Goal: Task Accomplishment & Management: Manage account settings

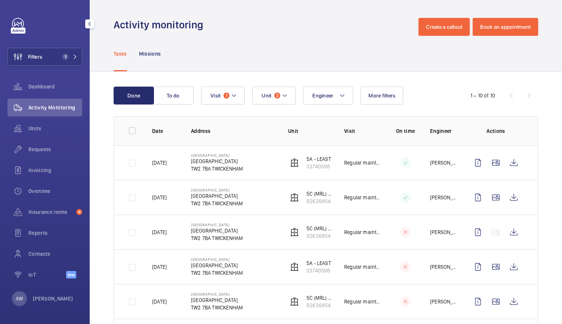
click at [69, 54] on span "1" at bounding box center [68, 57] width 18 height 6
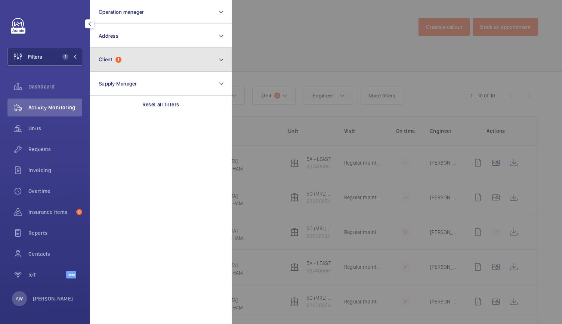
click at [112, 56] on span "Client" at bounding box center [106, 59] width 14 height 6
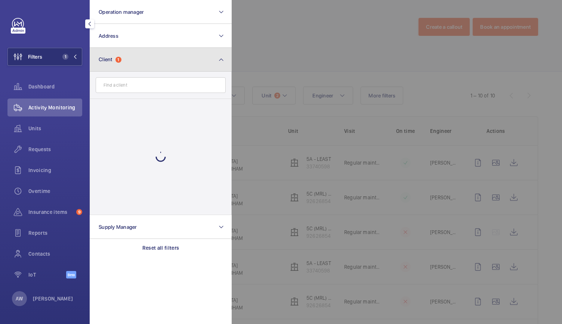
click at [114, 64] on button "Client 1" at bounding box center [161, 60] width 142 height 24
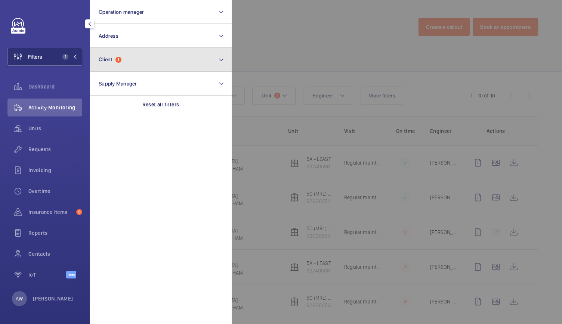
click at [114, 64] on button "Client 1" at bounding box center [161, 60] width 142 height 24
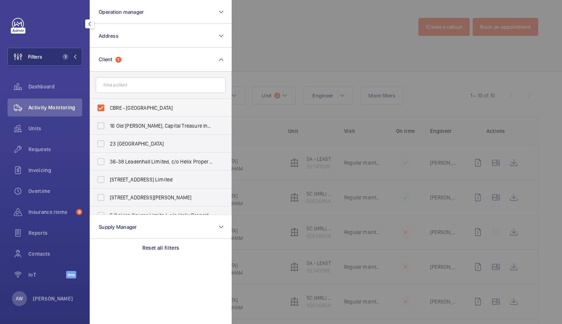
click at [101, 107] on label "CBRE - [GEOGRAPHIC_DATA]" at bounding box center [155, 108] width 130 height 18
click at [101, 107] on input "CBRE - [GEOGRAPHIC_DATA]" at bounding box center [100, 108] width 15 height 15
checkbox input "false"
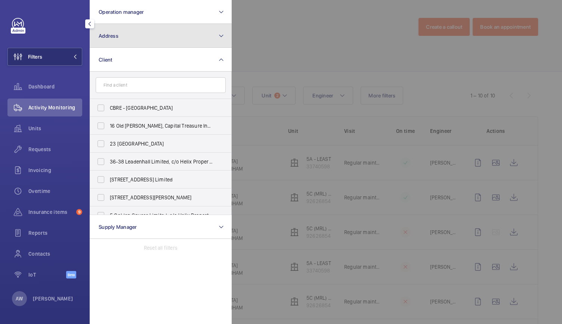
click at [128, 33] on button "Address" at bounding box center [161, 36] width 142 height 24
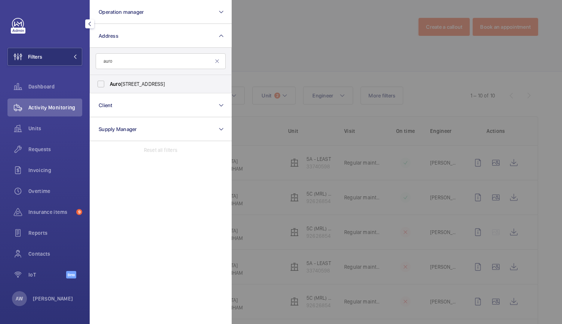
type input "auro"
click at [252, 56] on div at bounding box center [513, 162] width 562 height 324
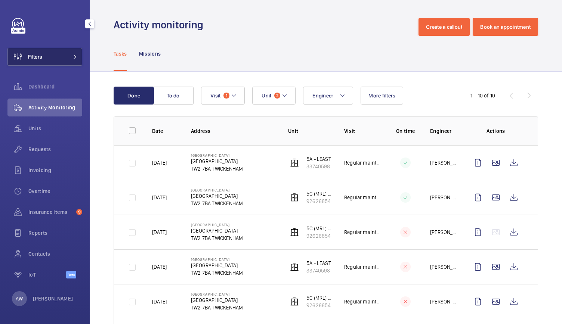
click at [76, 62] on button "Filters" at bounding box center [44, 57] width 75 height 18
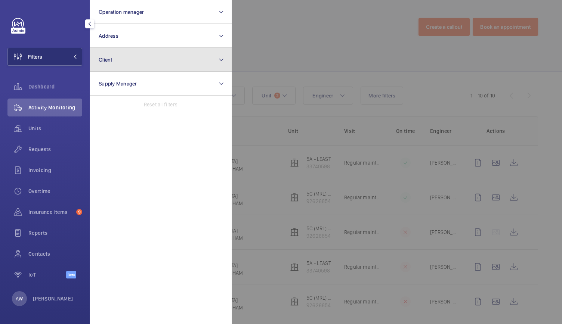
click at [176, 64] on button "Client" at bounding box center [161, 60] width 142 height 24
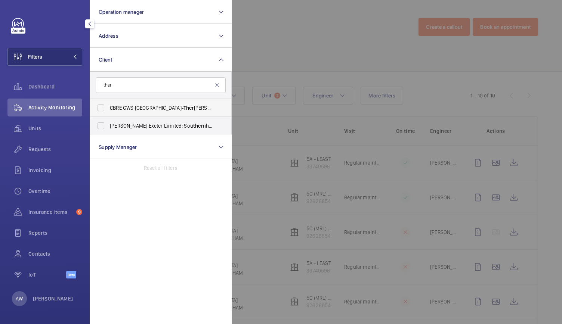
type input "ther"
click at [101, 109] on label "CBRE GWS UK- Ther mo Fisher" at bounding box center [155, 108] width 130 height 18
click at [101, 109] on input "CBRE GWS UK- Ther mo Fisher" at bounding box center [100, 108] width 15 height 15
checkbox input "true"
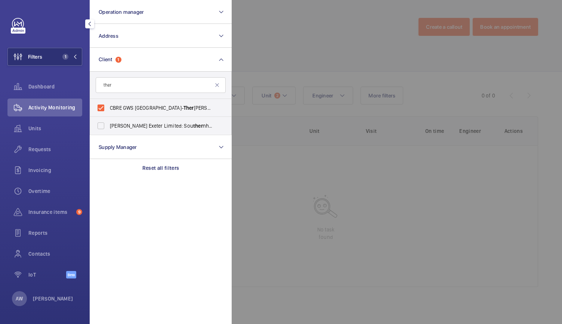
click at [316, 49] on div at bounding box center [513, 162] width 562 height 324
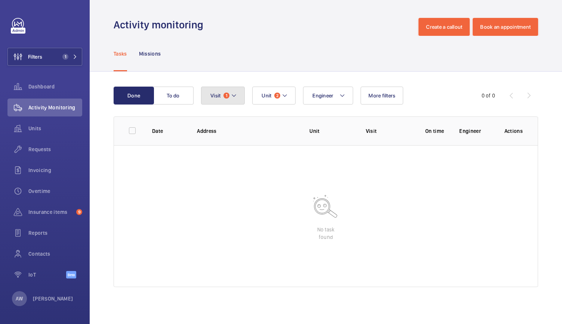
click at [235, 99] on mat-icon at bounding box center [234, 95] width 6 height 9
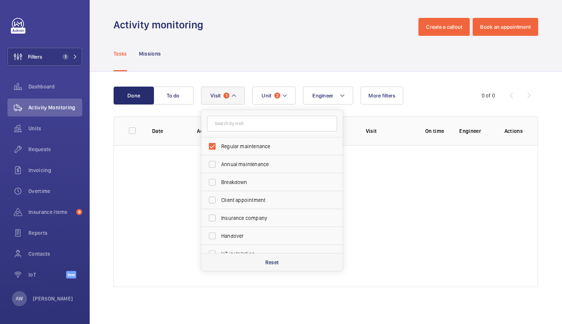
click at [237, 269] on div "Reset" at bounding box center [271, 262] width 141 height 18
checkbox input "false"
click at [284, 98] on button "Unit 2" at bounding box center [269, 96] width 43 height 18
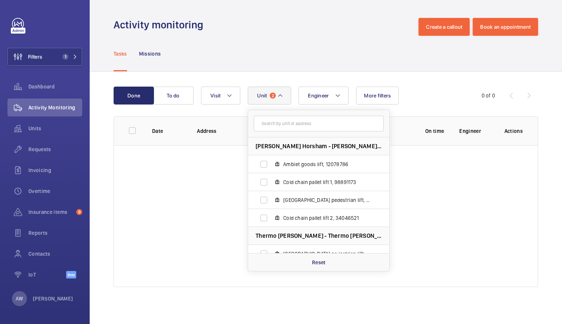
click at [284, 271] on wm-front-table-empty-state "No task found" at bounding box center [326, 216] width 424 height 142
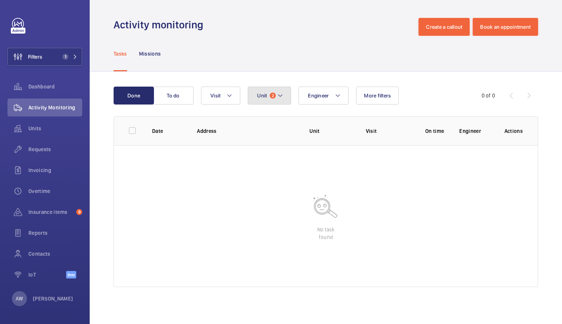
click at [283, 95] on mat-icon at bounding box center [280, 95] width 6 height 9
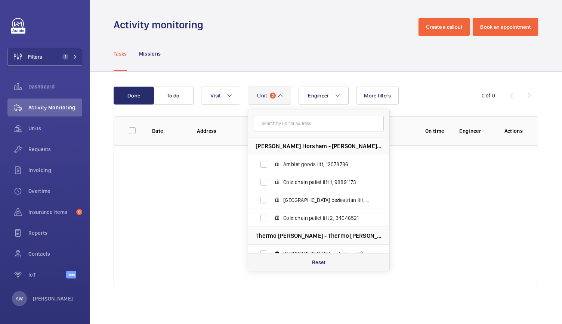
click at [324, 263] on p "Reset" at bounding box center [319, 262] width 14 height 7
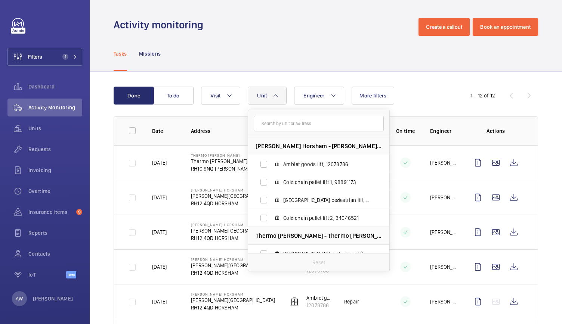
click at [251, 41] on div "Tasks Missions" at bounding box center [326, 54] width 425 height 36
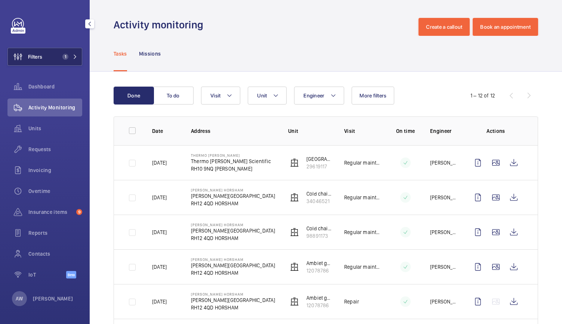
click at [70, 65] on button "Filters 1" at bounding box center [44, 57] width 75 height 18
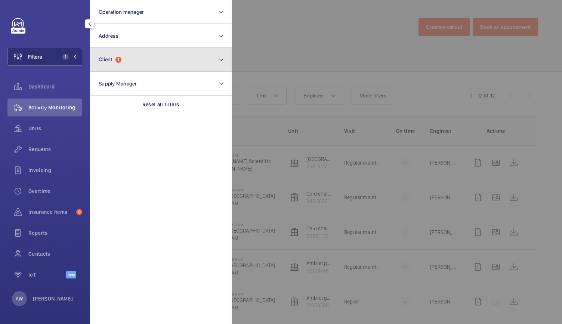
click at [159, 58] on button "Client 1" at bounding box center [161, 60] width 142 height 24
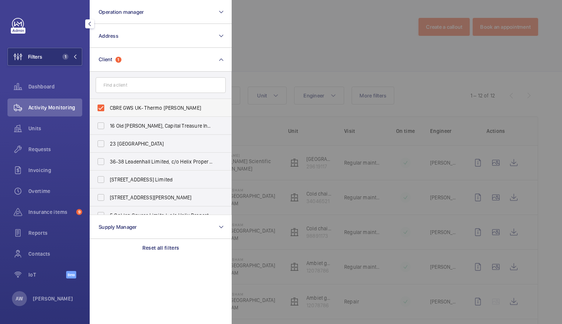
click at [99, 107] on label "CBRE GWS UK- Thermo [PERSON_NAME]" at bounding box center [155, 108] width 130 height 18
click at [99, 107] on input "CBRE GWS UK- Thermo [PERSON_NAME]" at bounding box center [100, 108] width 15 height 15
checkbox input "false"
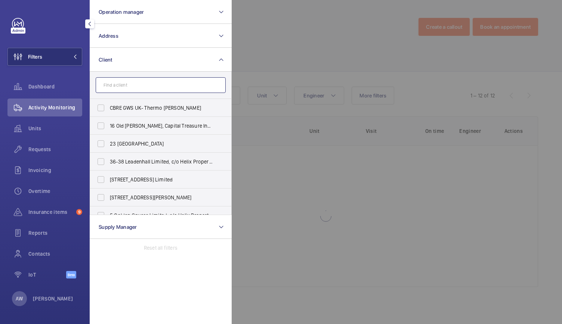
click at [115, 84] on input "text" at bounding box center [161, 85] width 130 height 16
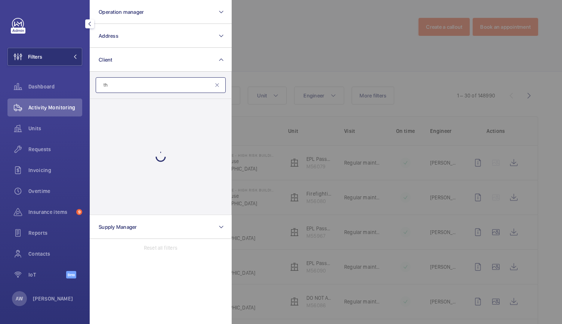
type input "t"
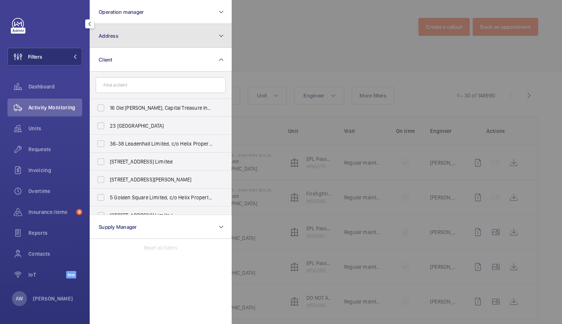
click at [130, 41] on button "Address" at bounding box center [161, 36] width 142 height 24
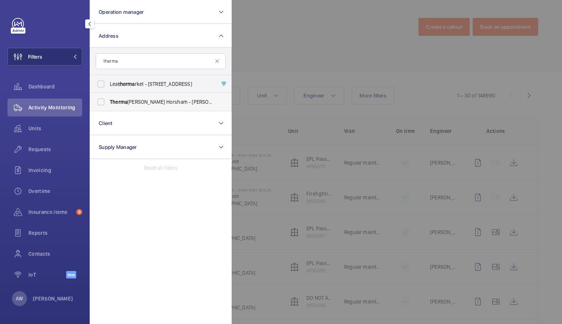
type input "therma"
click at [105, 105] on label "Therma Fisher Horsham - Langhurst Wood Road, HORSHAM RH12 4QD" at bounding box center [155, 102] width 130 height 18
click at [105, 105] on input "Therma Fisher Horsham - Langhurst Wood Road, HORSHAM RH12 4QD" at bounding box center [100, 102] width 15 height 15
checkbox input "true"
click at [312, 37] on div at bounding box center [513, 162] width 562 height 324
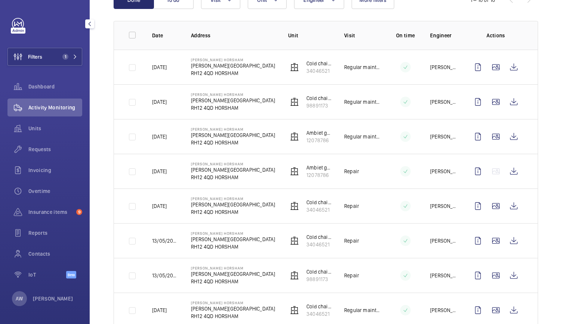
scroll to position [95, 0]
click at [510, 169] on wm-front-icon-button at bounding box center [514, 172] width 18 height 18
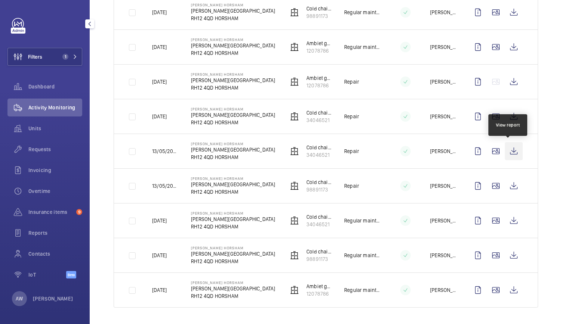
click at [511, 153] on wm-front-icon-button at bounding box center [514, 151] width 18 height 18
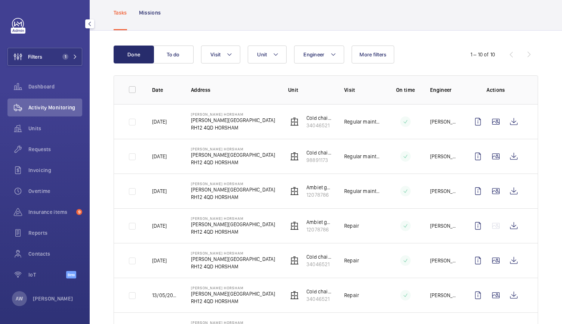
scroll to position [36, 0]
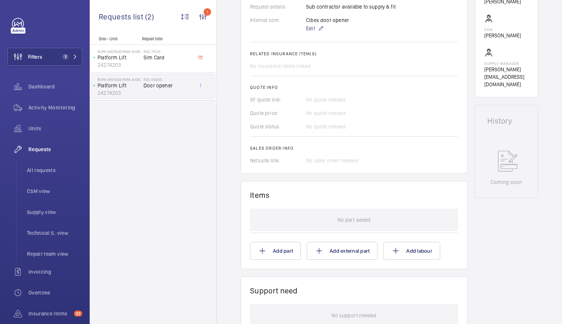
scroll to position [287, 0]
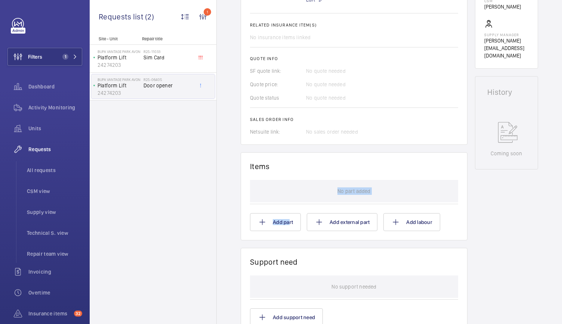
drag, startPoint x: 344, startPoint y: 173, endPoint x: 286, endPoint y: 231, distance: 81.4
click at [286, 231] on wm-front-card "Items No part added Add part Add external part Add labour" at bounding box center [354, 196] width 227 height 88
click at [311, 248] on wm-front-card "Support need No support needed Add support need" at bounding box center [354, 292] width 227 height 88
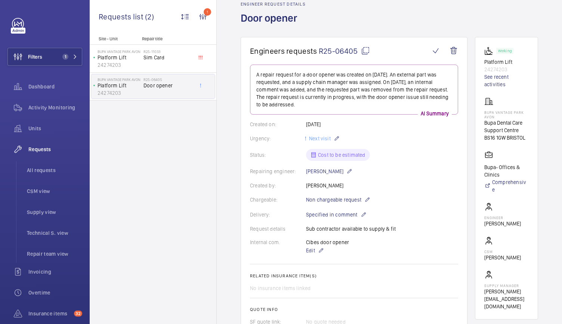
scroll to position [36, 0]
click at [342, 54] on span "R25-06405" at bounding box center [344, 51] width 51 height 9
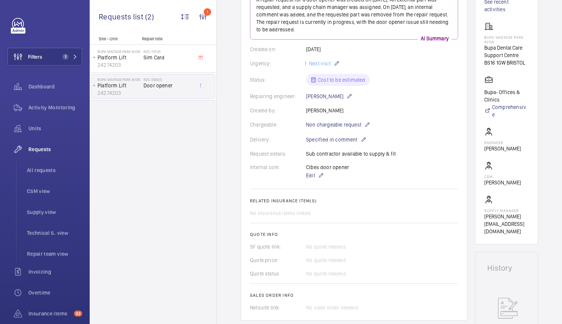
scroll to position [111, 0]
click at [367, 121] on mat-icon at bounding box center [367, 124] width 6 height 9
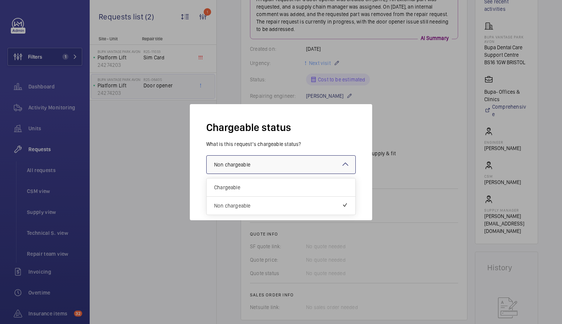
click at [284, 161] on div at bounding box center [281, 165] width 149 height 18
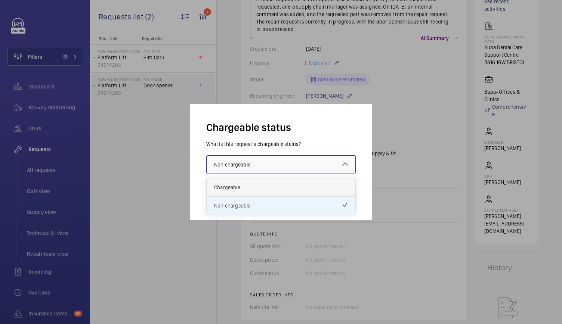
click at [253, 187] on span "Chargeable" at bounding box center [281, 187] width 134 height 7
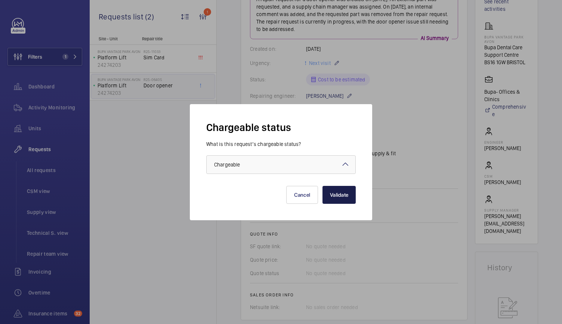
click at [341, 201] on button "Validate" at bounding box center [339, 195] width 33 height 18
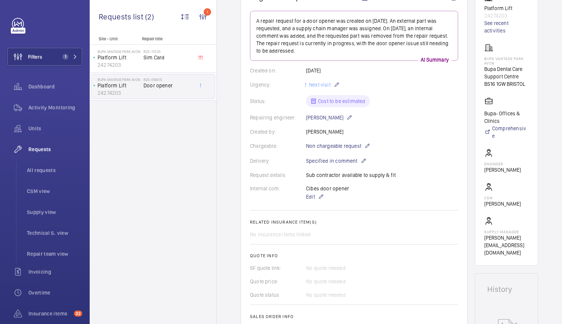
scroll to position [64, 0]
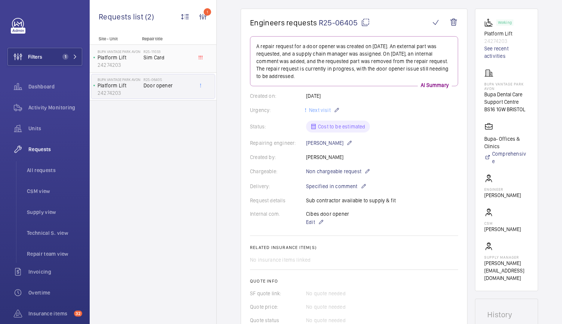
click at [175, 53] on h2 "R25-11033" at bounding box center [168, 51] width 49 height 4
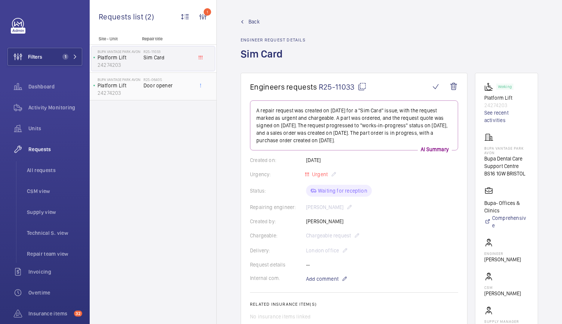
click at [142, 83] on div "BUPA Vantage Park Avon Platform Lift 24274203" at bounding box center [117, 86] width 52 height 25
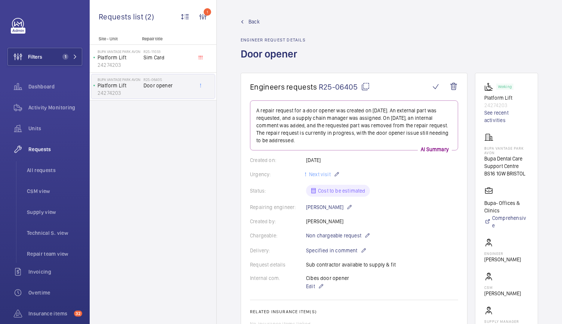
click at [256, 11] on wm-front-admin-header "Back Engineer request details Door opener" at bounding box center [389, 36] width 345 height 73
click at [255, 18] on span "Back" at bounding box center [254, 21] width 11 height 7
click at [243, 20] on mat-icon at bounding box center [242, 21] width 3 height 3
click at [253, 22] on span "Back" at bounding box center [254, 21] width 11 height 7
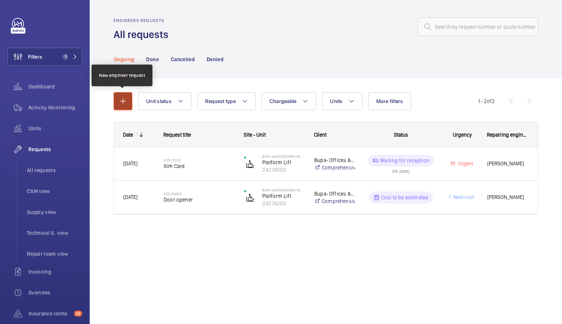
click at [120, 104] on mat-icon "button" at bounding box center [122, 101] width 9 height 9
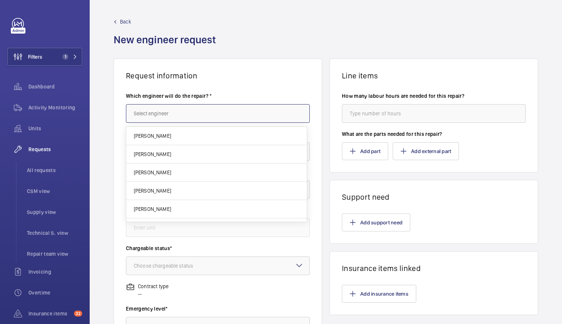
click at [167, 109] on input "text" at bounding box center [218, 113] width 184 height 19
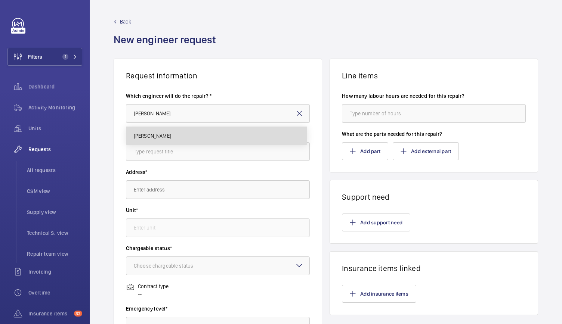
click at [153, 134] on span "Andrew Hayes" at bounding box center [152, 135] width 37 height 7
type input "Andrew Hayes"
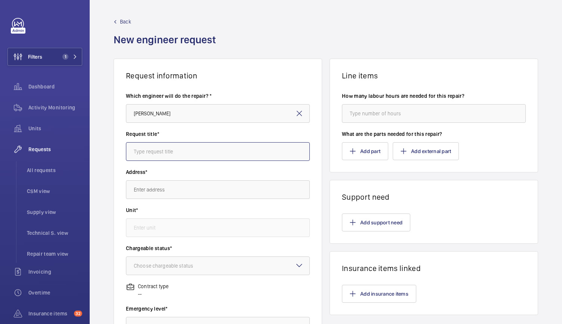
click at [147, 152] on input "text" at bounding box center [218, 151] width 184 height 19
type input "Cibes Door Closer Investigation"
click at [143, 195] on input "text" at bounding box center [218, 190] width 184 height 19
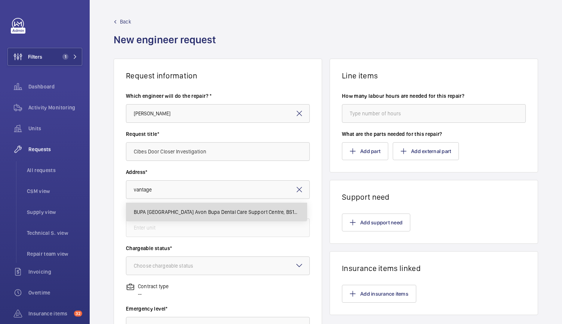
click at [151, 210] on span "BUPA Vantage Park Avon Bupa Dental Care Support Centre, BS16 1GW BRISTOL" at bounding box center [217, 212] width 166 height 7
type input "BUPA Vantage Park Avon Bupa Dental Care Support Centre, BS16 1GW BRISTOL"
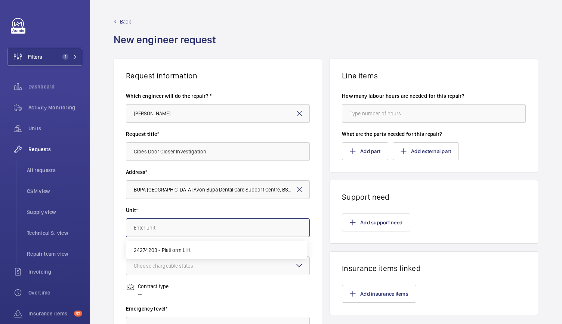
click at [149, 226] on input "text" at bounding box center [218, 228] width 184 height 19
click at [152, 250] on span "24274203 - Platform Lift" at bounding box center [162, 250] width 57 height 7
type input "24274203 - Platform Lift"
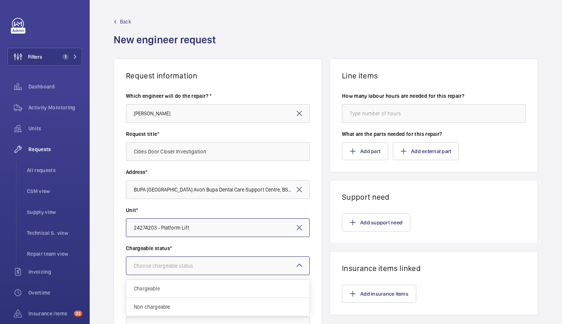
click at [155, 267] on div "Choose chargeable status" at bounding box center [173, 265] width 78 height 7
click at [152, 281] on div "Chargeable" at bounding box center [217, 289] width 183 height 18
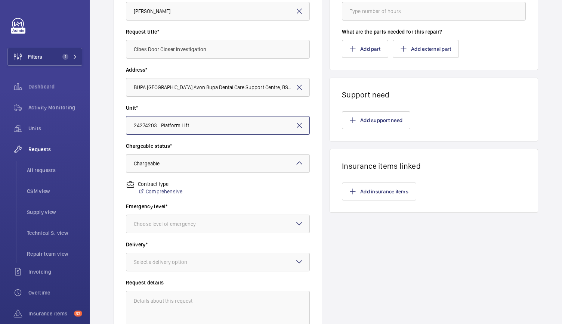
scroll to position [111, 0]
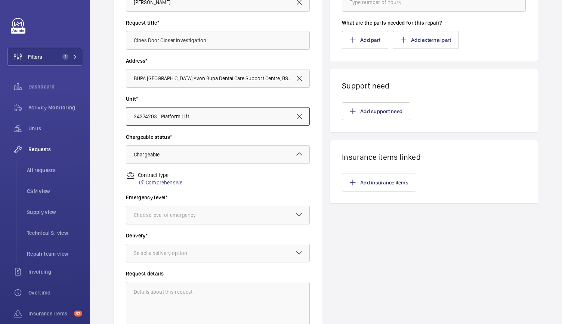
click at [170, 220] on div at bounding box center [217, 215] width 183 height 18
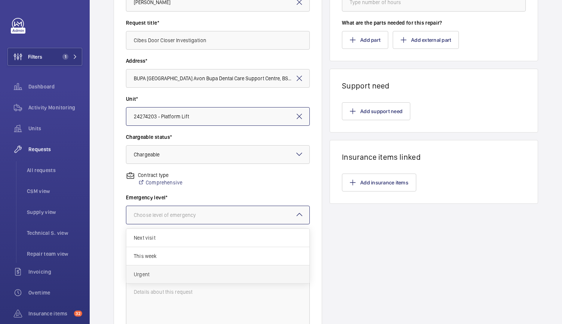
click at [161, 281] on div "Urgent" at bounding box center [217, 275] width 183 height 18
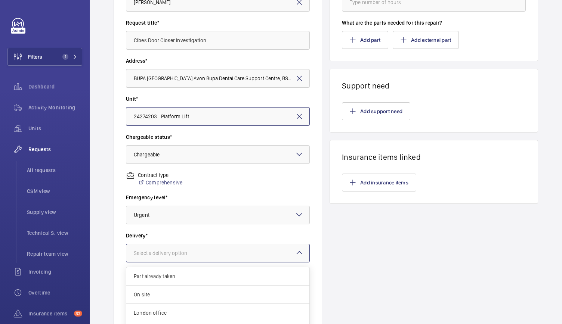
click at [164, 260] on div at bounding box center [217, 253] width 183 height 18
click at [161, 290] on div "On site" at bounding box center [217, 282] width 183 height 18
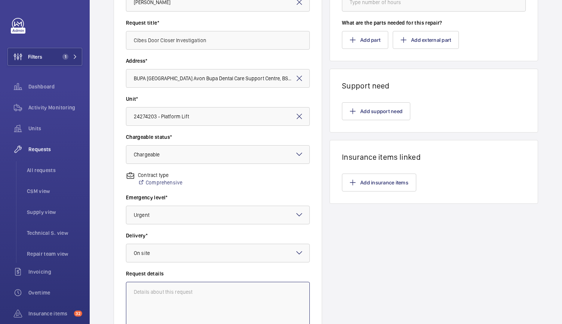
click at [159, 291] on textarea at bounding box center [218, 307] width 184 height 50
click at [163, 299] on textarea at bounding box center [218, 307] width 184 height 50
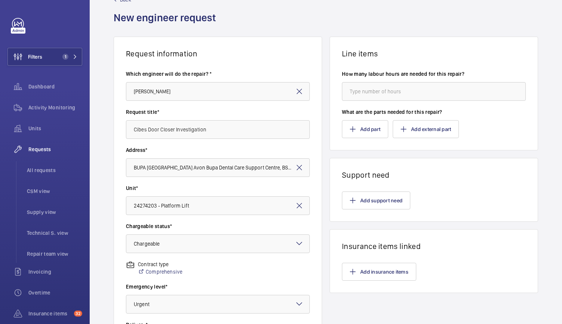
scroll to position [0, 0]
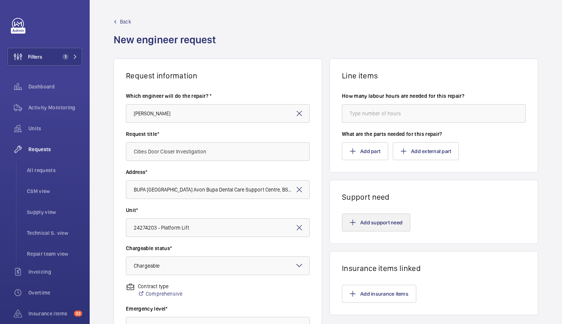
type textarea "Subcontractor via [PERSON_NAME] provided cost regarding the investigation of th…"
click at [353, 222] on button "Add support need" at bounding box center [376, 223] width 68 height 18
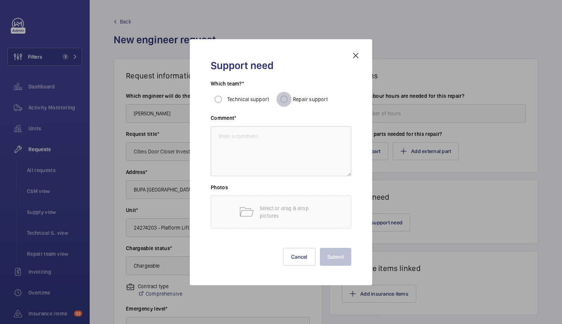
click at [288, 100] on input "Repair support" at bounding box center [284, 99] width 15 height 15
radio input "true"
click at [232, 211] on div "Select or drag & drop pictures" at bounding box center [281, 212] width 141 height 33
drag, startPoint x: 243, startPoint y: 228, endPoint x: 253, endPoint y: 205, distance: 25.8
click at [253, 205] on div "Select or drag & drop pictures" at bounding box center [281, 212] width 141 height 33
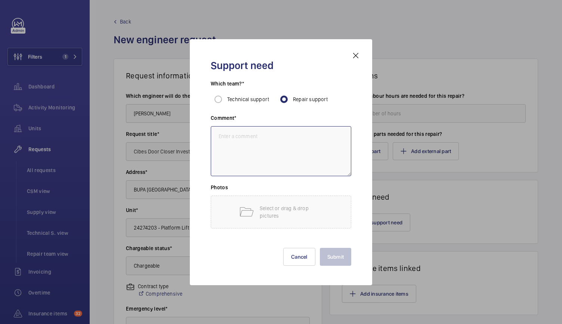
click at [254, 169] on textarea at bounding box center [281, 151] width 141 height 50
click at [245, 215] on mat-icon at bounding box center [246, 212] width 15 height 15
click at [251, 144] on textarea at bounding box center [281, 151] width 141 height 50
click at [265, 147] on textarea at bounding box center [281, 151] width 141 height 50
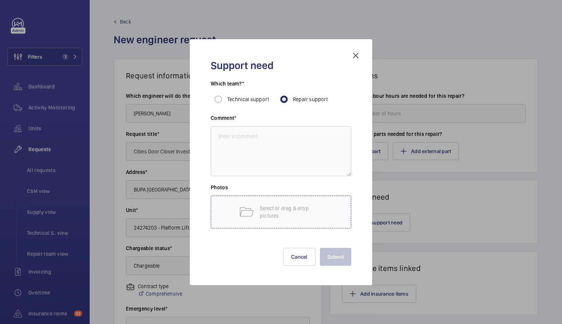
click at [253, 226] on div "Select or drag & drop pictures" at bounding box center [281, 212] width 141 height 33
click at [253, 219] on mat-icon at bounding box center [246, 212] width 15 height 15
click at [327, 201] on div "Select or drag & drop pictures" at bounding box center [281, 212] width 141 height 33
click at [241, 209] on mat-icon at bounding box center [246, 212] width 15 height 15
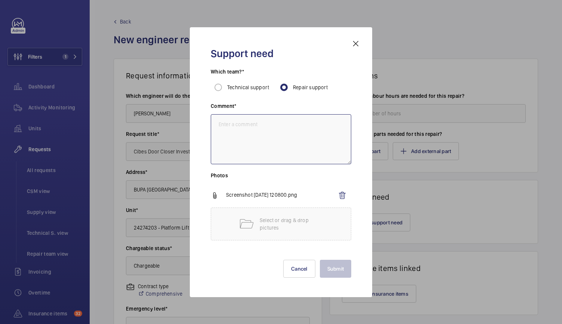
click at [276, 151] on textarea at bounding box center [281, 139] width 141 height 50
click at [234, 125] on textarea at bounding box center [281, 139] width 141 height 50
paste textarea "To attend site to investigate further into the door opener control boards to se…"
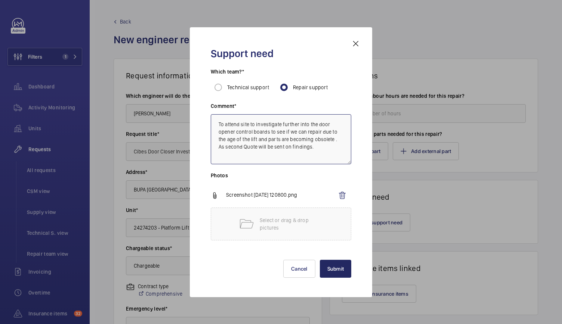
type textarea "To attend site to investigate further into the door opener control boards to se…"
click at [335, 271] on button "Submit" at bounding box center [336, 269] width 32 height 18
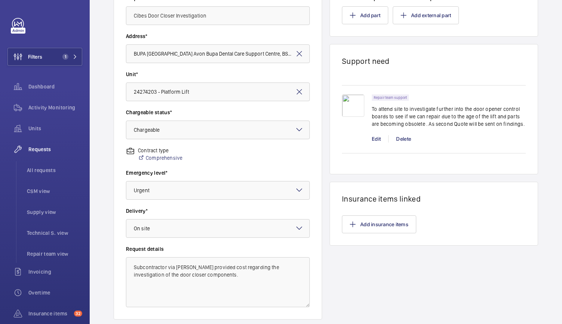
scroll to position [185, 0]
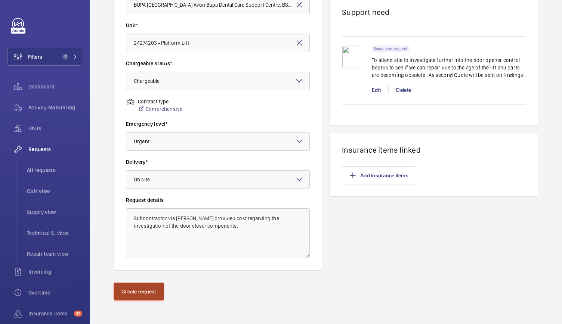
click at [155, 294] on button "Create request" at bounding box center [139, 292] width 50 height 18
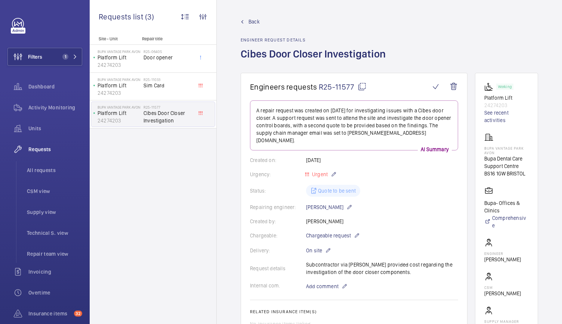
click at [338, 87] on span "R25-11577" at bounding box center [343, 86] width 48 height 9
click at [493, 38] on div "Back Engineer request details Cibes Door Closer Investigation" at bounding box center [390, 45] width 298 height 55
click at [56, 59] on button "Filters 1" at bounding box center [44, 57] width 75 height 18
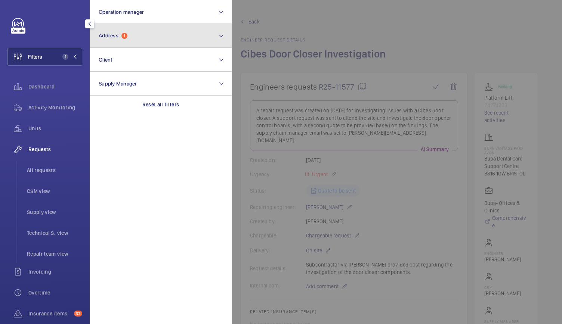
click at [136, 32] on button "Address 1" at bounding box center [161, 36] width 142 height 24
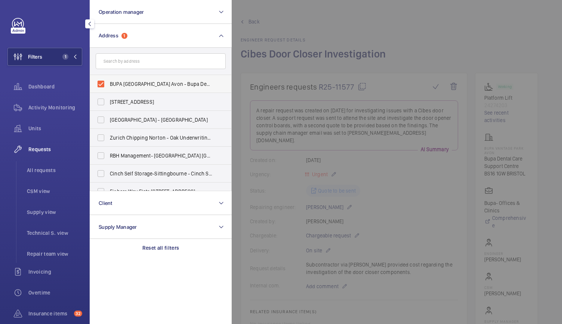
click at [101, 84] on label "BUPA Vantage Park Avon - Bupa Dental Care Support Centre, BRISTOL BS16 1GW" at bounding box center [155, 84] width 130 height 18
click at [101, 84] on input "BUPA Vantage Park Avon - Bupa Dental Care Support Centre, BRISTOL BS16 1GW" at bounding box center [100, 84] width 15 height 15
checkbox input "false"
click at [112, 67] on input "text" at bounding box center [161, 61] width 130 height 16
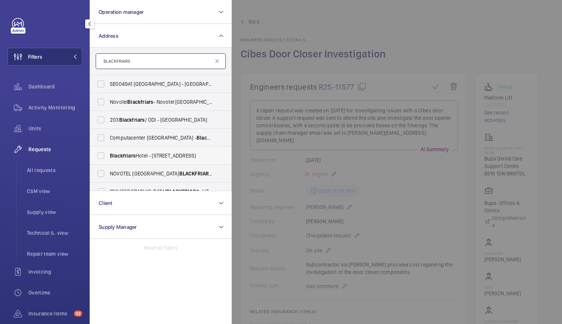
type input "BLACKFRIARS"
click at [134, 154] on span "Blackfriars" at bounding box center [123, 156] width 26 height 6
click at [108, 154] on input "Blackfriars Hotel - 19 New Bridge St, LONDON EC4V 6DB" at bounding box center [100, 155] width 15 height 15
checkbox input "true"
click at [340, 82] on div at bounding box center [513, 162] width 562 height 324
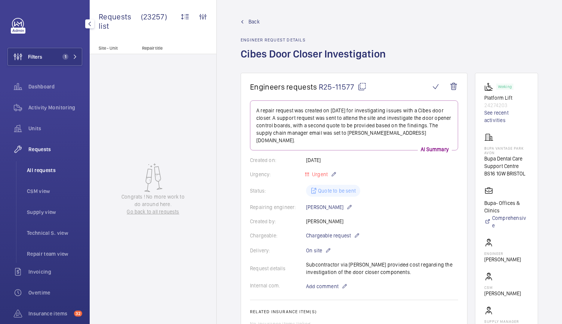
click at [33, 172] on span "All requests" at bounding box center [54, 170] width 55 height 7
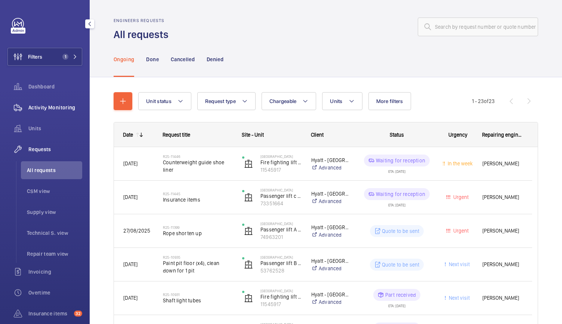
click at [32, 103] on div "Activity Monitoring" at bounding box center [44, 108] width 75 height 18
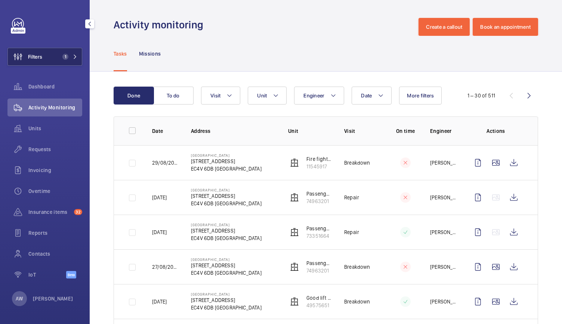
click at [51, 62] on button "Filters 1" at bounding box center [44, 57] width 75 height 18
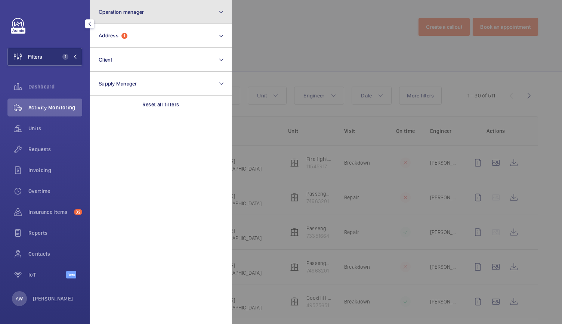
click at [152, 10] on button "Operation manager" at bounding box center [161, 12] width 142 height 24
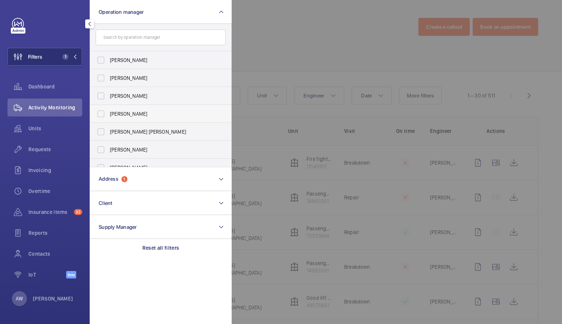
scroll to position [28, 0]
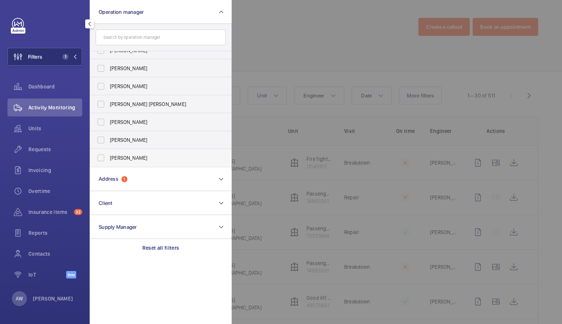
click at [98, 159] on label "[PERSON_NAME]" at bounding box center [155, 158] width 130 height 18
click at [98, 159] on input "[PERSON_NAME]" at bounding box center [100, 158] width 15 height 15
checkbox input "true"
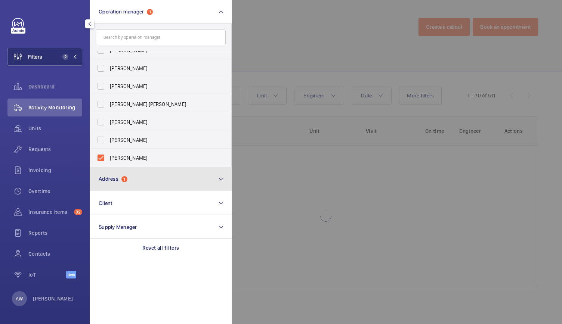
click at [101, 172] on button "Address 1" at bounding box center [161, 179] width 142 height 24
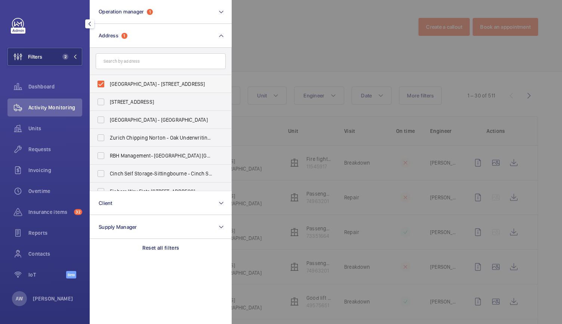
click at [102, 87] on label "Blackfriars Hotel - 19 New Bridge St, LONDON EC4V 6DB" at bounding box center [155, 84] width 130 height 18
click at [102, 87] on input "Blackfriars Hotel - 19 New Bridge St, LONDON EC4V 6DB" at bounding box center [100, 84] width 15 height 15
checkbox input "false"
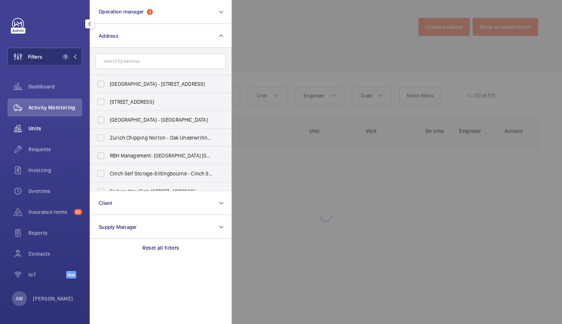
click at [43, 124] on div "Units" at bounding box center [44, 129] width 75 height 18
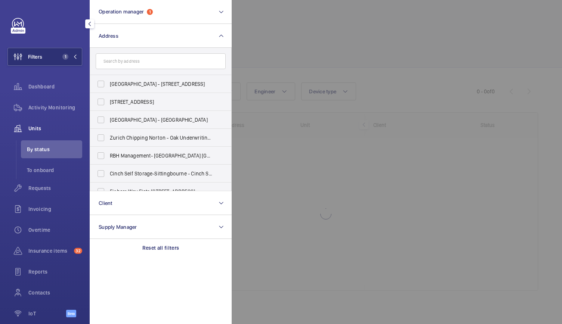
click at [335, 41] on div at bounding box center [513, 162] width 562 height 324
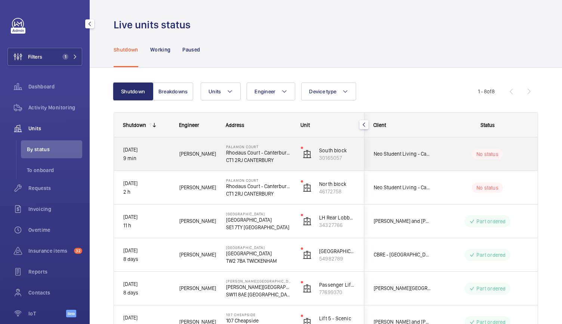
click at [211, 160] on div "Michael L." at bounding box center [193, 154] width 46 height 24
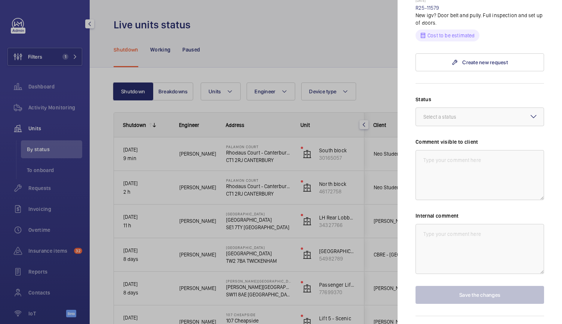
scroll to position [269, 0]
click at [280, 174] on div at bounding box center [281, 162] width 562 height 324
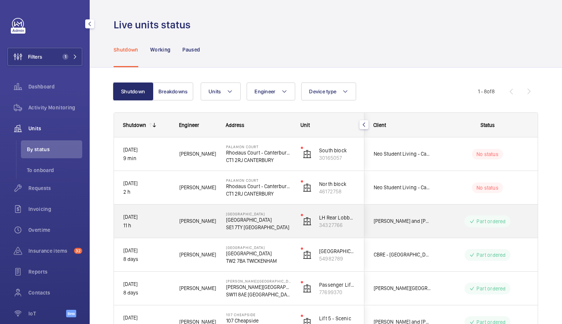
click at [288, 231] on p "SE1 7TY LONDON" at bounding box center [258, 227] width 65 height 7
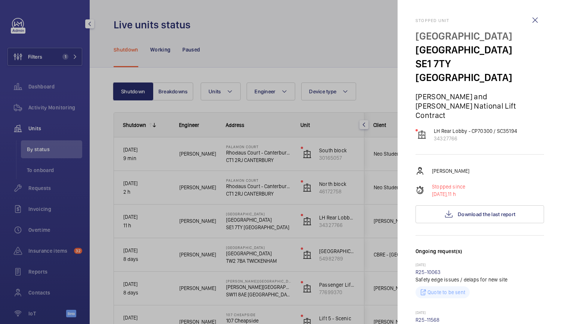
scroll to position [75, 0]
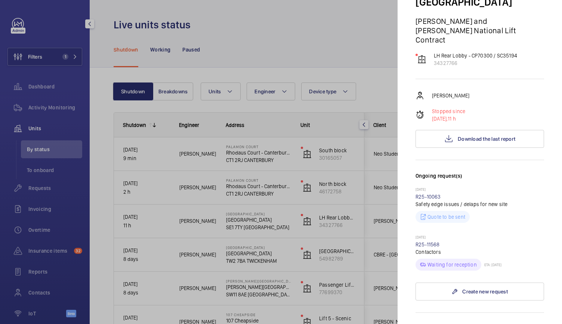
click at [302, 229] on div at bounding box center [281, 162] width 562 height 324
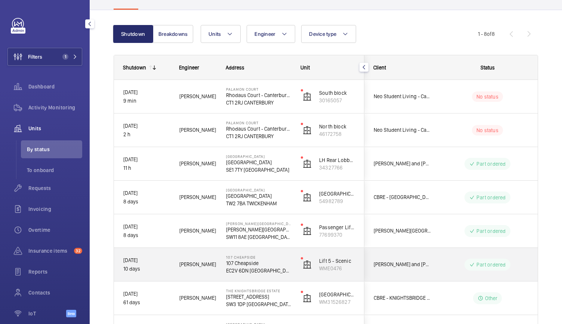
scroll to position [0, 0]
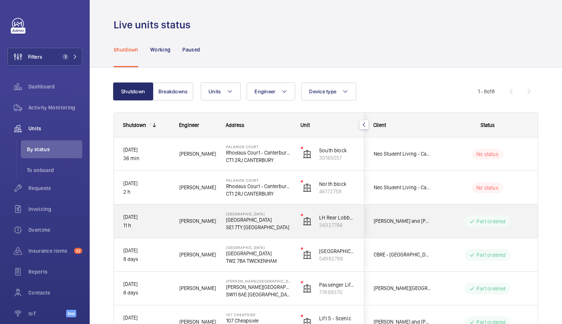
click at [212, 234] on div "[PERSON_NAME]" at bounding box center [193, 221] width 47 height 33
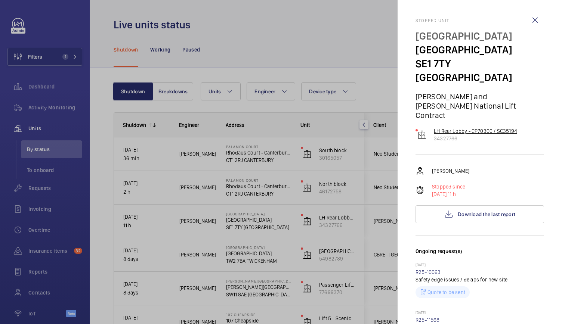
drag, startPoint x: 441, startPoint y: 110, endPoint x: 429, endPoint y: 105, distance: 13.1
click at [429, 127] on wm-front-device-cell "LH Rear Lobby - CP70300 / SC35194 34327766" at bounding box center [467, 134] width 102 height 15
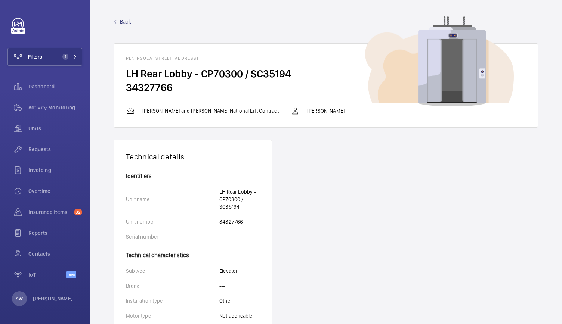
drag, startPoint x: 121, startPoint y: 76, endPoint x: 304, endPoint y: 86, distance: 183.0
click at [304, 86] on wm-front-card-body "LH Rear Lobby - CP70300 / SC35194 34327766" at bounding box center [326, 87] width 424 height 40
copy wm-front-card-body "LH Rear Lobby - CP70300 / SC35194 34327766"
click at [118, 19] on link "Back" at bounding box center [326, 21] width 425 height 7
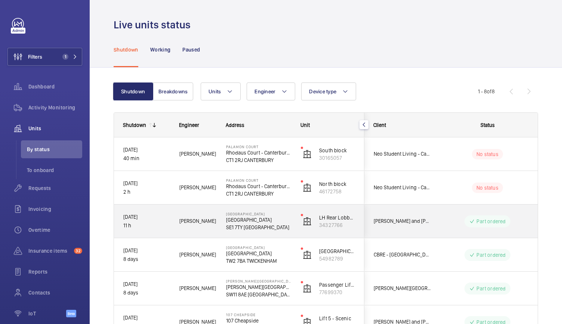
click at [289, 230] on p "SE1 7TY LONDON" at bounding box center [258, 227] width 65 height 7
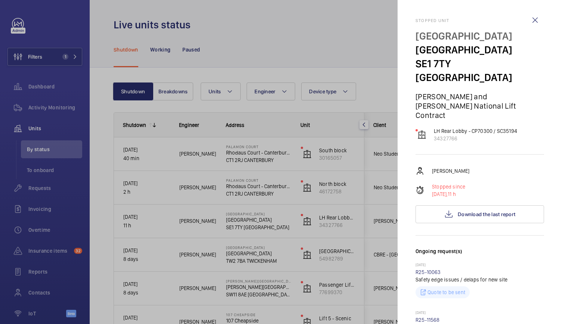
scroll to position [67, 0]
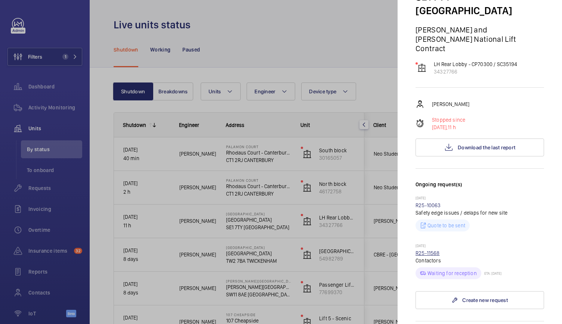
click at [430, 250] on link "R25-11568" at bounding box center [428, 253] width 24 height 6
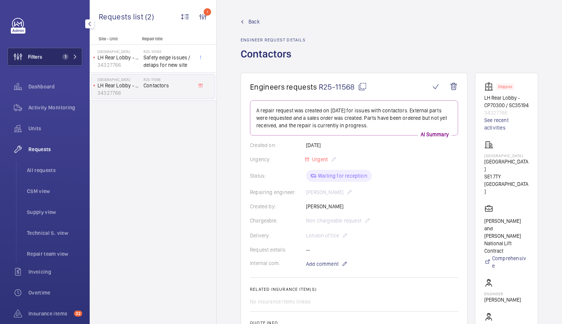
click at [44, 61] on button "Filters 1" at bounding box center [44, 57] width 75 height 18
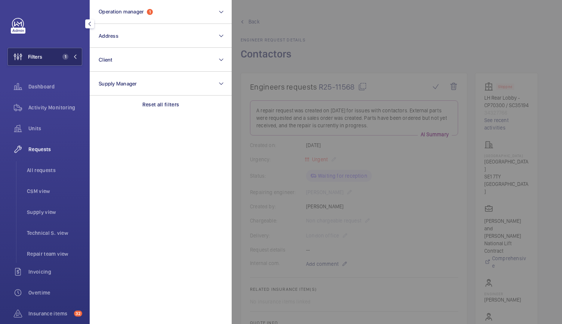
click at [44, 61] on button "Filters 1" at bounding box center [44, 57] width 75 height 18
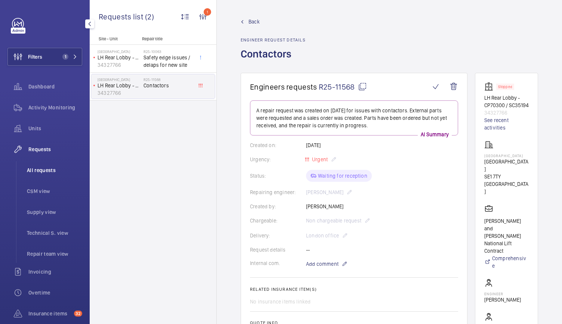
click at [39, 169] on span "All requests" at bounding box center [54, 170] width 55 height 7
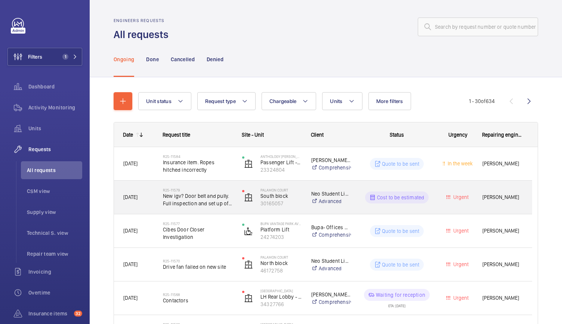
click at [157, 213] on div "R25-11579 New igv? Door belt and pully. Full inspection and set up of doors." at bounding box center [193, 198] width 78 height 34
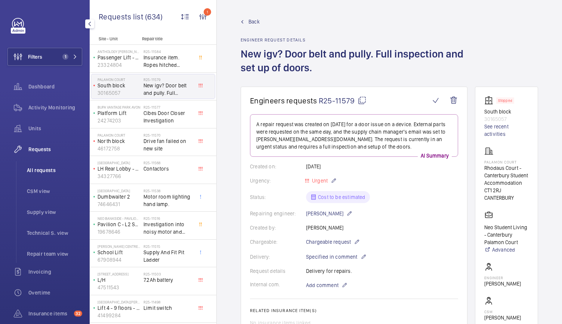
click at [40, 166] on li "All requests" at bounding box center [51, 170] width 61 height 18
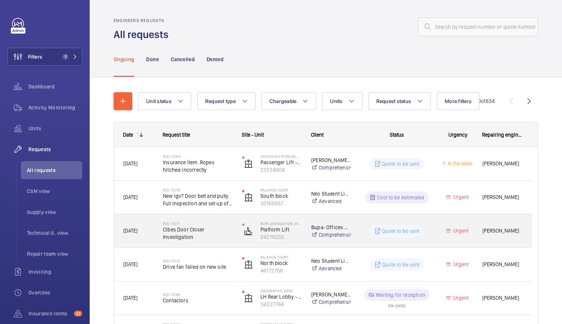
scroll to position [25, 0]
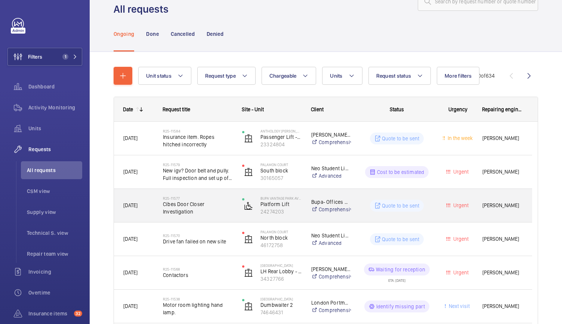
click at [212, 202] on span "Cibes Door Closer Investigation" at bounding box center [198, 208] width 70 height 15
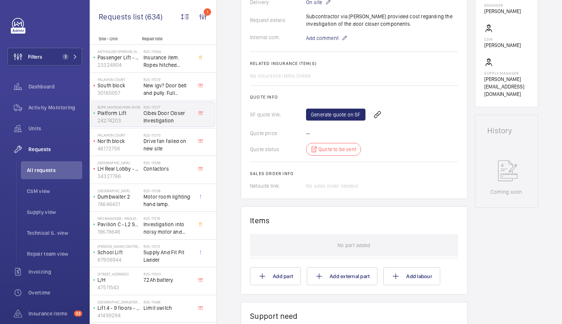
scroll to position [249, 0]
click at [375, 105] on wm-front-icon-button at bounding box center [378, 114] width 18 height 18
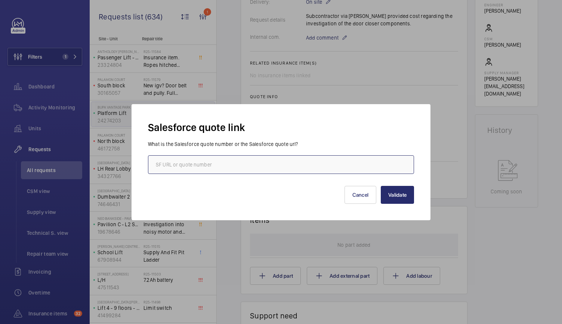
click at [184, 166] on input "text" at bounding box center [281, 164] width 266 height 19
paste input "https://wemaintain.lightning.force.com/lightning/r/Quote/0Q0SZ000005LuNh0AK/view"
type input "https://wemaintain.lightning.force.com/lightning/r/Quote/0Q0SZ000005LuNh0AK/view"
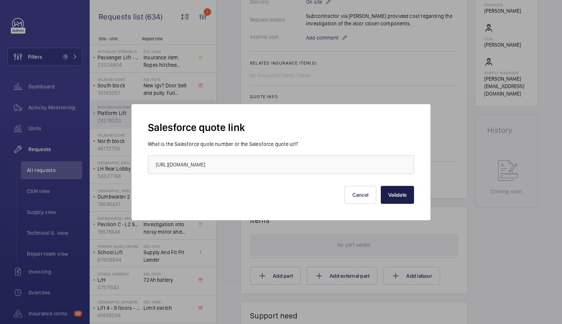
click at [405, 198] on button "Validate" at bounding box center [397, 195] width 33 height 18
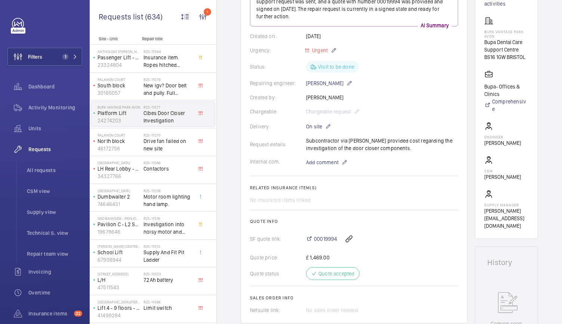
scroll to position [118, 0]
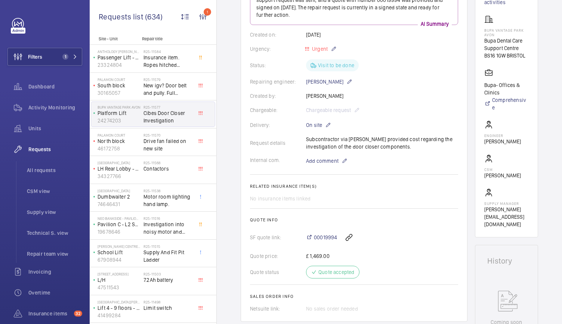
click at [325, 152] on wm-front-card-body "The repair request was created on 2025-09-01 to investigate a door closer issue…" at bounding box center [354, 147] width 208 height 330
click at [380, 164] on div "Internal com. Add comment" at bounding box center [354, 161] width 208 height 9
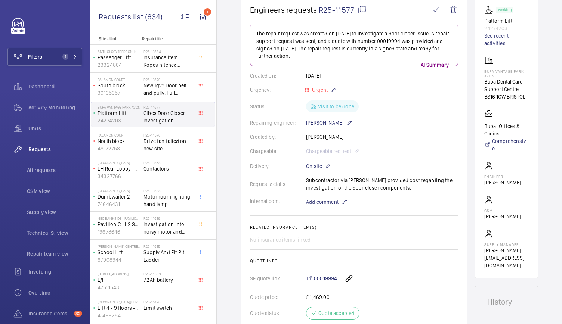
scroll to position [0, 6]
click at [167, 54] on span "Insurance item. Ropes hitched incorrectly" at bounding box center [168, 61] width 49 height 15
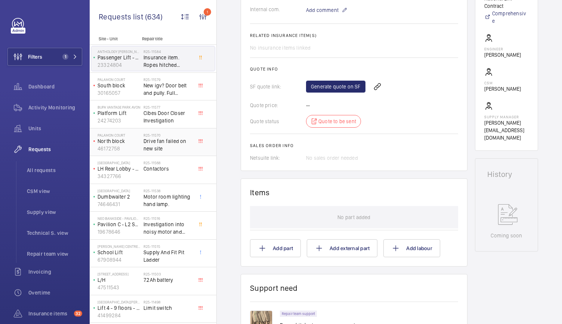
scroll to position [0, 2]
click at [50, 172] on span "All requests" at bounding box center [54, 170] width 55 height 7
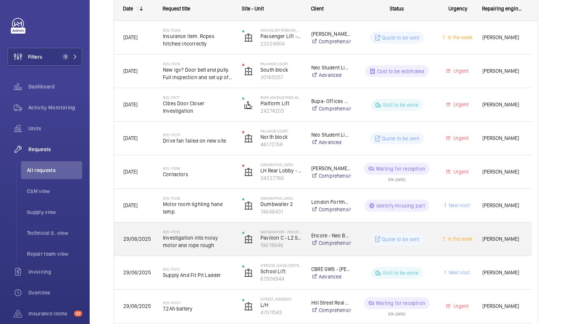
scroll to position [127, 0]
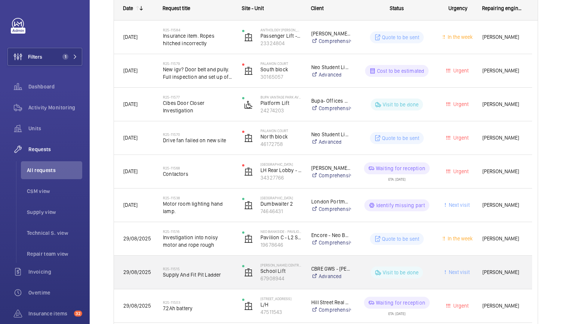
click at [230, 287] on div "R25-11515 Supply And Fit Pit Ladder" at bounding box center [193, 273] width 78 height 34
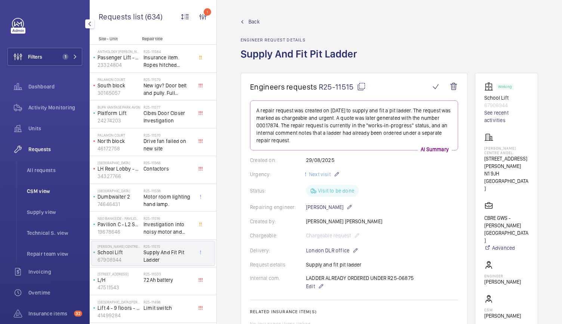
click at [40, 197] on li "CSM view" at bounding box center [51, 191] width 61 height 18
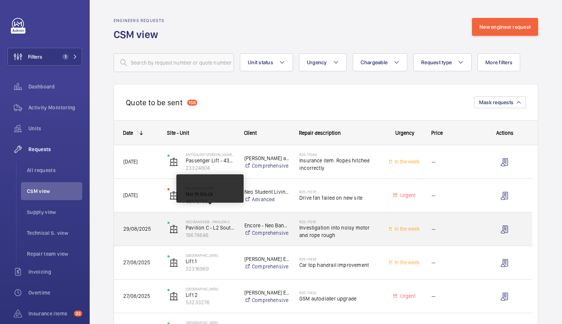
scroll to position [24, 0]
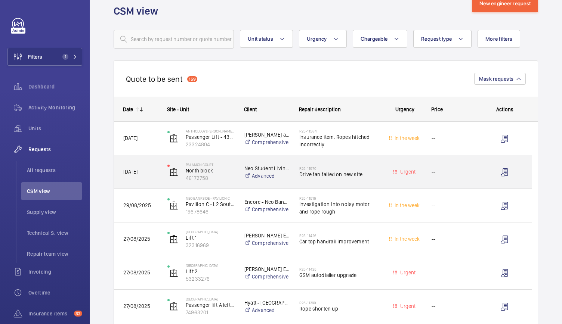
click at [348, 187] on div "R25-11570 Drive fan failed on new site" at bounding box center [333, 172] width 87 height 34
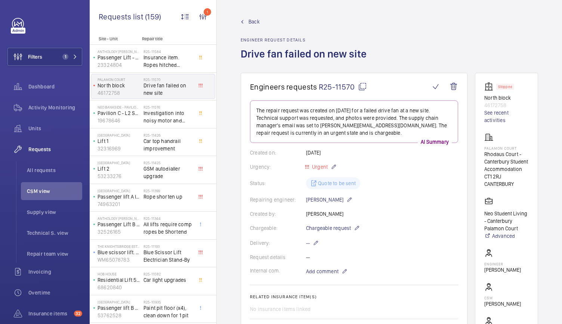
click at [252, 18] on span "Back" at bounding box center [254, 21] width 11 height 7
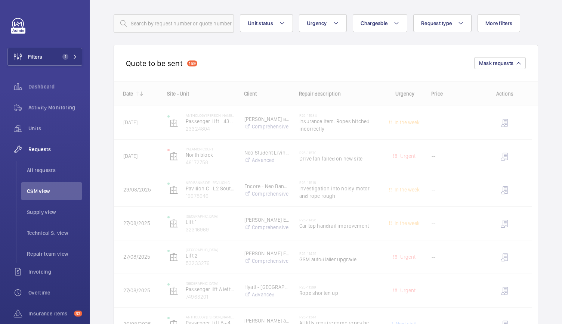
scroll to position [40, 0]
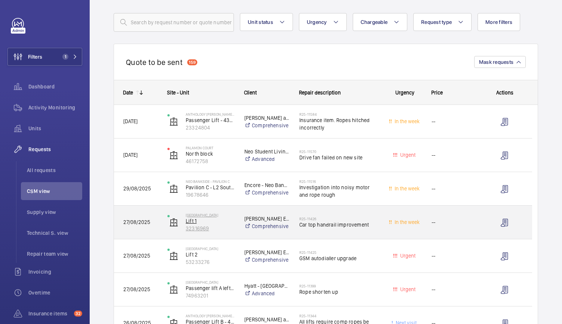
click at [230, 229] on p "32316969" at bounding box center [210, 228] width 49 height 7
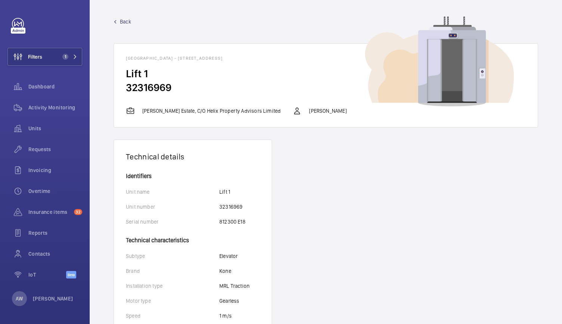
click at [120, 24] on span "Back" at bounding box center [125, 21] width 11 height 7
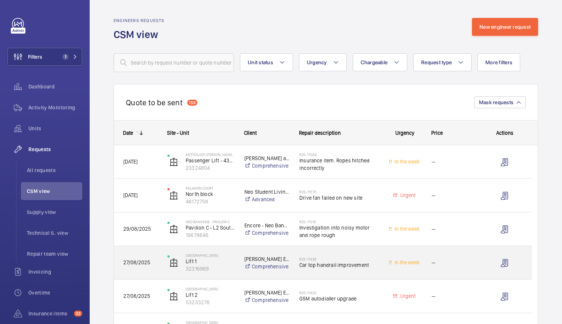
click at [231, 266] on p "32316969" at bounding box center [210, 268] width 49 height 7
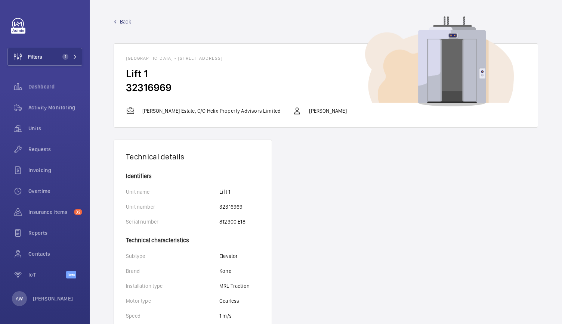
click at [121, 22] on span "Back" at bounding box center [125, 21] width 11 height 7
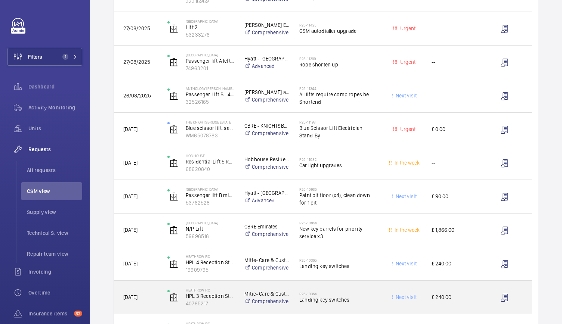
scroll to position [267, 0]
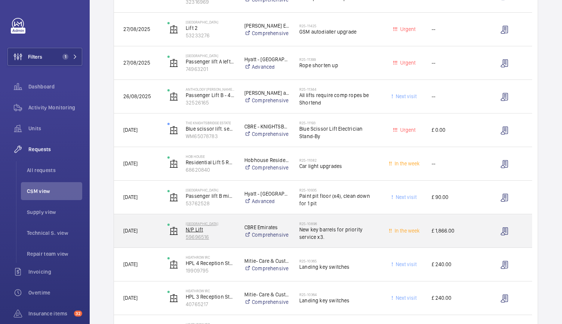
click at [227, 237] on p "59696516" at bounding box center [210, 237] width 49 height 7
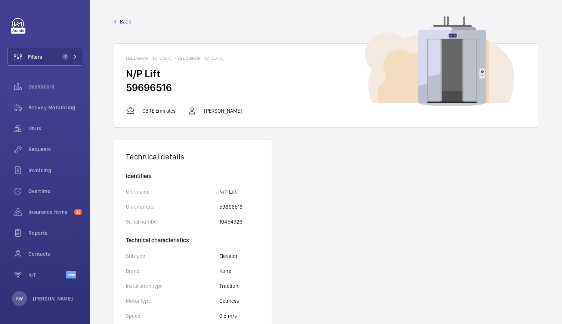
click at [124, 18] on span "Back" at bounding box center [125, 21] width 11 height 7
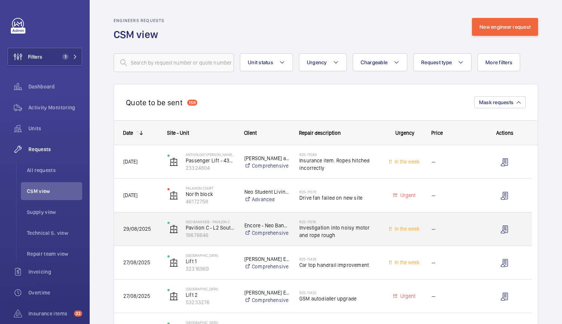
click at [231, 243] on div "Neo Bankside - Pavilion C Pavilion C - L2 South - 299809015 19678646" at bounding box center [196, 229] width 76 height 31
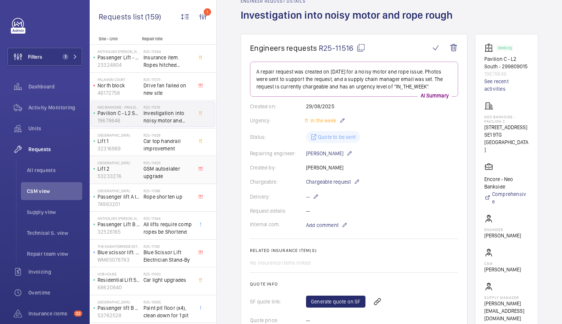
click at [172, 181] on div "R25-11425 GSM autodialler upgrade" at bounding box center [168, 172] width 49 height 22
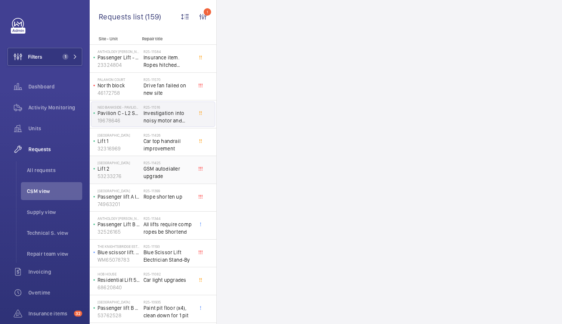
click at [180, 181] on div "R25-11425 GSM autodialler upgrade" at bounding box center [168, 172] width 49 height 22
click at [107, 189] on p "[GEOGRAPHIC_DATA]" at bounding box center [119, 191] width 43 height 4
click at [132, 164] on p "[GEOGRAPHIC_DATA]" at bounding box center [119, 163] width 43 height 4
click at [186, 145] on span "Car top handrail improvement" at bounding box center [168, 145] width 49 height 15
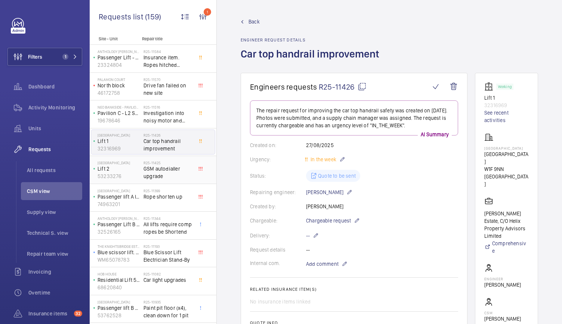
click at [129, 181] on div "Golden House Lift 2 53233276" at bounding box center [117, 170] width 52 height 25
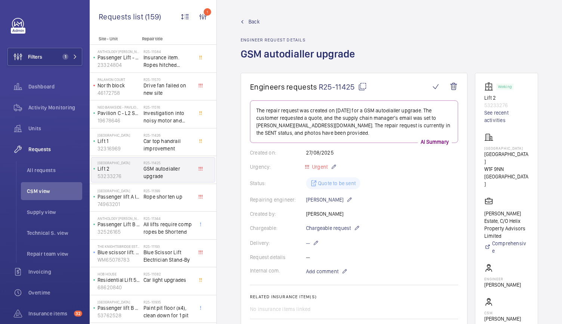
click at [252, 23] on span "Back" at bounding box center [254, 21] width 11 height 7
click at [50, 54] on button "Filters 1" at bounding box center [44, 57] width 75 height 18
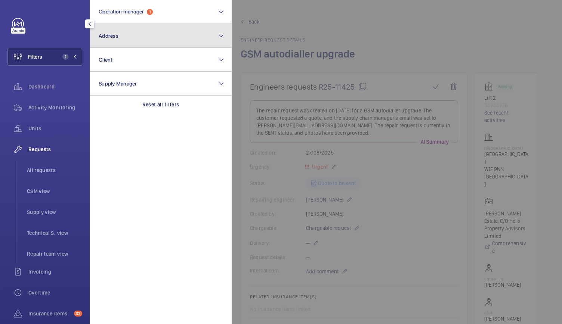
click at [119, 40] on button "Address" at bounding box center [161, 36] width 142 height 24
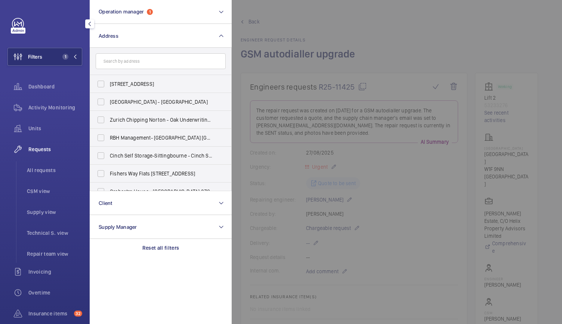
click at [114, 63] on input "text" at bounding box center [161, 61] width 130 height 16
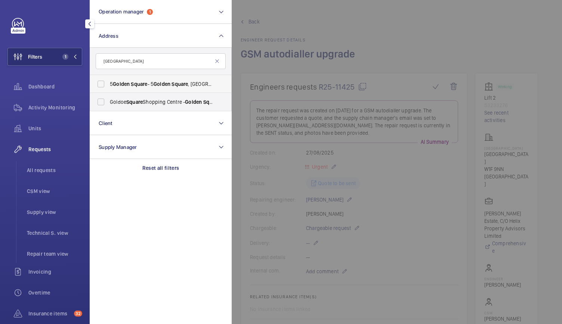
type input "golden square"
click at [117, 83] on span "Golden" at bounding box center [121, 84] width 17 height 6
click at [108, 83] on input "5 Golden Square - 5 Golden Square , LONDON W1F 9BS" at bounding box center [100, 84] width 15 height 15
checkbox input "true"
click at [367, 61] on div at bounding box center [513, 162] width 562 height 324
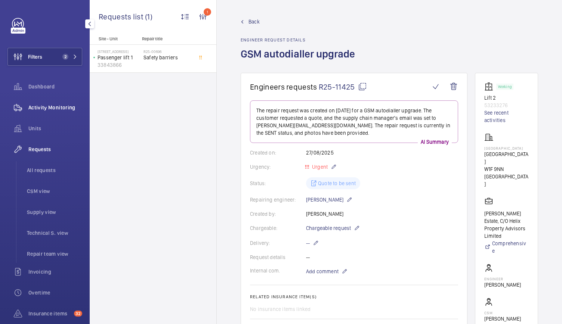
click at [58, 104] on span "Activity Monitoring" at bounding box center [55, 107] width 54 height 7
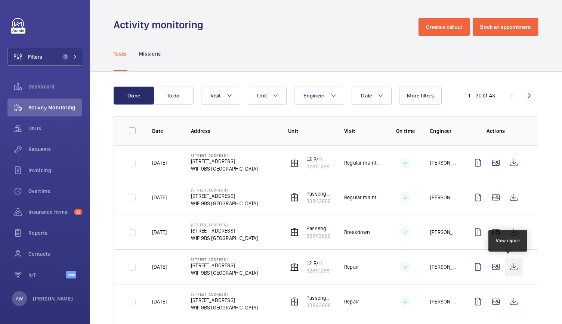
click at [513, 269] on wm-front-icon-button at bounding box center [514, 267] width 18 height 18
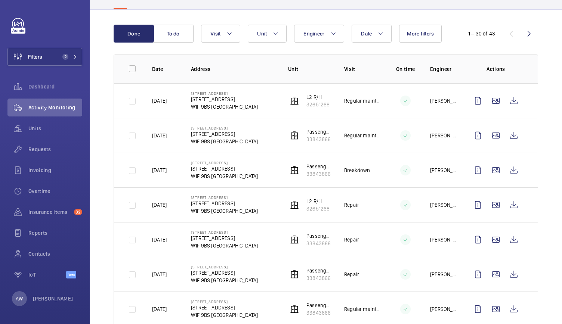
scroll to position [64, 0]
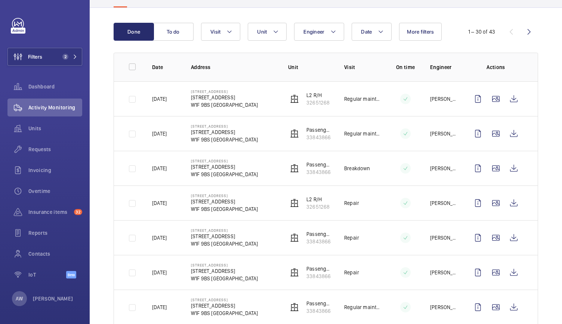
click at [403, 239] on mat-icon at bounding box center [406, 238] width 6 height 9
click at [508, 237] on wm-front-icon-button at bounding box center [514, 238] width 18 height 18
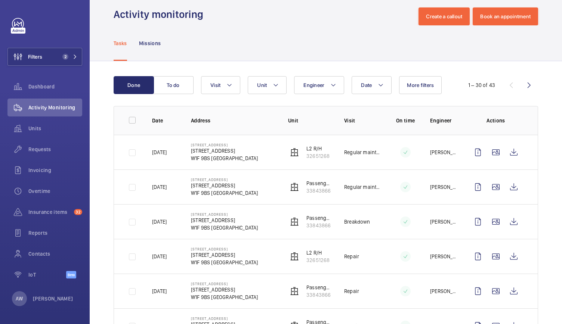
scroll to position [0, 0]
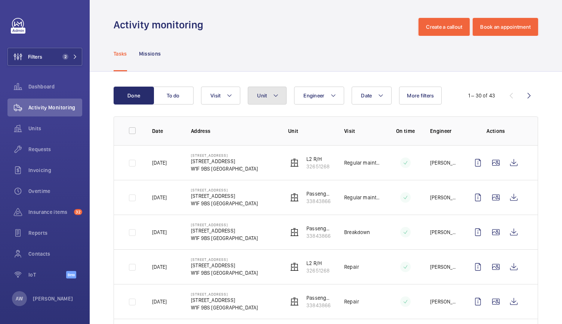
click at [259, 98] on span "Unit" at bounding box center [262, 96] width 10 height 6
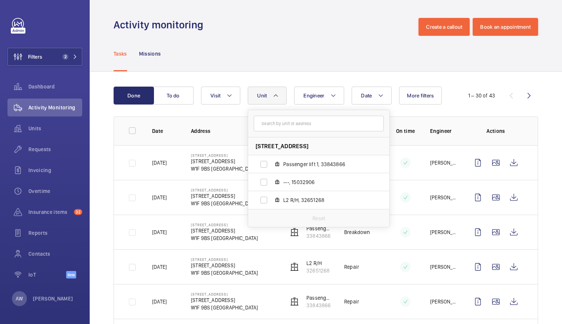
click at [259, 98] on span "Unit" at bounding box center [262, 96] width 10 height 6
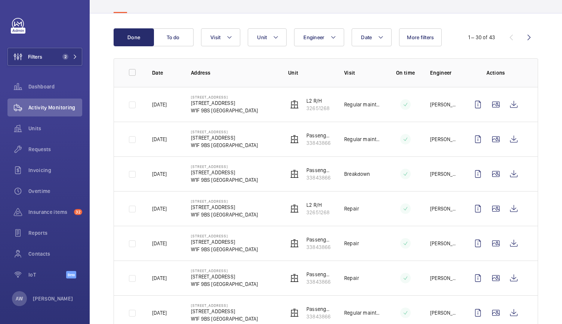
scroll to position [60, 0]
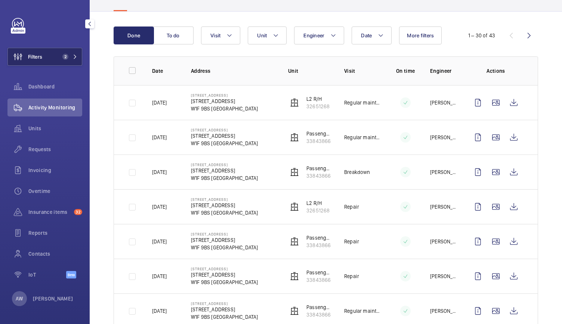
click at [69, 56] on span "2" at bounding box center [68, 57] width 18 height 6
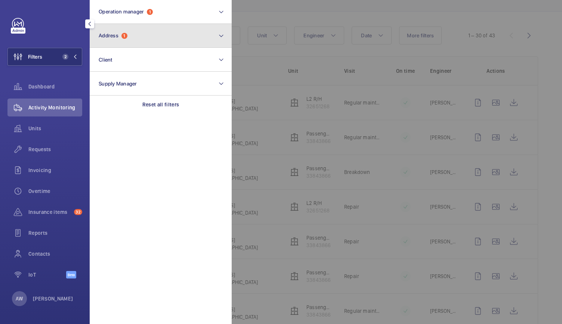
click at [117, 36] on span "Address" at bounding box center [109, 36] width 20 height 6
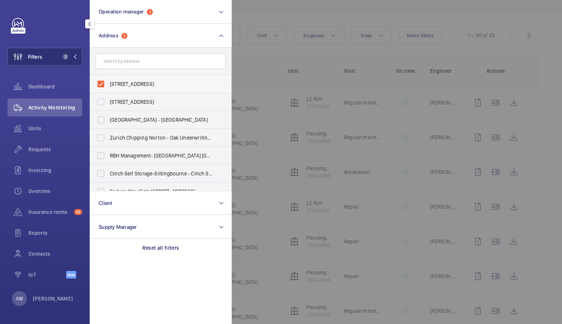
click at [101, 81] on label "5 Golden Square - 5 Golden Square, LONDON W1F 9BS" at bounding box center [155, 84] width 130 height 18
click at [101, 81] on input "5 Golden Square - 5 Golden Square, LONDON W1F 9BS" at bounding box center [100, 84] width 15 height 15
checkbox input "false"
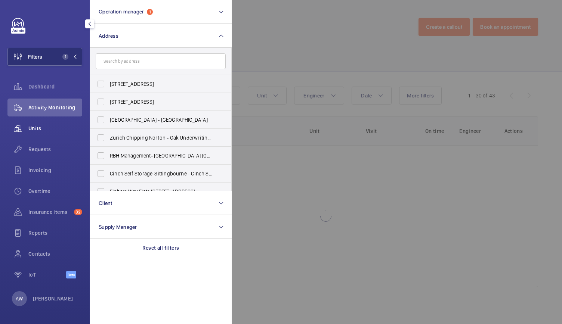
click at [41, 131] on span "Units" at bounding box center [55, 128] width 54 height 7
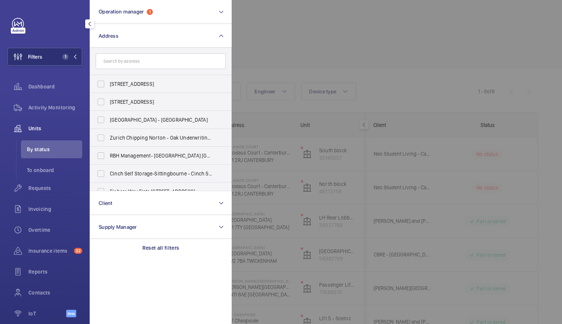
click at [291, 46] on div at bounding box center [513, 162] width 562 height 324
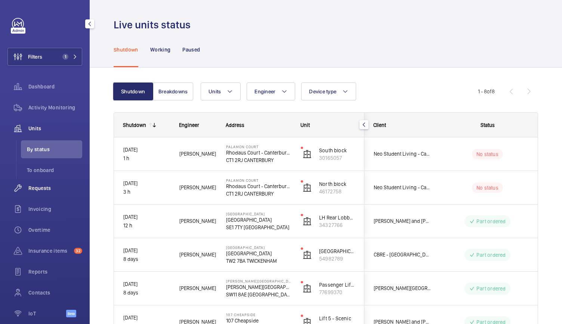
click at [40, 186] on span "Requests" at bounding box center [55, 188] width 54 height 7
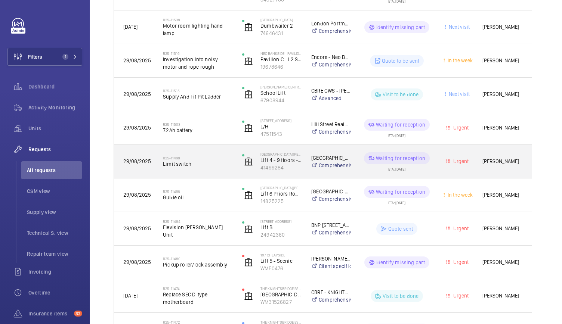
scroll to position [305, 0]
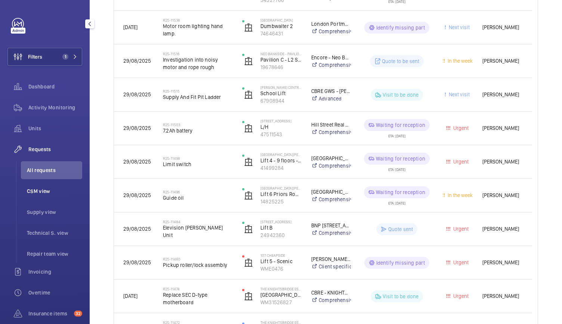
click at [38, 195] on li "CSM view" at bounding box center [51, 191] width 61 height 18
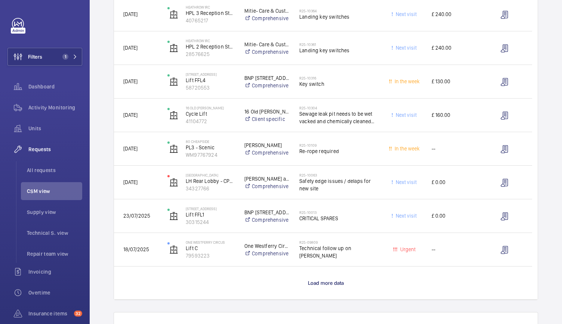
scroll to position [552, 0]
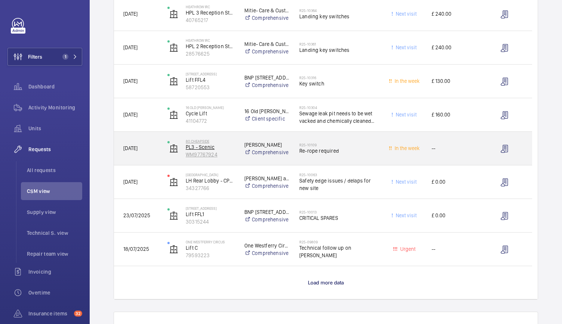
click at [233, 145] on p "PL3 - Scenic" at bounding box center [210, 147] width 49 height 7
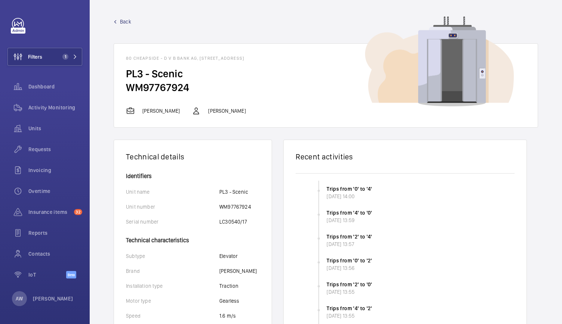
click at [125, 23] on span "Back" at bounding box center [125, 21] width 11 height 7
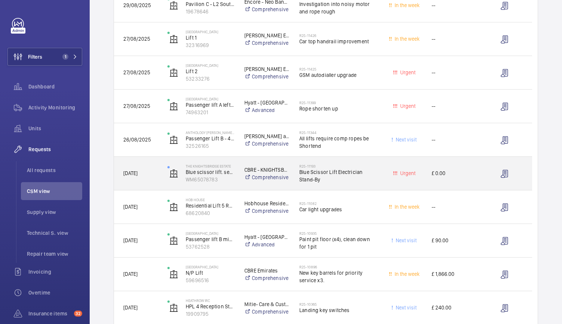
scroll to position [227, 0]
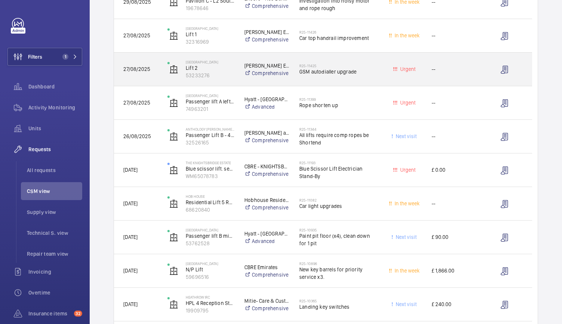
drag, startPoint x: 232, startPoint y: 240, endPoint x: 457, endPoint y: 65, distance: 285.1
click at [457, 65] on span "--" at bounding box center [454, 69] width 45 height 9
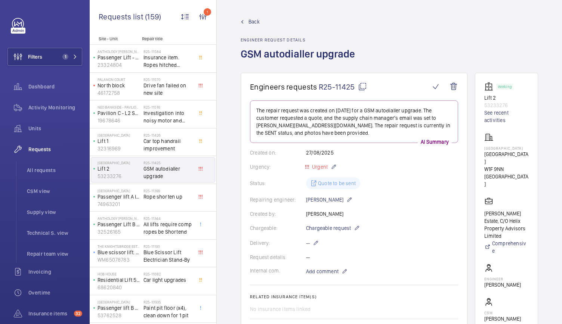
click at [257, 23] on span "Back" at bounding box center [254, 21] width 11 height 7
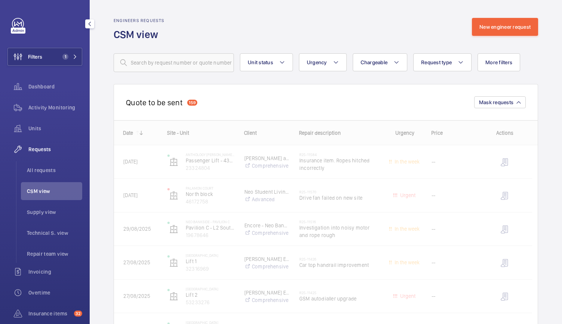
click at [28, 185] on li "CSM view" at bounding box center [51, 191] width 61 height 18
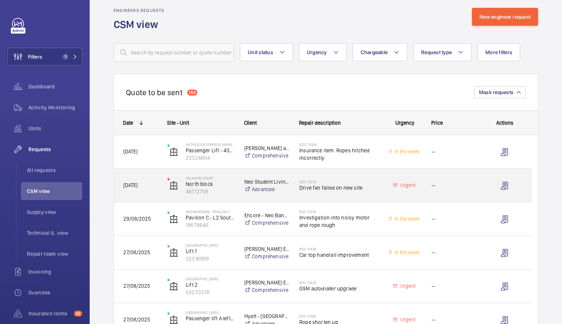
scroll to position [10, 0]
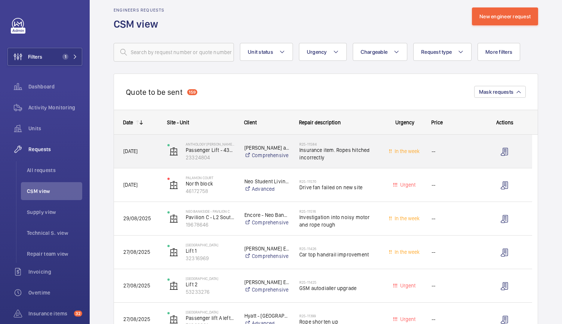
click at [235, 162] on div "Anthology Hale Works Passenger Lift - 43707824 23324804" at bounding box center [196, 151] width 77 height 33
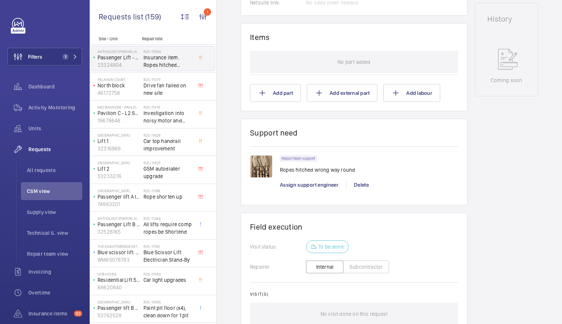
scroll to position [410, 0]
click at [252, 170] on img at bounding box center [261, 166] width 22 height 22
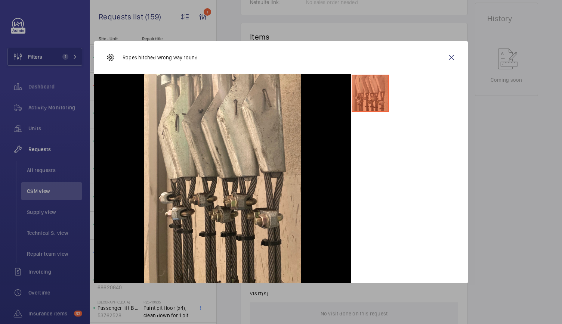
click at [559, 310] on div at bounding box center [281, 162] width 562 height 324
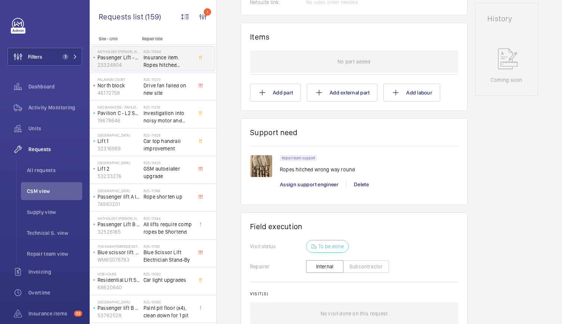
click at [263, 172] on img at bounding box center [261, 166] width 22 height 22
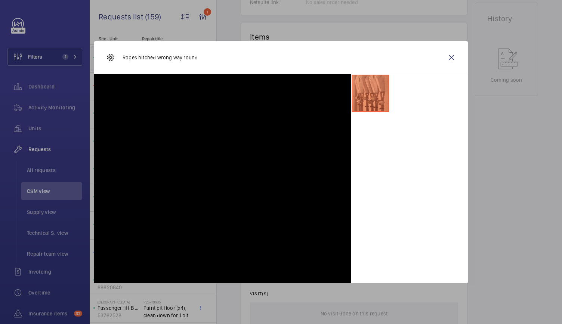
scroll to position [296, 0]
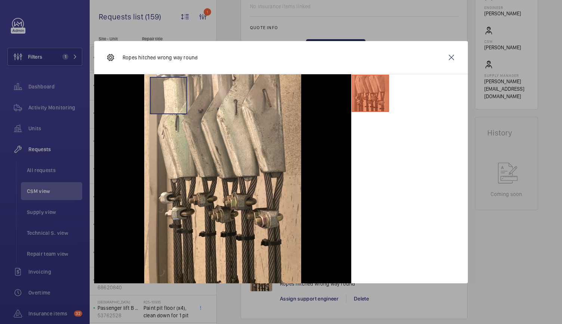
drag, startPoint x: 263, startPoint y: 172, endPoint x: 169, endPoint y: 95, distance: 121.9
click at [169, 95] on img at bounding box center [222, 178] width 157 height 209
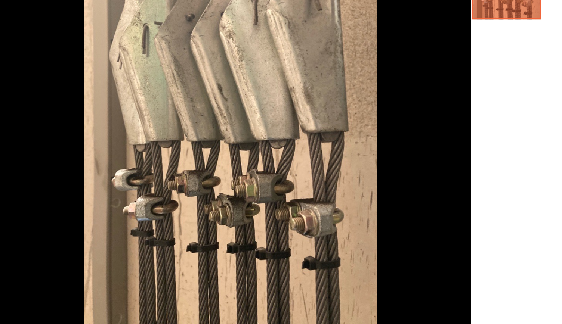
click at [339, 141] on div at bounding box center [222, 178] width 257 height 209
click at [369, 145] on div at bounding box center [409, 178] width 117 height 209
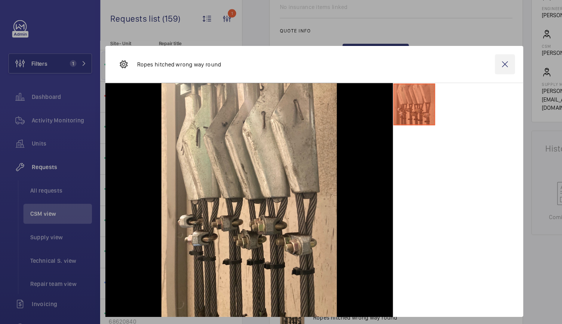
click at [451, 57] on wm-front-icon-button at bounding box center [452, 58] width 18 height 18
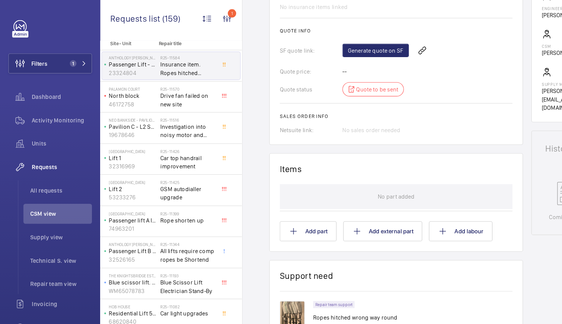
click at [127, 77] on p "Palamon Court" at bounding box center [119, 79] width 43 height 4
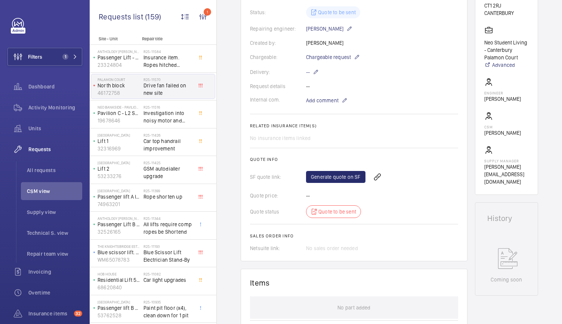
scroll to position [171, 0]
click at [55, 105] on span "Activity Monitoring" at bounding box center [55, 107] width 54 height 7
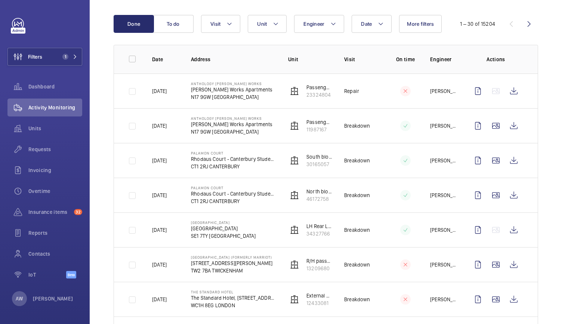
scroll to position [84, 0]
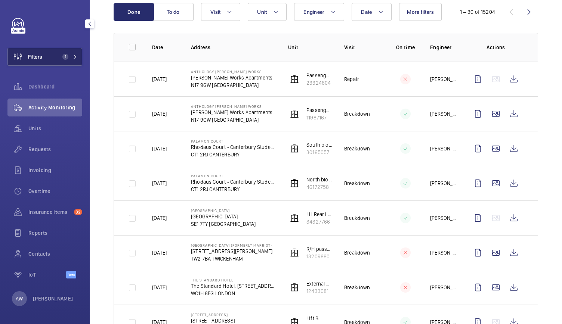
click at [67, 55] on span "1" at bounding box center [65, 57] width 6 height 6
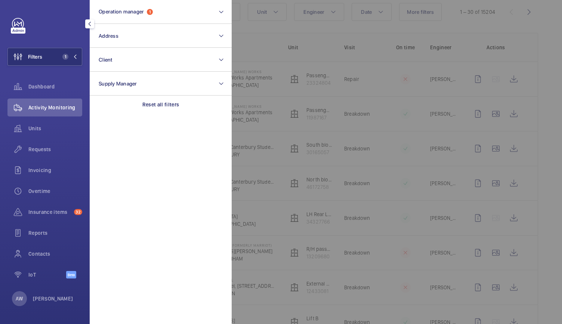
click at [367, 114] on div at bounding box center [513, 162] width 562 height 324
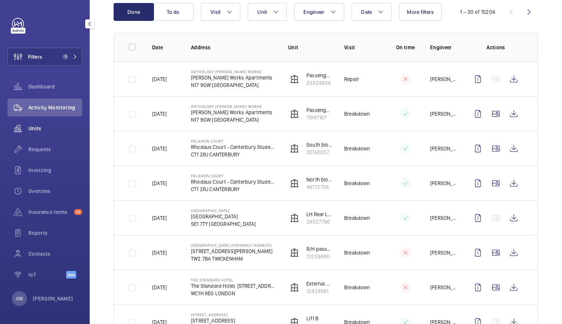
click at [30, 126] on span "Units" at bounding box center [55, 128] width 54 height 7
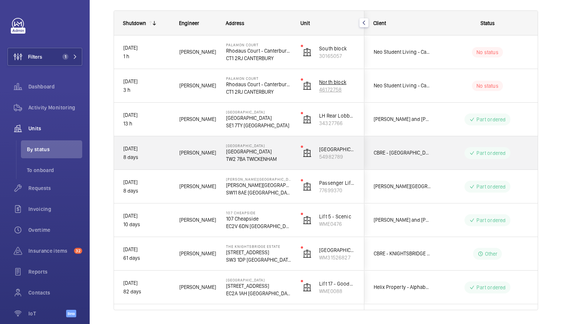
scroll to position [104, 0]
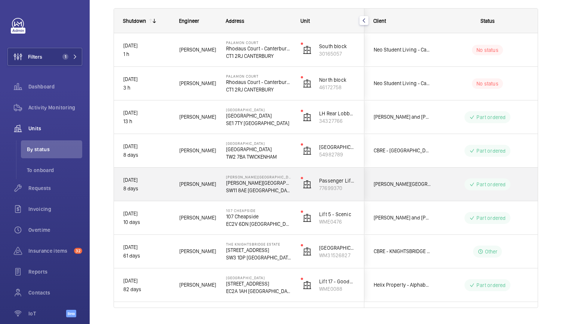
click at [288, 194] on div "Pestana Chelsea Bridge Hotel Pestana Chelsea Bridge Hotel SW11 8AE LONDON" at bounding box center [254, 185] width 74 height 34
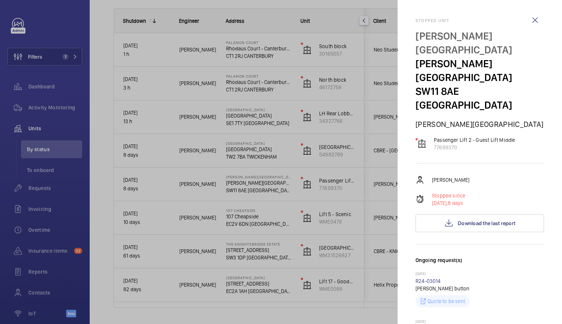
click at [278, 161] on div at bounding box center [281, 162] width 562 height 324
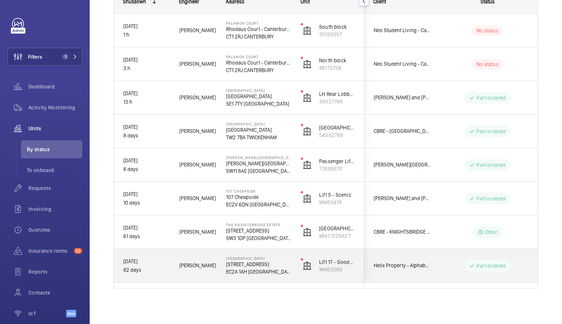
scroll to position [0, 0]
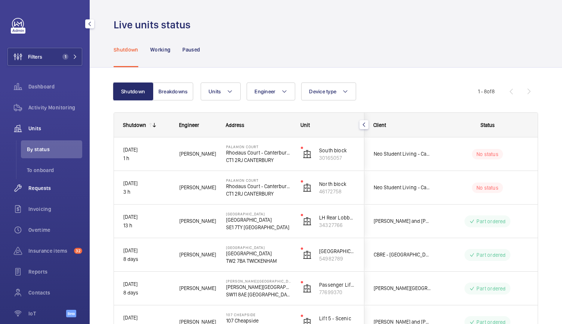
click at [36, 189] on span "Requests" at bounding box center [55, 188] width 54 height 7
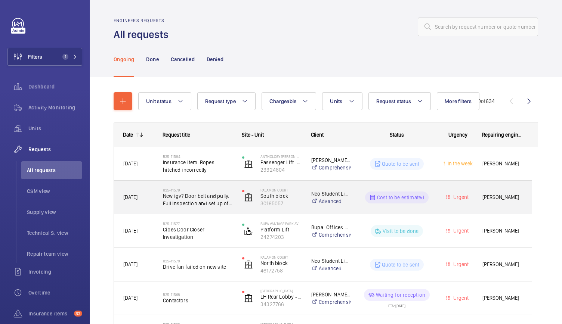
scroll to position [29, 0]
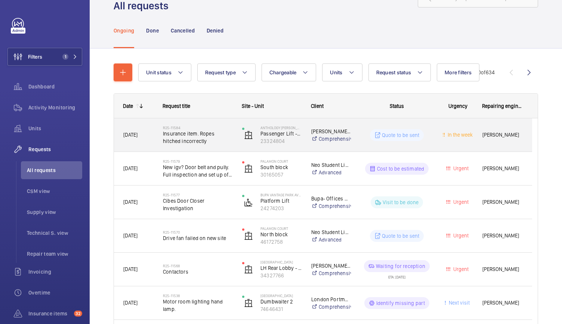
click at [233, 139] on div "Anthology Hale Works Passenger Lift - 43707824 23324804" at bounding box center [267, 135] width 68 height 31
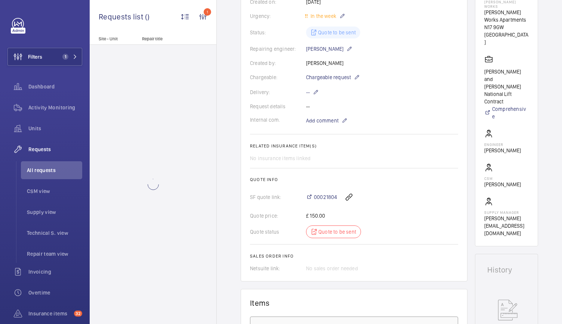
scroll to position [168, 0]
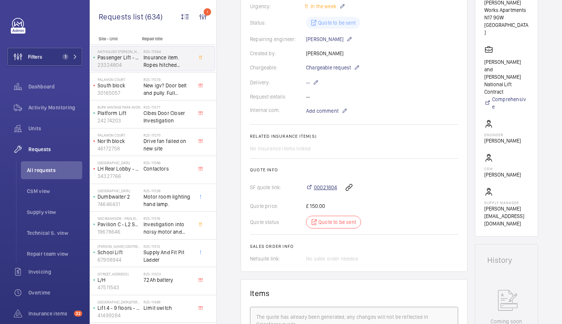
click at [323, 188] on span "00021804" at bounding box center [325, 187] width 23 height 7
click at [321, 187] on span "00021804" at bounding box center [325, 187] width 23 height 7
click at [49, 192] on span "CSM view" at bounding box center [54, 191] width 55 height 7
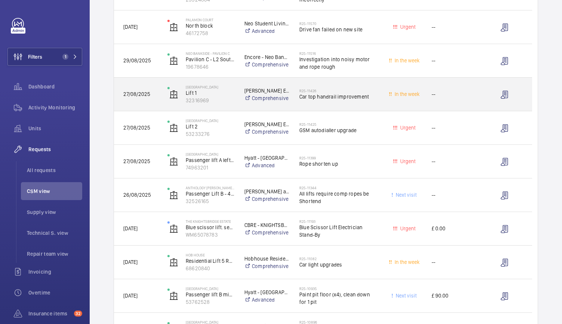
scroll to position [170, 0]
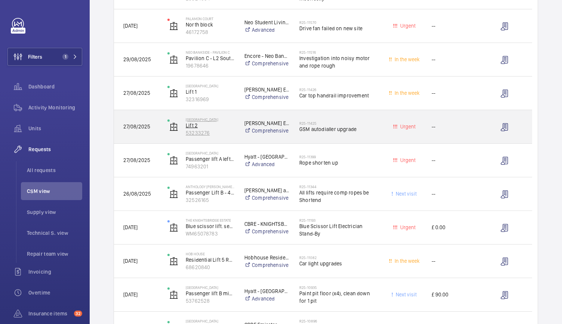
click at [220, 135] on p "53233276" at bounding box center [210, 132] width 49 height 7
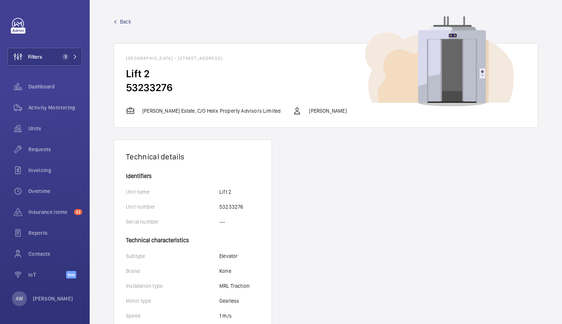
click at [120, 18] on span "Back" at bounding box center [125, 21] width 11 height 7
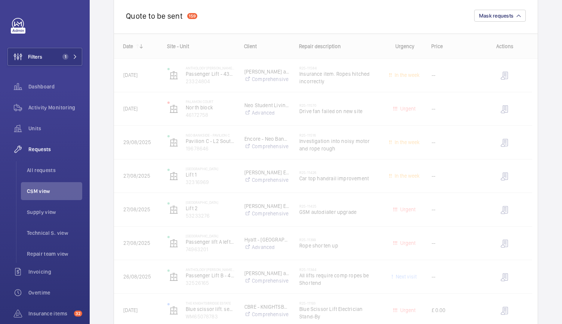
scroll to position [112, 0]
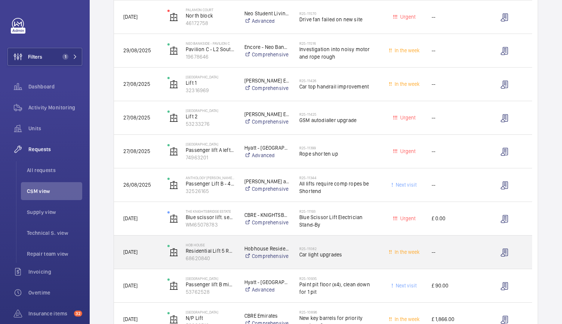
scroll to position [225, 0]
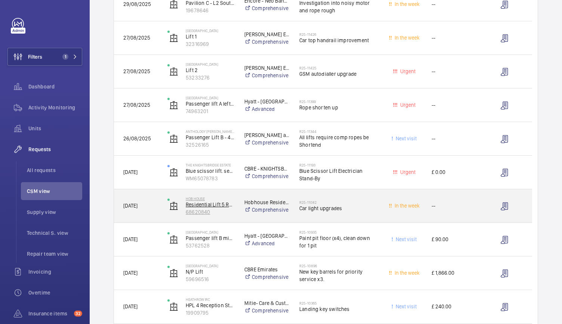
click at [200, 207] on p "Residential Lift 5 RHS" at bounding box center [210, 204] width 49 height 7
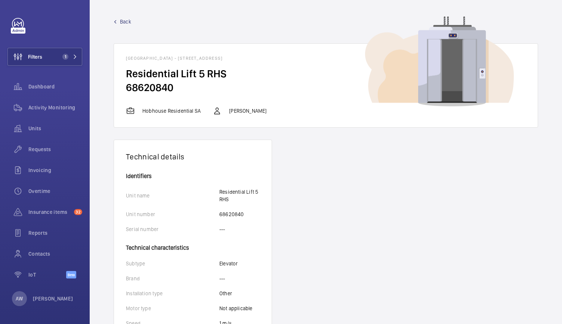
click at [115, 19] on link "Back" at bounding box center [326, 21] width 425 height 7
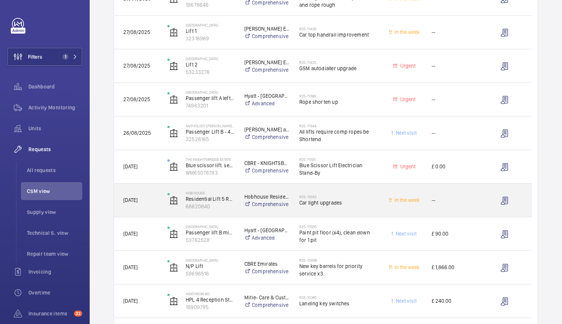
scroll to position [234, 0]
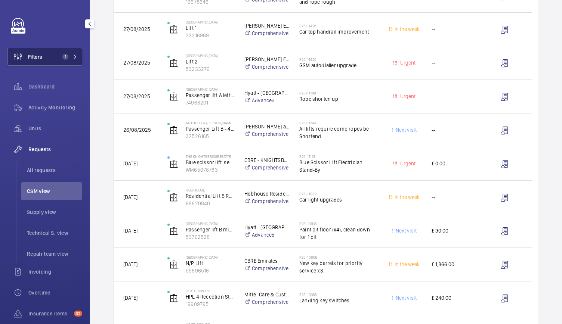
click at [64, 49] on button "Filters 1" at bounding box center [44, 57] width 75 height 18
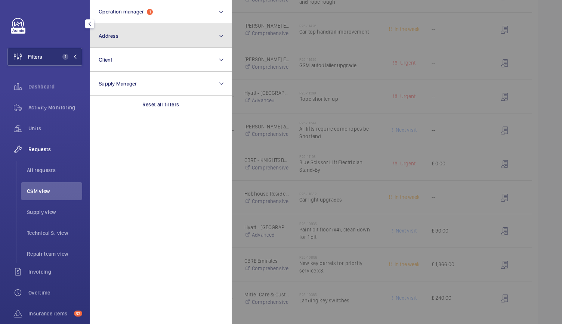
click at [127, 38] on button "Address" at bounding box center [161, 36] width 142 height 24
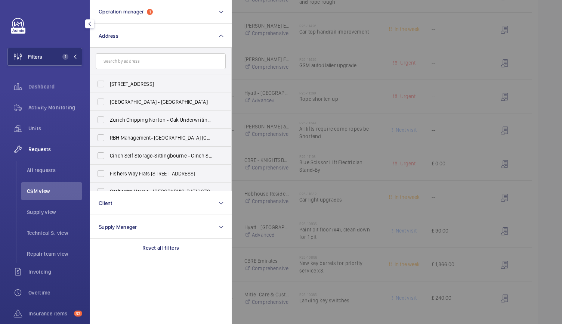
click at [115, 60] on input "text" at bounding box center [161, 61] width 130 height 16
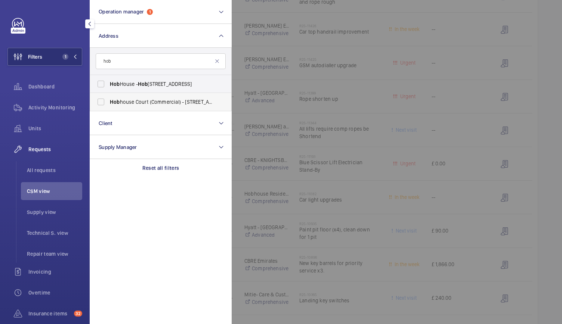
type input "hob"
click at [98, 103] on label "Hob house Court (Commercial) - Suffolk Street, LONDON SW1Y 4HH" at bounding box center [155, 102] width 130 height 18
click at [98, 103] on input "Hob house Court (Commercial) - Suffolk Street, LONDON SW1Y 4HH" at bounding box center [100, 102] width 15 height 15
checkbox input "true"
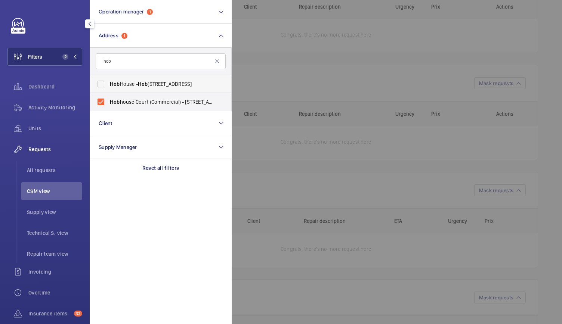
click at [102, 84] on label "Hob House - Hob house Court, LONDON SW1Y 4HH" at bounding box center [155, 84] width 130 height 18
click at [102, 84] on input "Hob House - Hob house Court, LONDON SW1Y 4HH" at bounding box center [100, 84] width 15 height 15
checkbox input "true"
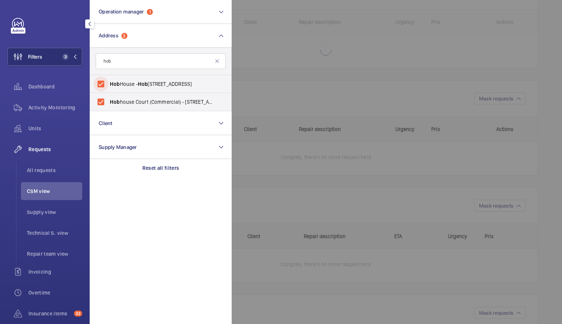
scroll to position [233, 0]
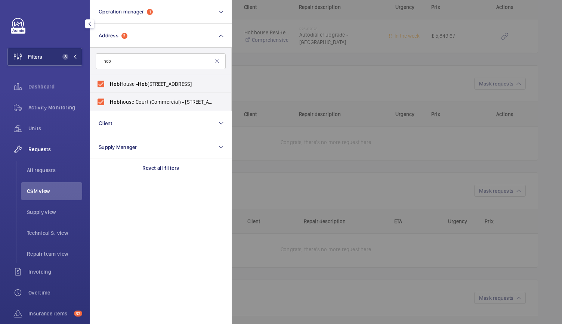
click at [309, 82] on div at bounding box center [513, 162] width 562 height 324
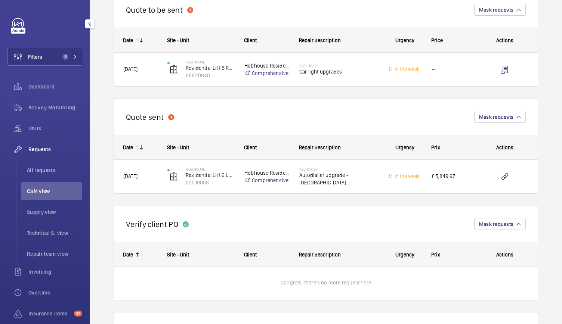
scroll to position [91, 0]
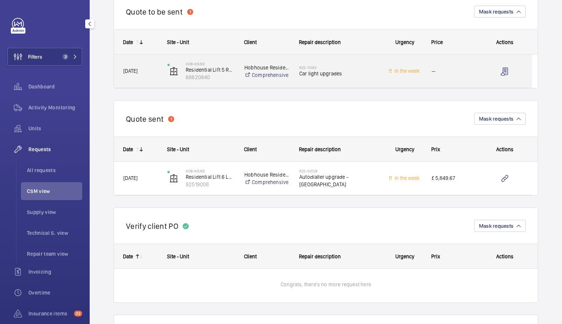
click at [166, 82] on div "Hob House Residential Lift 5 RHS 68620840" at bounding box center [196, 71] width 76 height 31
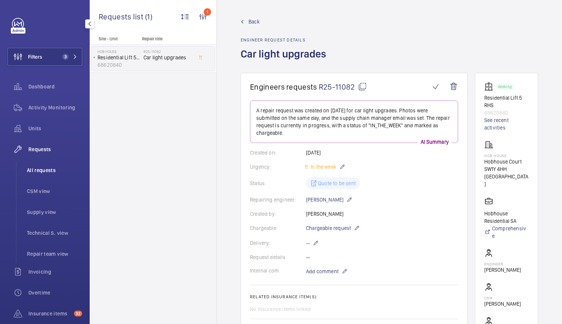
click at [40, 170] on span "All requests" at bounding box center [54, 170] width 55 height 7
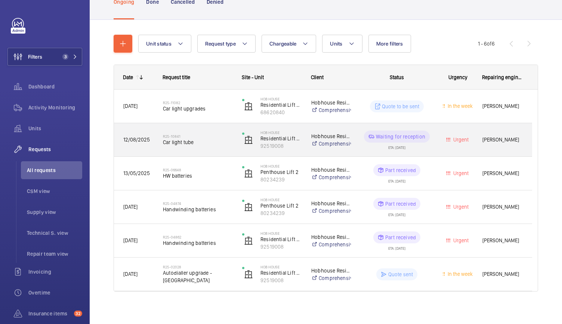
scroll to position [59, 0]
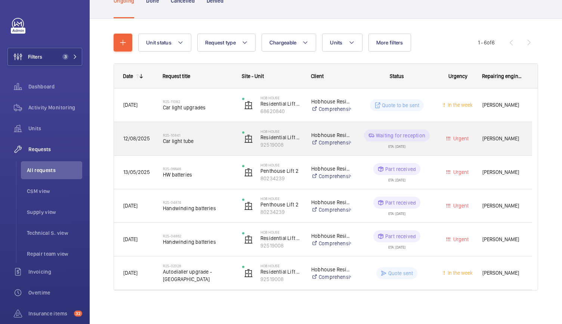
click at [218, 139] on span "Car light tube" at bounding box center [198, 141] width 70 height 7
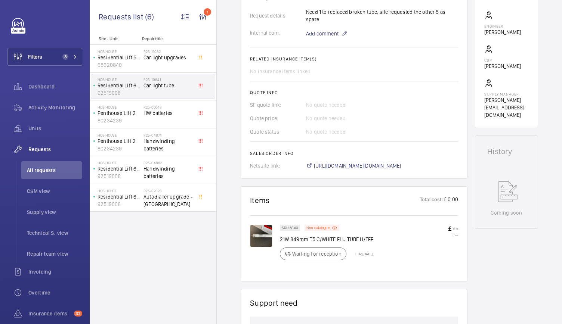
scroll to position [248, 0]
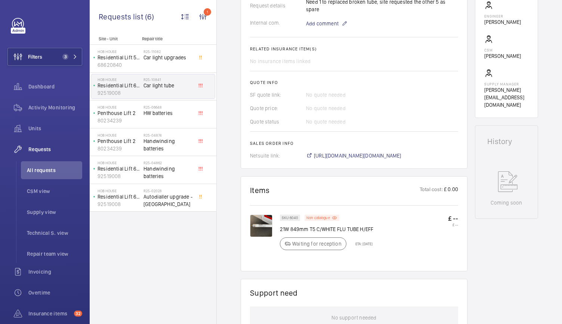
click at [264, 220] on img at bounding box center [261, 226] width 22 height 22
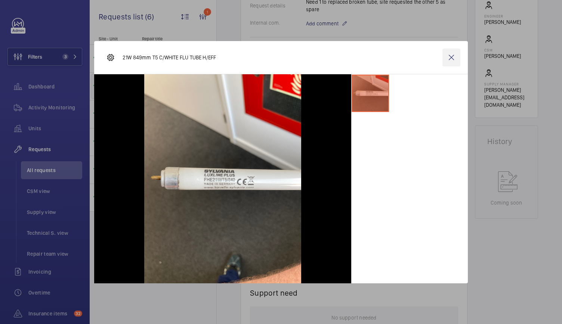
click at [452, 57] on wm-front-icon-button at bounding box center [452, 58] width 18 height 18
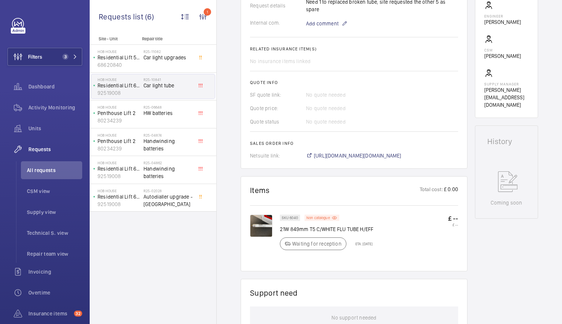
click at [258, 215] on img at bounding box center [261, 226] width 22 height 22
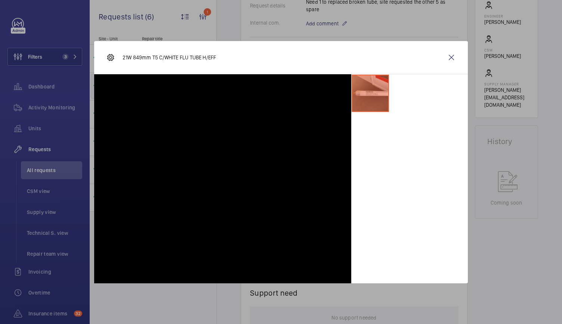
click at [453, 56] on div "21W 849mm T5 C/WHITE FLU TUBE H/EFF" at bounding box center [281, 162] width 374 height 243
click at [451, 58] on div "21W 849mm T5 C/WHITE FLU TUBE H/EFF" at bounding box center [281, 162] width 374 height 243
click at [436, 39] on div at bounding box center [281, 162] width 562 height 324
click at [453, 59] on div "21W 849mm T5 C/WHITE FLU TUBE H/EFF" at bounding box center [281, 162] width 374 height 243
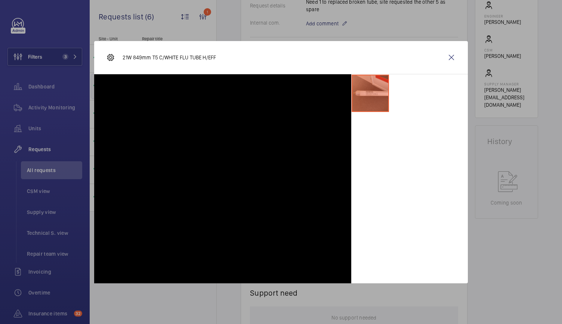
click at [453, 59] on div "21W 849mm T5 C/WHITE FLU TUBE H/EFF" at bounding box center [281, 162] width 374 height 243
click at [450, 57] on div "21W 849mm T5 C/WHITE FLU TUBE H/EFF" at bounding box center [281, 162] width 374 height 243
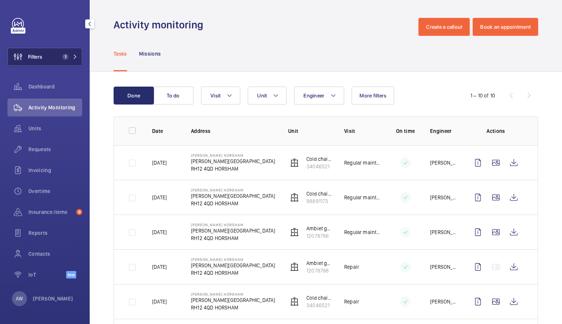
scroll to position [36, 0]
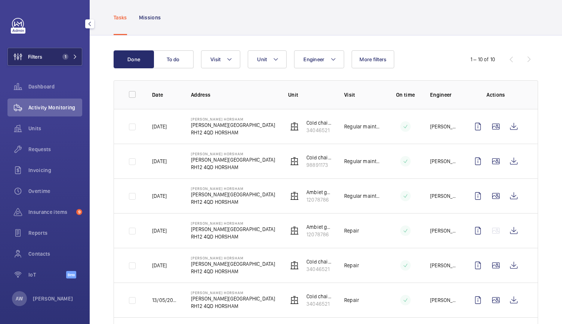
click at [71, 56] on span "1" at bounding box center [68, 57] width 18 height 6
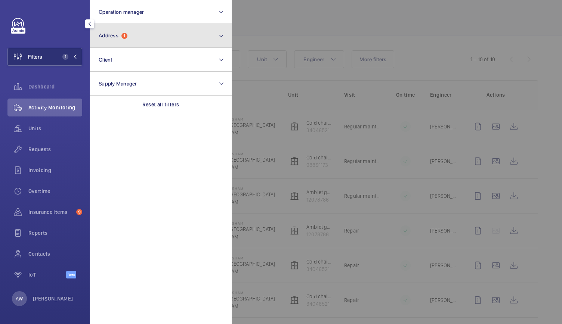
click at [132, 35] on button "Address 1" at bounding box center [161, 36] width 142 height 24
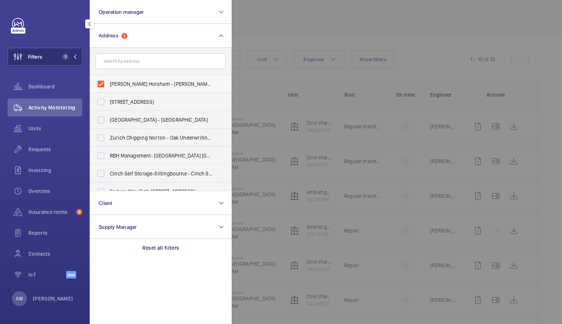
click at [100, 83] on label "[PERSON_NAME] Horsham - [PERSON_NAME][STREET_ADDRESS]" at bounding box center [155, 84] width 130 height 18
click at [100, 83] on input "Therma Fisher Horsham - Langhurst Wood Road, HORSHAM RH12 4QD" at bounding box center [100, 84] width 15 height 15
checkbox input "false"
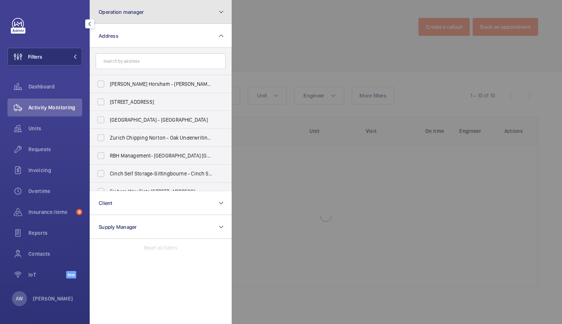
click at [149, 13] on button "Operation manager" at bounding box center [161, 12] width 142 height 24
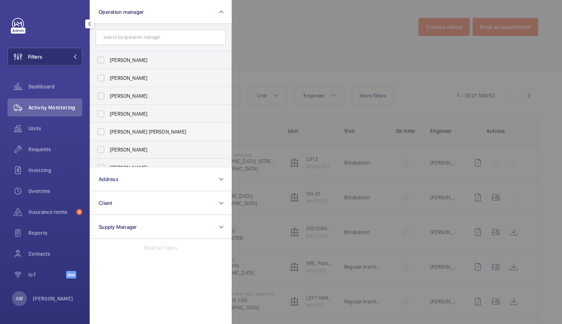
scroll to position [28, 0]
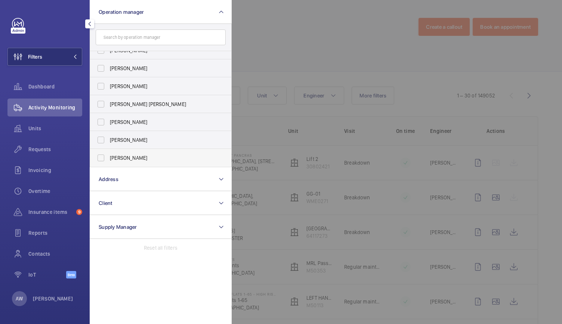
click at [102, 157] on label "[PERSON_NAME]" at bounding box center [155, 158] width 130 height 18
click at [102, 157] on input "[PERSON_NAME]" at bounding box center [100, 158] width 15 height 15
checkbox input "true"
click at [43, 152] on span "Requests" at bounding box center [55, 149] width 54 height 7
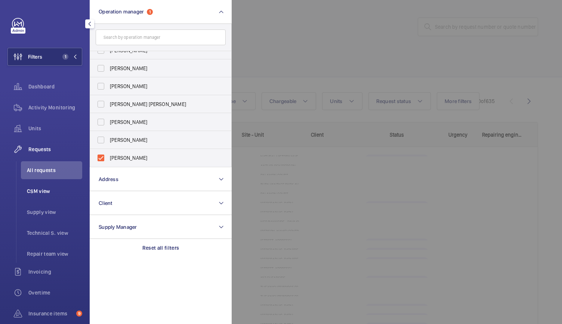
click at [32, 192] on span "CSM view" at bounding box center [54, 191] width 55 height 7
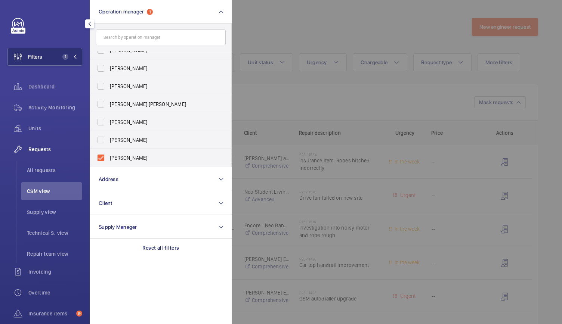
click at [306, 109] on div at bounding box center [513, 162] width 562 height 324
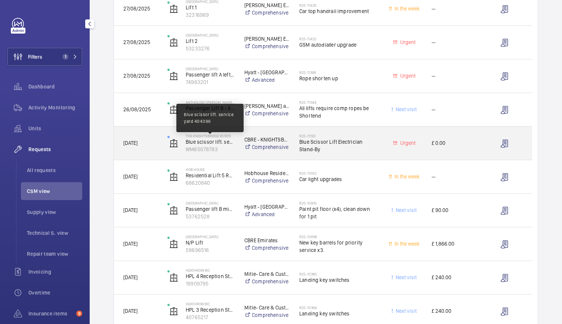
scroll to position [281, 0]
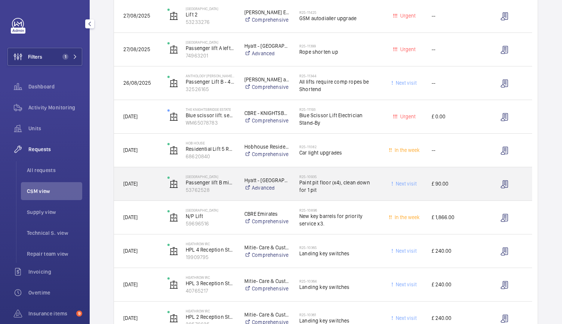
click at [227, 197] on div "Blackfriars Hotel Passenger lift B middle lester/selcom 53762528" at bounding box center [196, 184] width 76 height 31
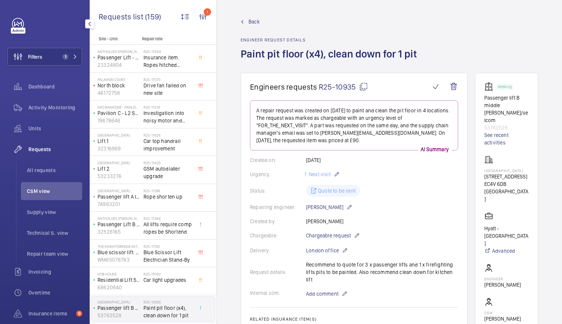
click at [250, 19] on span "Back" at bounding box center [254, 21] width 11 height 7
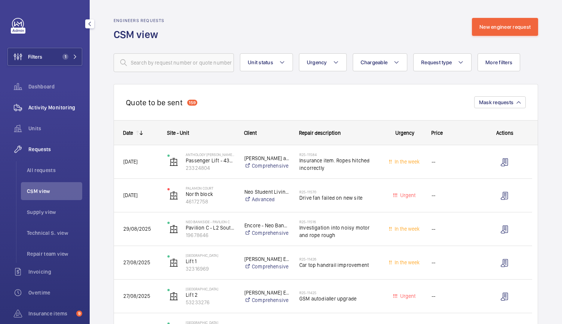
click at [55, 103] on div "Activity Monitoring" at bounding box center [44, 108] width 75 height 18
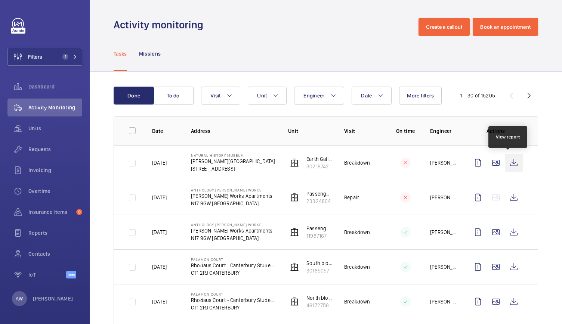
click at [511, 164] on wm-front-icon-button at bounding box center [514, 163] width 18 height 18
click at [40, 152] on span "Requests" at bounding box center [55, 149] width 54 height 7
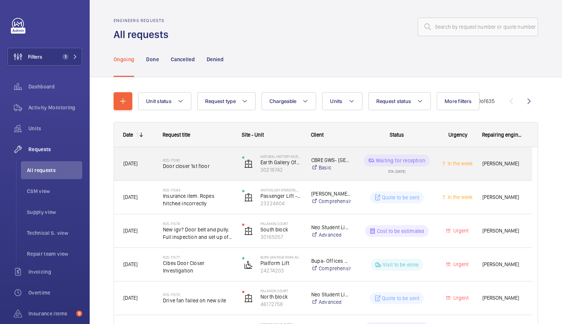
click at [229, 163] on span "Door closer 1st floor" at bounding box center [198, 166] width 70 height 7
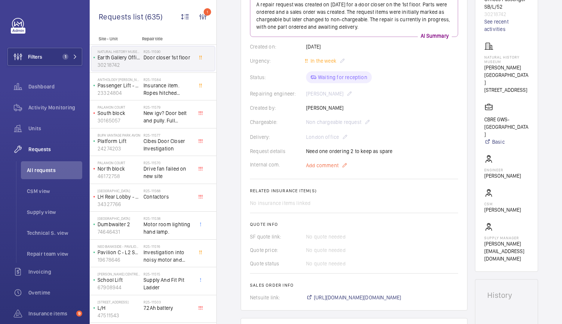
scroll to position [104, 0]
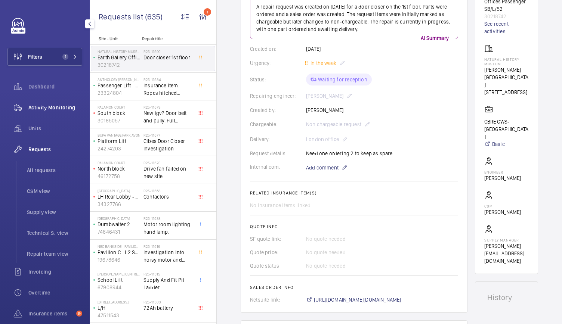
click at [61, 111] on div "Activity Monitoring" at bounding box center [44, 108] width 75 height 18
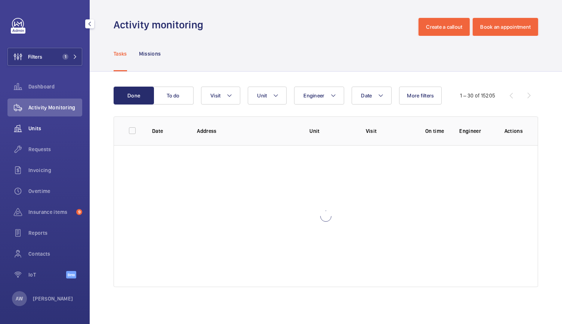
click at [37, 128] on span "Units" at bounding box center [55, 128] width 54 height 7
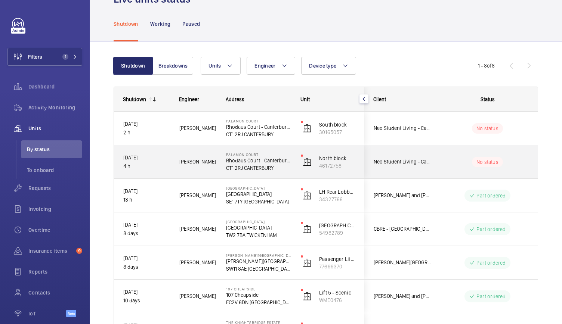
scroll to position [26, 0]
click at [217, 167] on div "Palamon Court Rhodaus Court - Canterbury Student Accommodation CT1 2RJ CANTERBU…" at bounding box center [254, 161] width 75 height 33
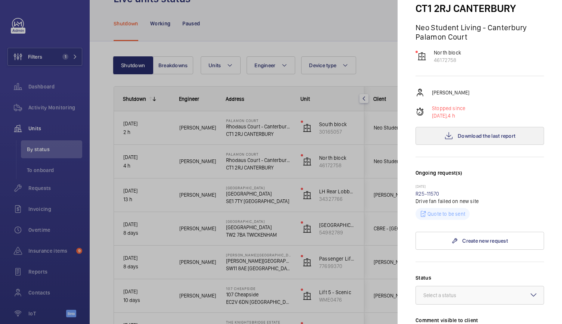
scroll to position [126, 0]
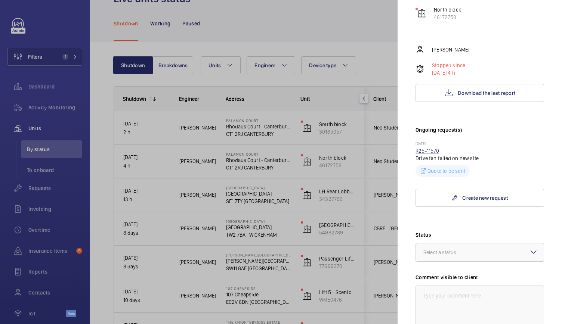
click at [423, 149] on link "R25-11570" at bounding box center [428, 151] width 24 height 6
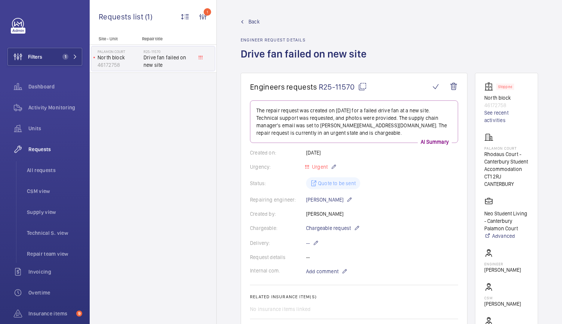
click at [247, 19] on link "Back" at bounding box center [306, 21] width 130 height 7
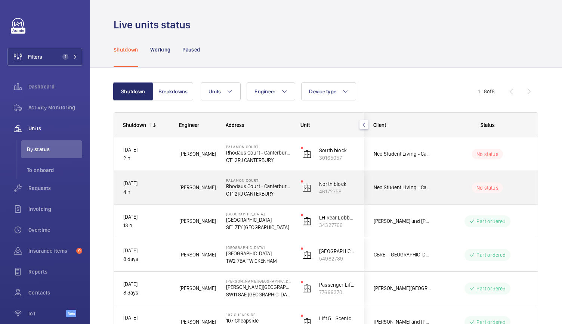
click at [211, 199] on div "[PERSON_NAME]" at bounding box center [193, 188] width 46 height 24
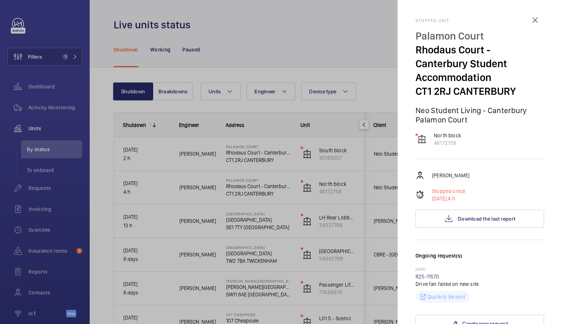
click at [199, 196] on div at bounding box center [281, 162] width 562 height 324
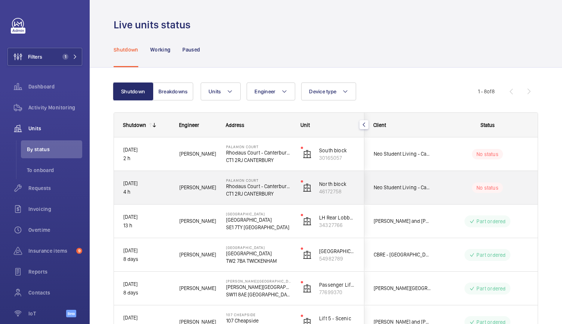
click at [199, 196] on div "[PERSON_NAME]" at bounding box center [193, 188] width 46 height 24
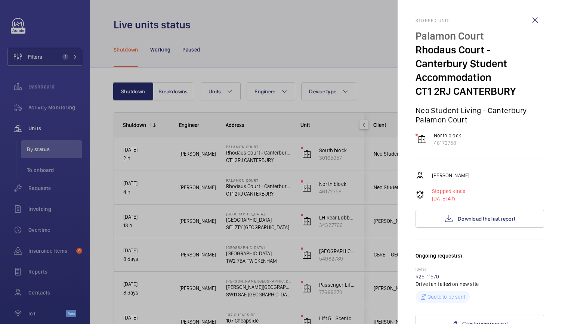
click at [428, 279] on link "R25-11570" at bounding box center [428, 277] width 24 height 6
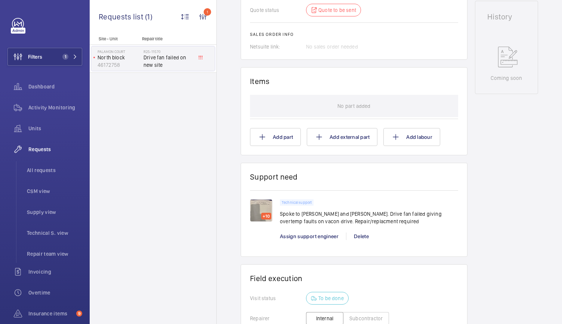
scroll to position [373, 0]
click at [262, 209] on img at bounding box center [261, 210] width 22 height 22
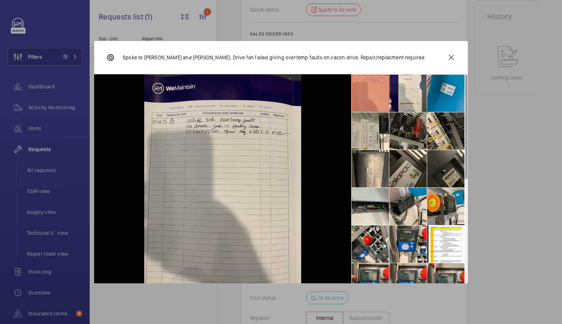
click at [446, 84] on li at bounding box center [445, 93] width 37 height 37
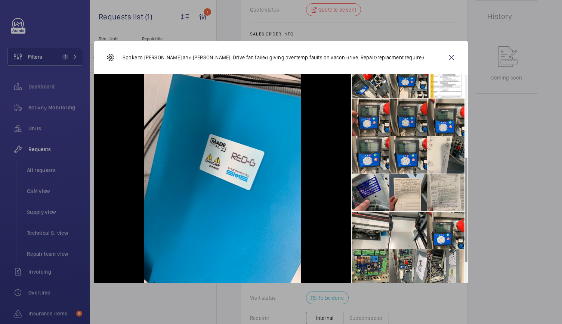
scroll to position [165, 0]
click at [377, 189] on li at bounding box center [370, 192] width 37 height 37
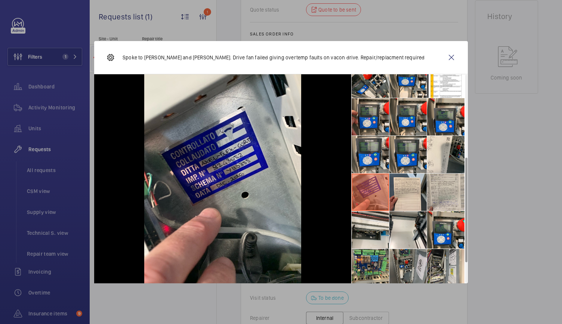
click at [413, 265] on li at bounding box center [407, 267] width 37 height 37
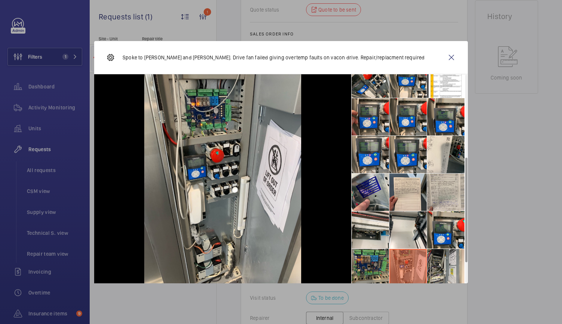
click at [382, 266] on li at bounding box center [370, 267] width 37 height 37
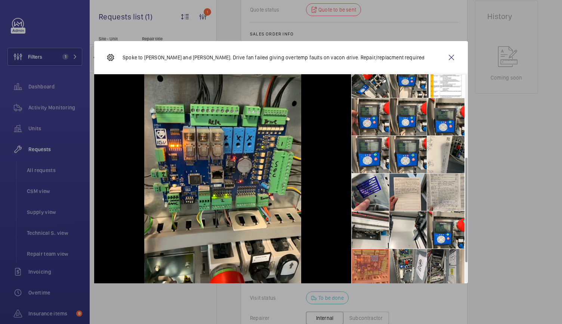
scroll to position [206, 0]
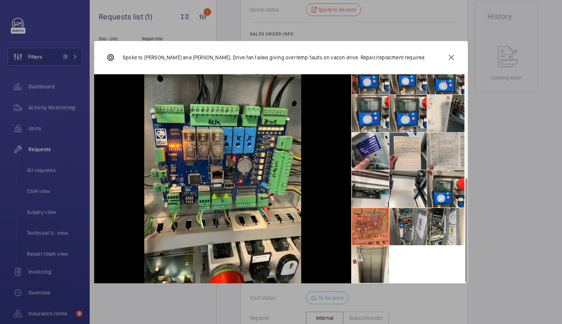
click at [412, 224] on li at bounding box center [407, 226] width 37 height 37
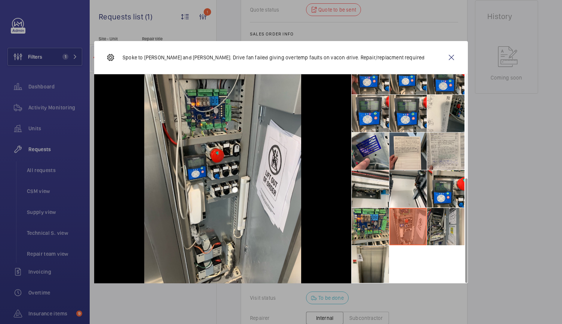
click at [429, 227] on li at bounding box center [445, 226] width 37 height 37
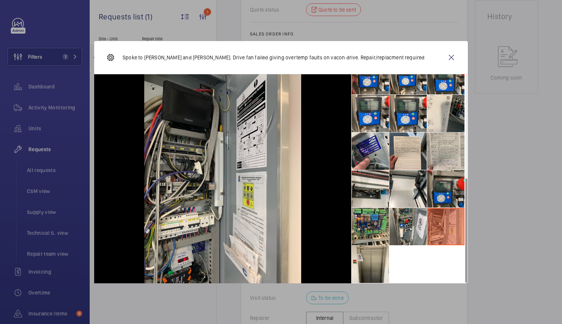
click at [445, 196] on li at bounding box center [445, 188] width 37 height 37
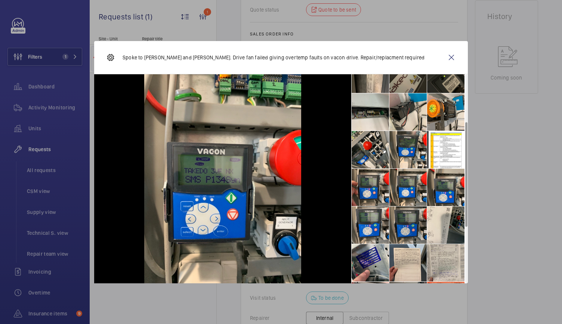
scroll to position [94, 0]
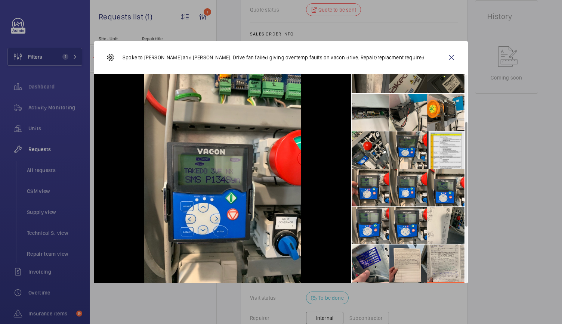
click at [448, 145] on li at bounding box center [445, 150] width 37 height 37
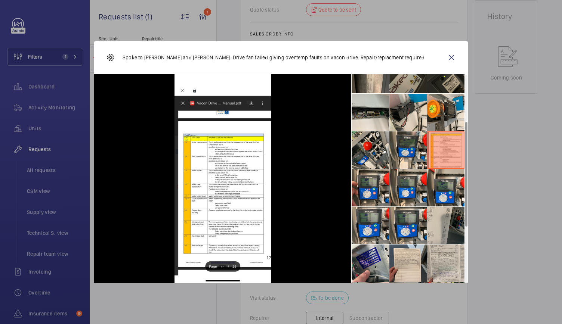
click at [450, 222] on li at bounding box center [445, 225] width 37 height 37
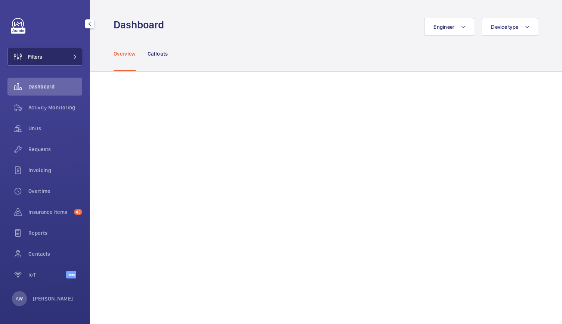
click at [43, 56] on button "Filters" at bounding box center [44, 57] width 75 height 18
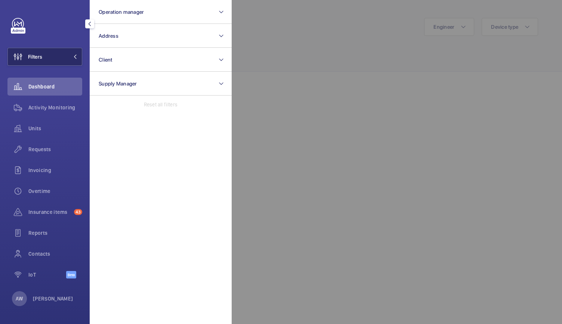
click at [43, 56] on button "Filters" at bounding box center [44, 57] width 75 height 18
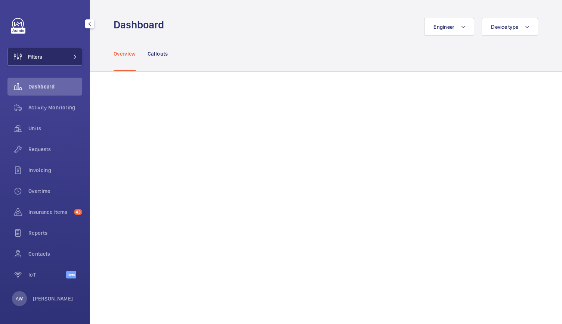
click at [43, 56] on button "Filters" at bounding box center [44, 57] width 75 height 18
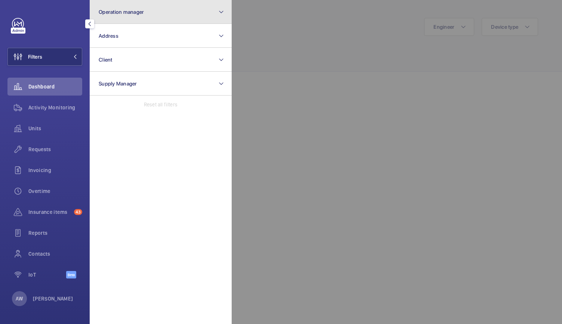
click at [130, 19] on button "Operation manager" at bounding box center [161, 12] width 142 height 24
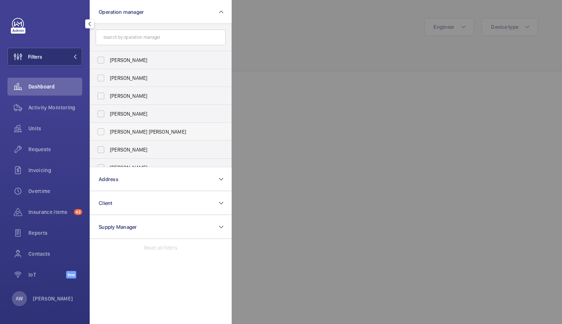
scroll to position [28, 0]
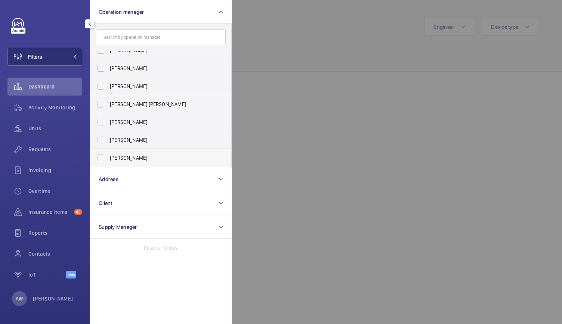
click at [102, 157] on label "[PERSON_NAME]" at bounding box center [155, 158] width 130 height 18
click at [102, 157] on input "[PERSON_NAME]" at bounding box center [100, 158] width 15 height 15
checkbox input "true"
click at [336, 99] on div at bounding box center [513, 162] width 562 height 324
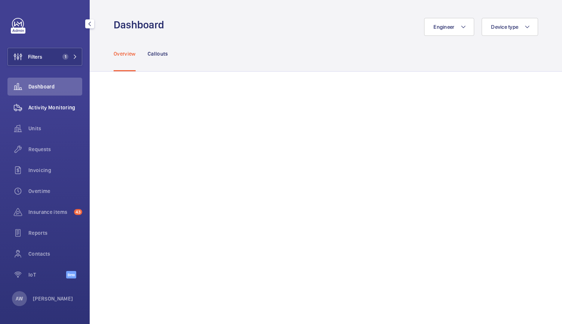
click at [41, 110] on span "Activity Monitoring" at bounding box center [55, 107] width 54 height 7
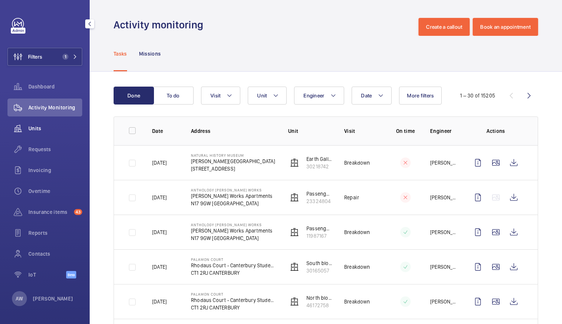
click at [37, 128] on span "Units" at bounding box center [55, 128] width 54 height 7
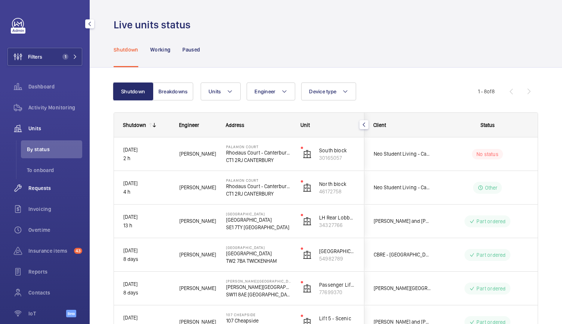
click at [41, 187] on span "Requests" at bounding box center [55, 188] width 54 height 7
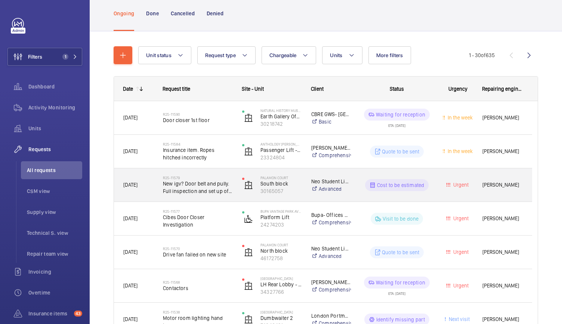
scroll to position [28, 0]
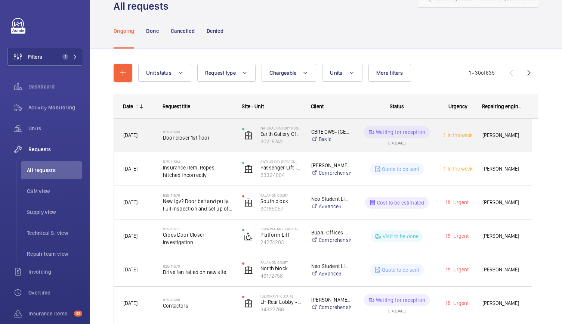
click at [233, 140] on div "Natural History Museum Earth Gallery Offices Passenger SB/L/52 30218742" at bounding box center [267, 135] width 68 height 31
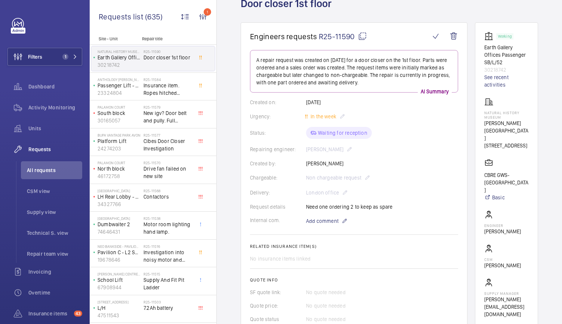
scroll to position [50, 0]
click at [32, 194] on span "CSM view" at bounding box center [54, 191] width 55 height 7
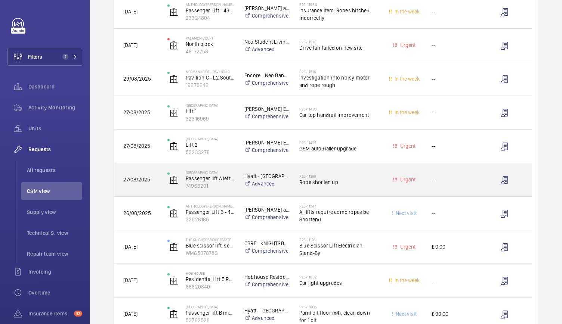
scroll to position [151, 0]
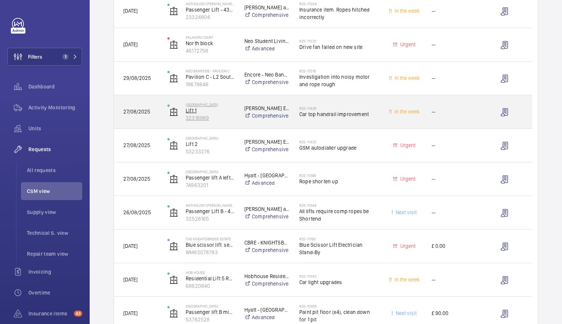
click at [225, 116] on p "32316969" at bounding box center [210, 117] width 49 height 7
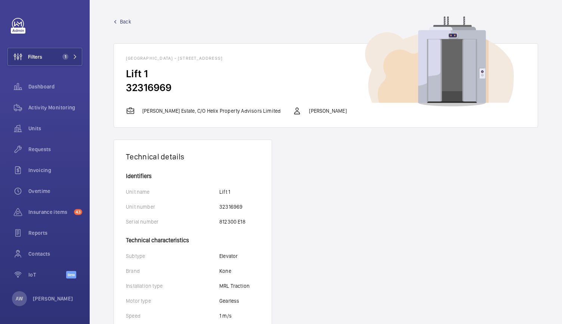
click at [126, 25] on span "Back" at bounding box center [125, 21] width 11 height 7
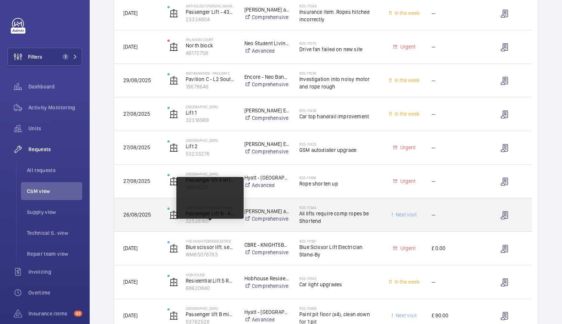
scroll to position [150, 0]
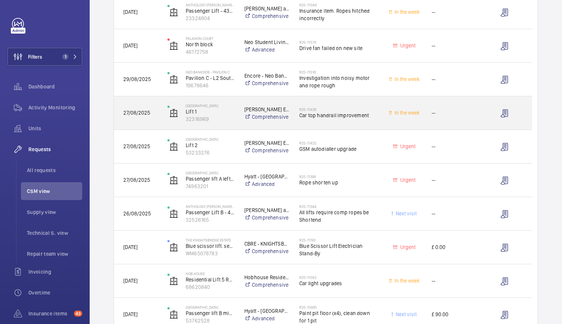
click at [226, 125] on div "Golden House Lift 1 32316969" at bounding box center [196, 113] width 76 height 31
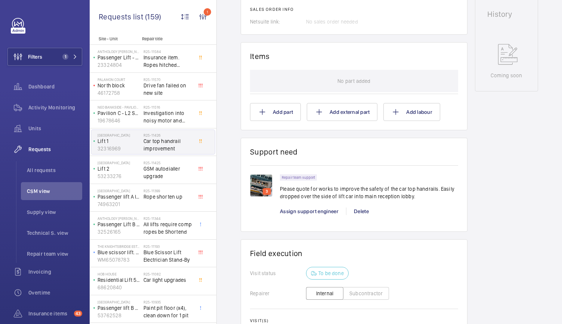
scroll to position [391, 0]
click at [259, 189] on img at bounding box center [261, 185] width 22 height 22
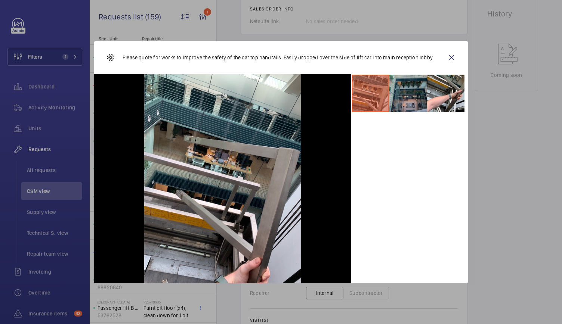
click at [416, 96] on li at bounding box center [407, 93] width 37 height 37
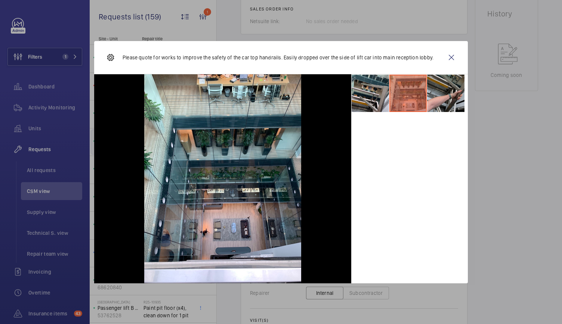
click at [435, 101] on li at bounding box center [445, 93] width 37 height 37
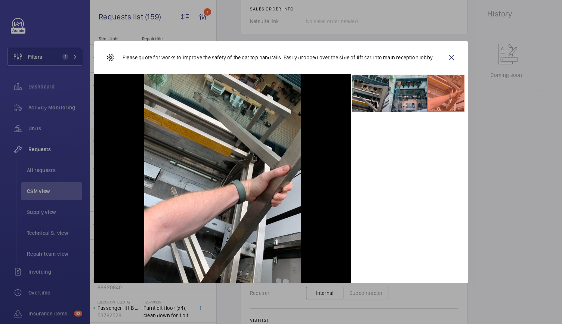
click at [368, 95] on li at bounding box center [370, 93] width 37 height 37
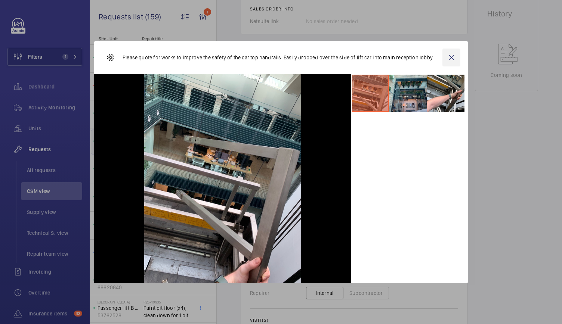
click at [450, 57] on wm-front-icon-button at bounding box center [452, 58] width 18 height 18
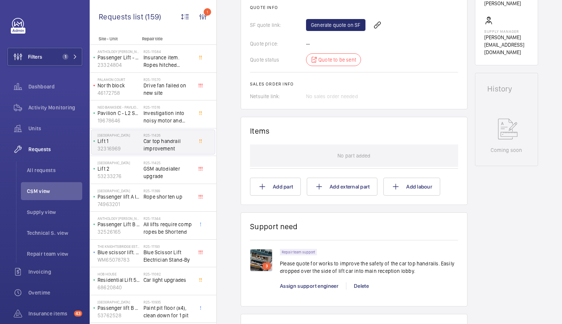
scroll to position [378, 0]
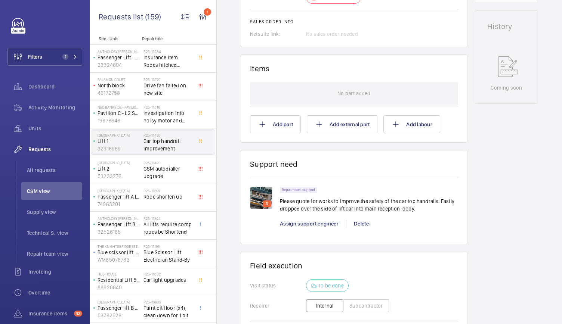
click at [261, 200] on img at bounding box center [261, 198] width 22 height 22
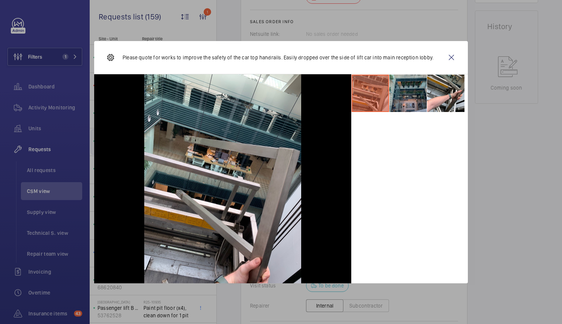
click at [413, 97] on li at bounding box center [407, 93] width 37 height 37
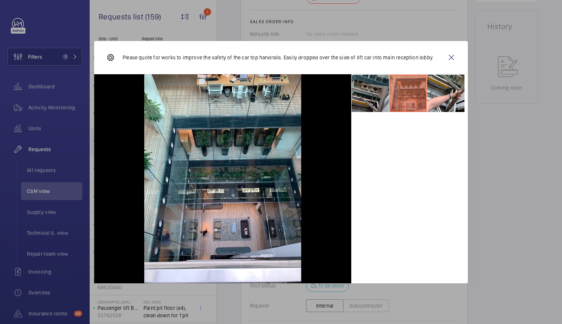
click at [380, 97] on li at bounding box center [370, 93] width 37 height 37
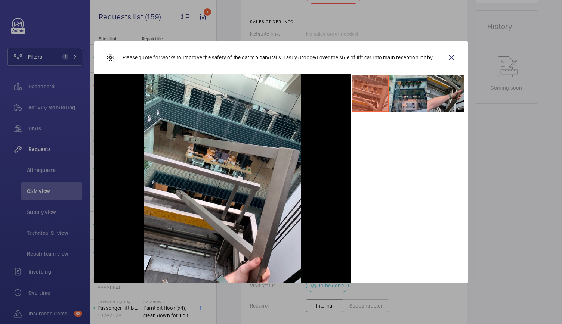
click at [449, 94] on li at bounding box center [445, 93] width 37 height 37
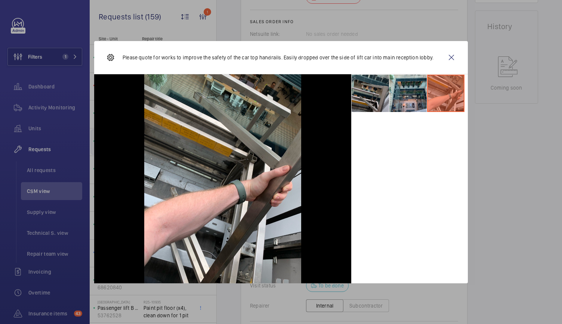
click at [373, 103] on li at bounding box center [370, 93] width 37 height 37
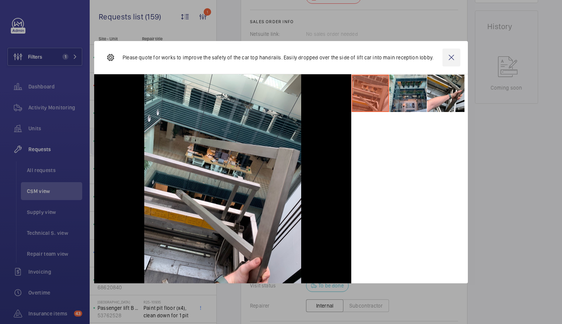
click at [456, 59] on wm-front-icon-button at bounding box center [452, 58] width 18 height 18
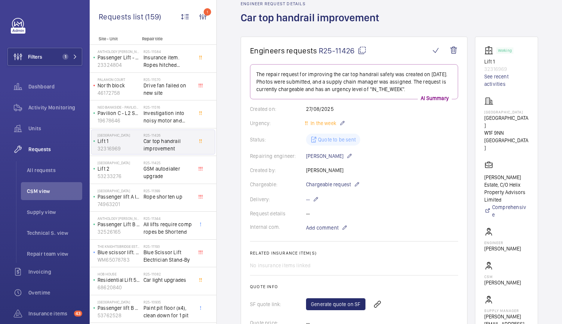
scroll to position [0, 0]
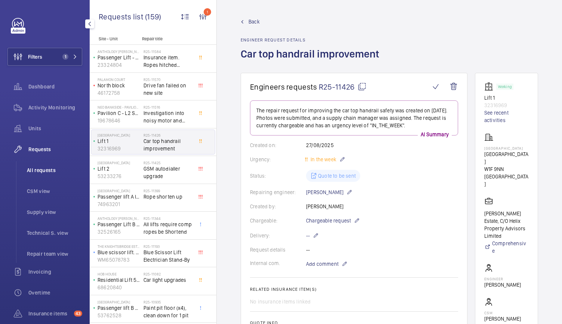
click at [41, 174] on li "All requests" at bounding box center [51, 170] width 61 height 18
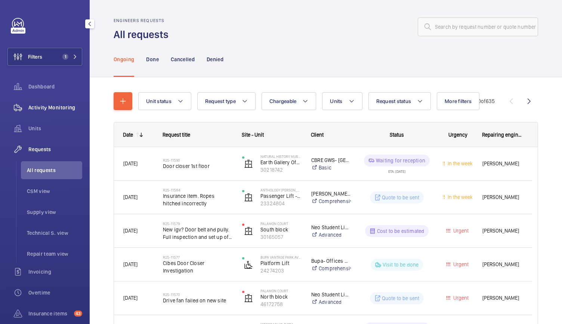
click at [72, 110] on span "Activity Monitoring" at bounding box center [55, 107] width 54 height 7
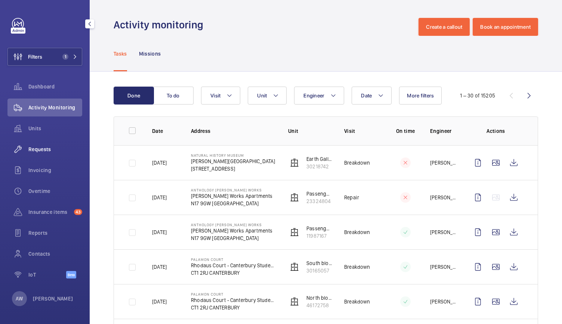
click at [36, 152] on span "Requests" at bounding box center [55, 149] width 54 height 7
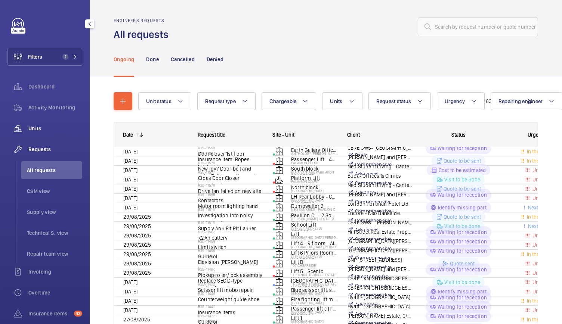
click at [33, 133] on div "Units" at bounding box center [44, 129] width 75 height 18
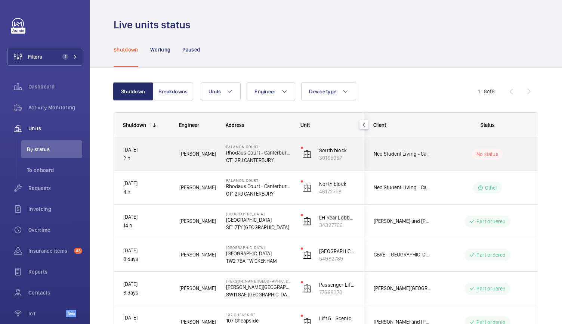
click at [217, 166] on div "Palamon Court Rhodaus Court - Canterbury Student Accommodation CT1 2RJ CANTERBU…" at bounding box center [254, 154] width 75 height 33
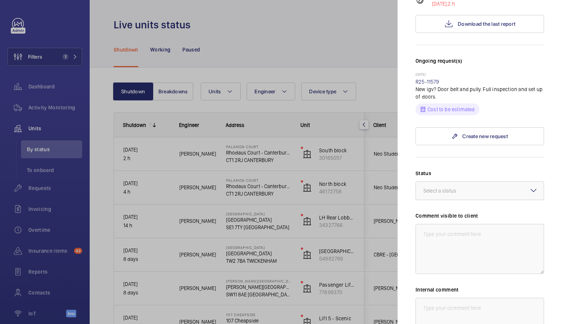
scroll to position [194, 0]
click at [480, 30] on button "Download the last report" at bounding box center [480, 25] width 129 height 18
click at [307, 96] on div at bounding box center [281, 162] width 562 height 324
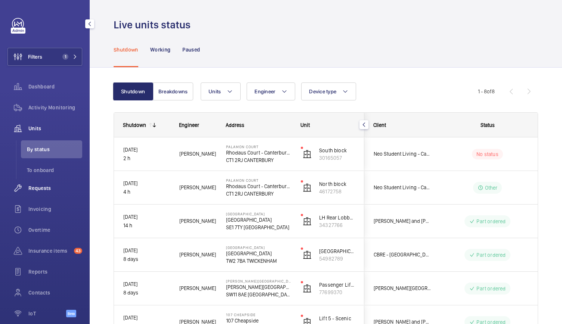
scroll to position [34, 0]
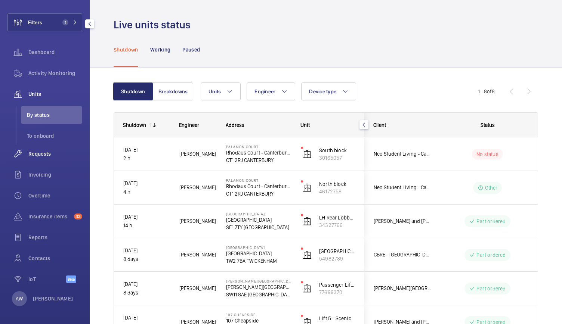
click at [41, 151] on span "Requests" at bounding box center [55, 153] width 54 height 7
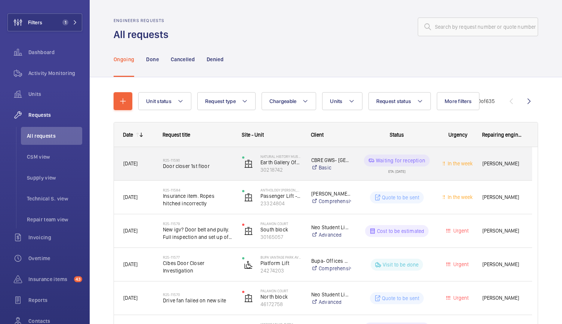
click at [231, 172] on div "R25-11590 Door closer 1st floor" at bounding box center [198, 164] width 70 height 22
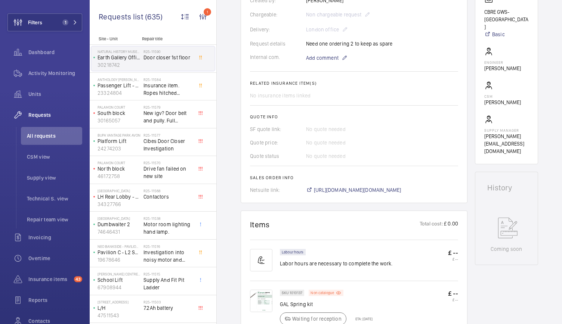
scroll to position [304, 0]
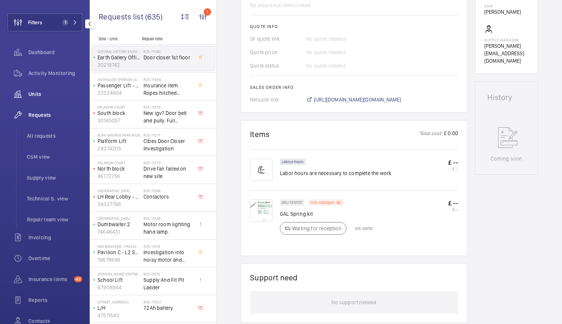
click at [30, 92] on span "Units" at bounding box center [55, 93] width 54 height 7
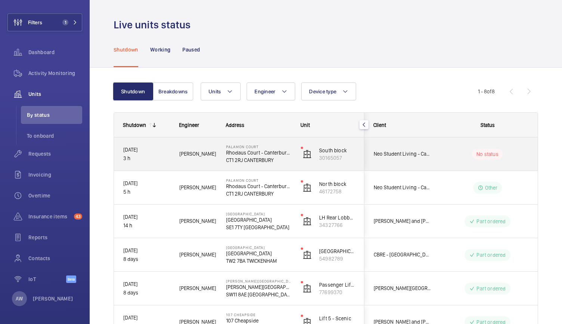
click at [216, 156] on span "[PERSON_NAME]" at bounding box center [197, 154] width 37 height 9
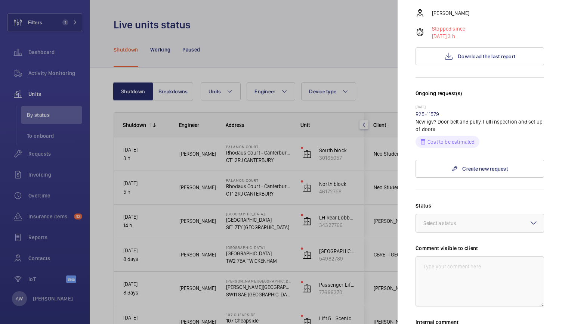
scroll to position [163, 0]
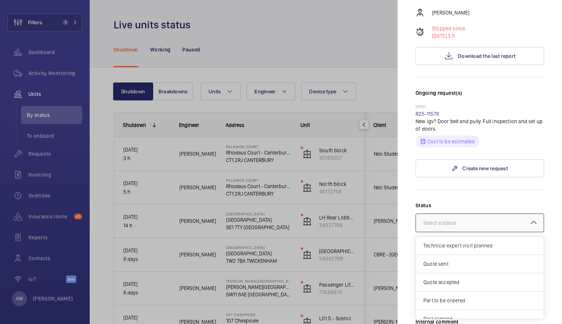
click at [439, 230] on div at bounding box center [480, 223] width 128 height 18
click at [446, 258] on div "Part to be ordered" at bounding box center [480, 252] width 128 height 18
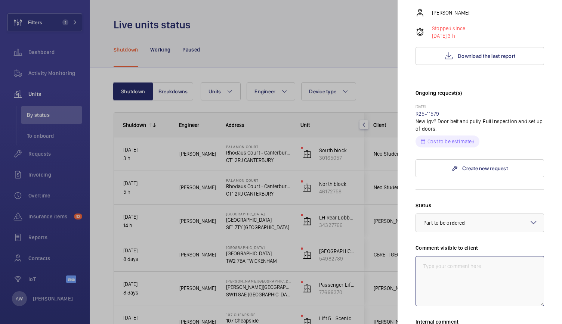
click at [434, 277] on textarea at bounding box center [480, 281] width 129 height 50
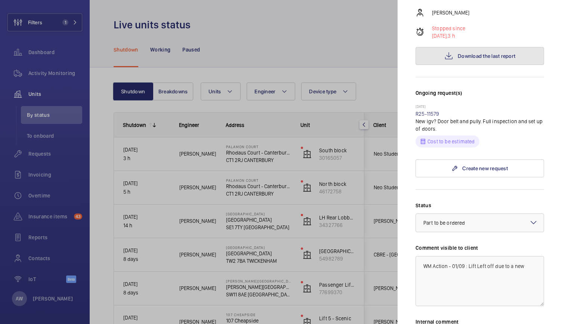
click at [463, 62] on button "Download the last report" at bounding box center [480, 56] width 129 height 18
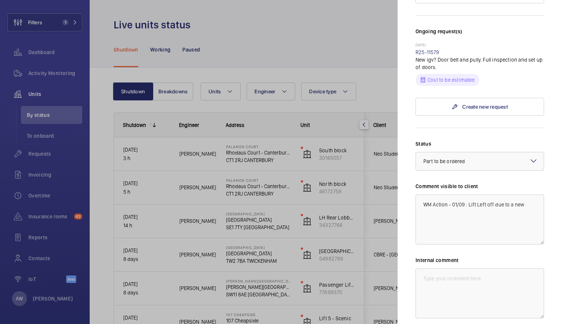
scroll to position [246, 0]
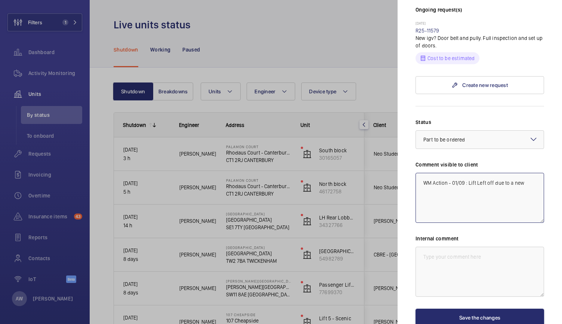
click at [525, 184] on textarea "WM Action - 01/09 : Lift Left off due to a new" at bounding box center [480, 198] width 129 height 50
click at [528, 201] on textarea "WM Action - 01/09 : Lift Left off due to a new door belt and pulleys with set u…" at bounding box center [480, 198] width 129 height 50
type textarea "WM Action - 01/09 : Lift Left off due to a new door belt and pulleys with set u…"
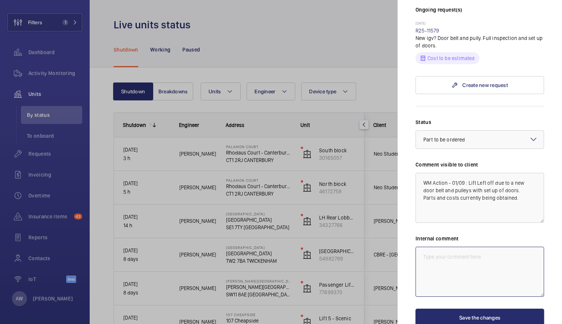
click at [456, 273] on textarea at bounding box center [480, 272] width 129 height 50
drag, startPoint x: 521, startPoint y: 200, endPoint x: 422, endPoint y: 175, distance: 102.5
click at [422, 175] on textarea "WM Action - 01/09 : Lift Left off due to a new door belt and pulleys with set u…" at bounding box center [480, 198] width 129 height 50
click at [427, 255] on textarea at bounding box center [480, 272] width 129 height 50
click at [432, 245] on div "Internal comment" at bounding box center [480, 266] width 129 height 62
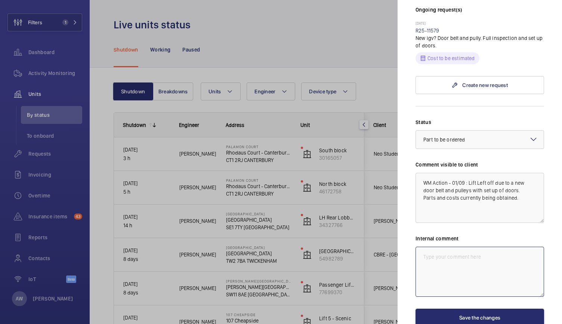
click at [426, 254] on textarea at bounding box center [480, 272] width 129 height 50
paste textarea "WM Action - 01/09 : Lift Left off due to a new door belt and pulleys with set u…"
click at [475, 281] on textarea "WM Action - 01/09 : Lift Left off due to a new door belt and pulleys with set u…" at bounding box center [480, 272] width 129 height 50
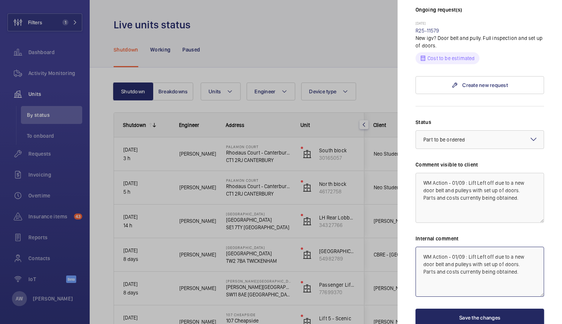
type textarea "WM Action - 01/09 : Lift Left off due to a new door belt and pulleys with set u…"
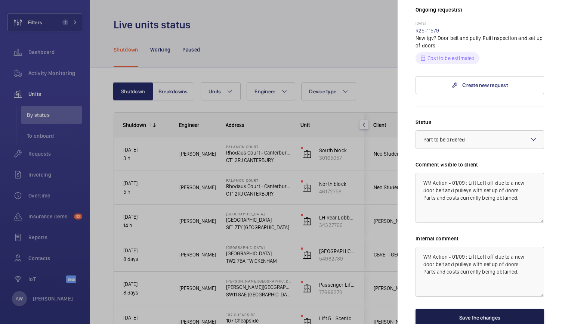
click at [464, 314] on button "Save the changes" at bounding box center [480, 318] width 129 height 18
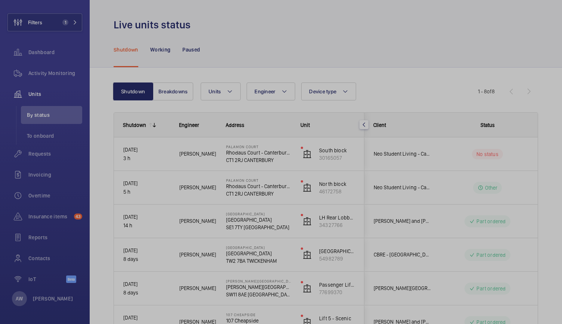
scroll to position [0, 0]
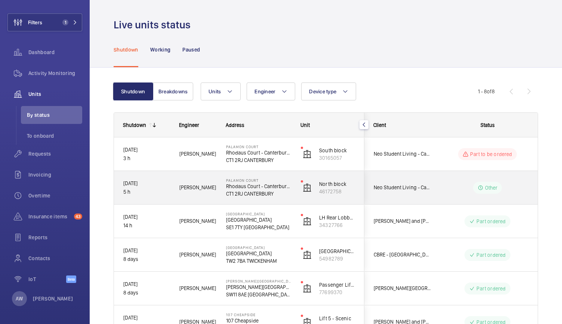
click at [206, 187] on span "[PERSON_NAME]" at bounding box center [197, 188] width 37 height 9
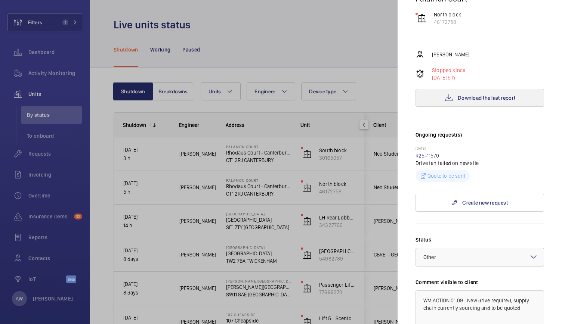
scroll to position [225, 0]
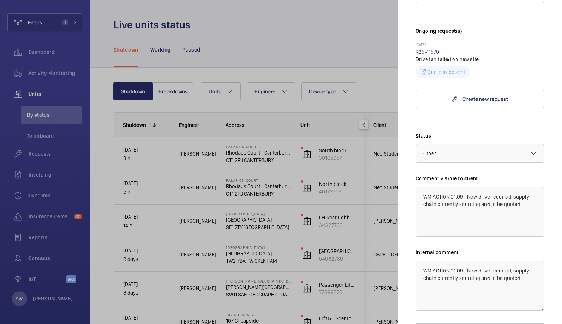
click at [307, 259] on div at bounding box center [281, 162] width 562 height 324
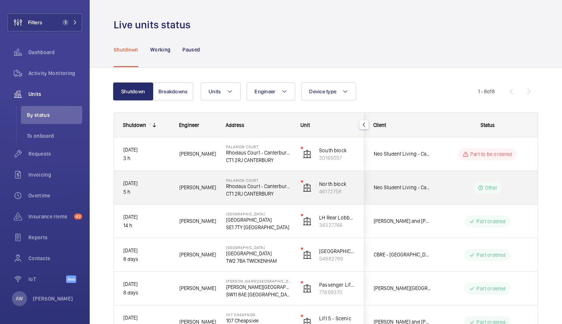
click at [287, 204] on div "Palamon Court Rhodaus Court - Canterbury Student Accommodation CT1 2RJ CANTERBU…" at bounding box center [254, 188] width 74 height 34
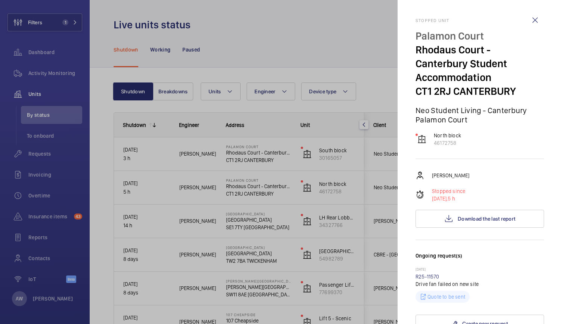
click at [311, 177] on div at bounding box center [281, 162] width 562 height 324
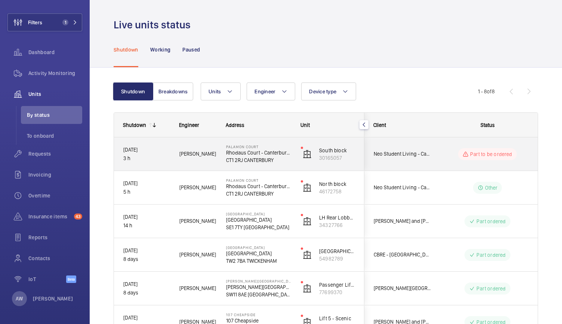
click at [296, 165] on div "South block 30165057" at bounding box center [328, 155] width 72 height 34
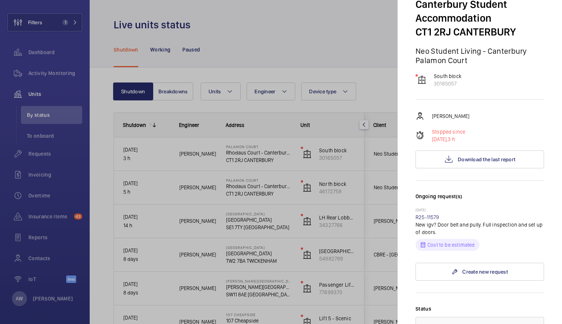
scroll to position [60, 0]
click at [152, 31] on div at bounding box center [281, 162] width 562 height 324
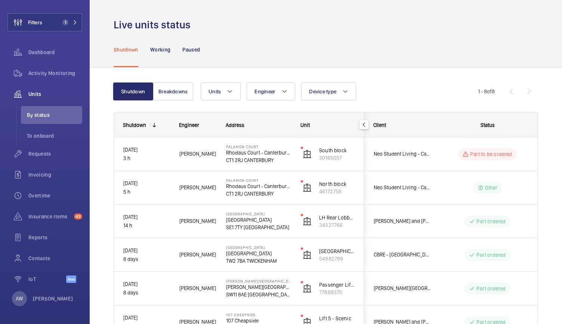
scroll to position [0, 0]
click at [33, 22] on span "Filters" at bounding box center [35, 22] width 14 height 7
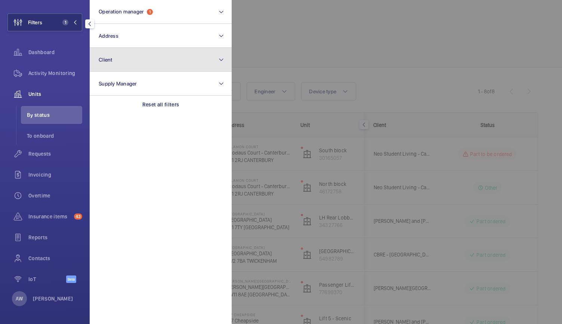
click at [138, 57] on button "Client" at bounding box center [161, 60] width 142 height 24
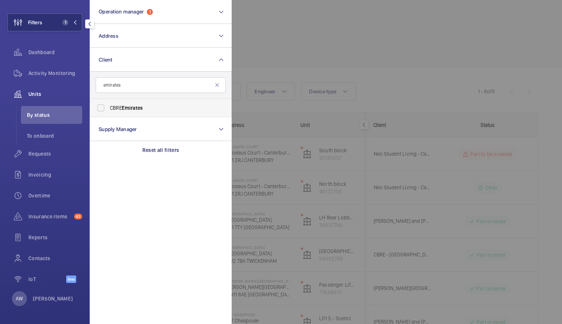
type input "emirates"
click at [129, 105] on span "Emirates" at bounding box center [132, 108] width 21 height 6
click at [108, 104] on input "CBRE Emirates" at bounding box center [100, 108] width 15 height 15
checkbox input "true"
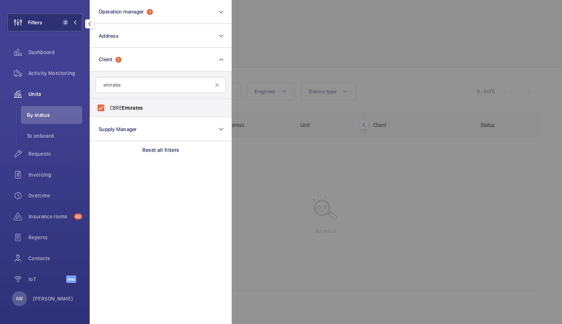
click at [289, 47] on div at bounding box center [513, 162] width 562 height 324
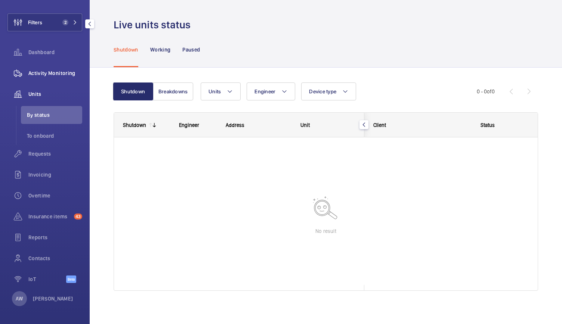
click at [53, 70] on span "Activity Monitoring" at bounding box center [55, 73] width 54 height 7
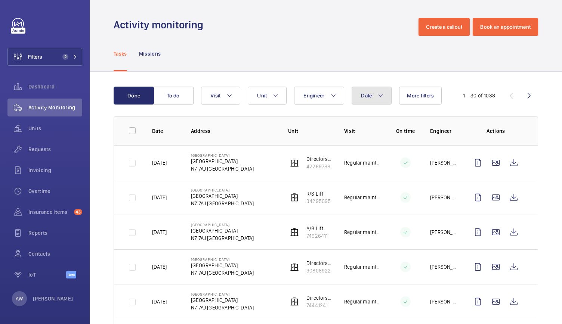
click at [366, 100] on button "Date" at bounding box center [372, 96] width 40 height 18
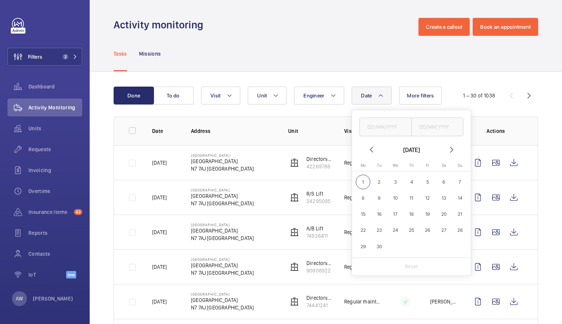
click at [370, 150] on mat-icon at bounding box center [371, 149] width 9 height 9
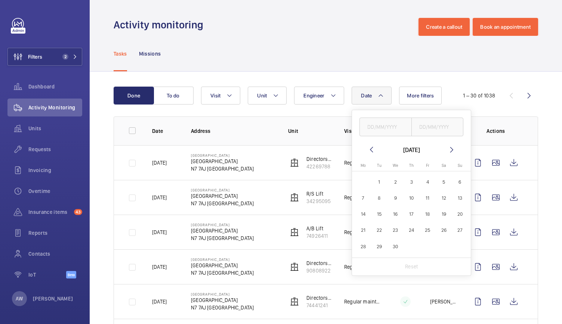
click at [370, 150] on mat-icon at bounding box center [371, 149] width 9 height 9
click at [454, 178] on span "1" at bounding box center [460, 182] width 15 height 15
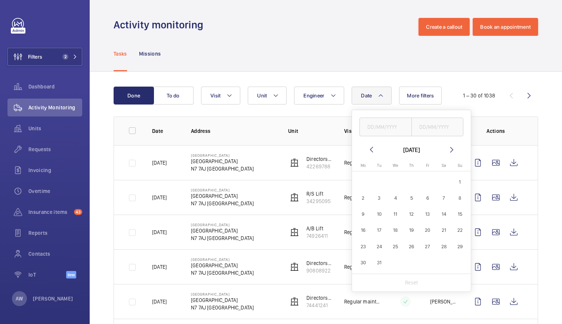
type input "[DATE]"
click at [380, 264] on span "31" at bounding box center [379, 263] width 15 height 15
type input "[DATE]"
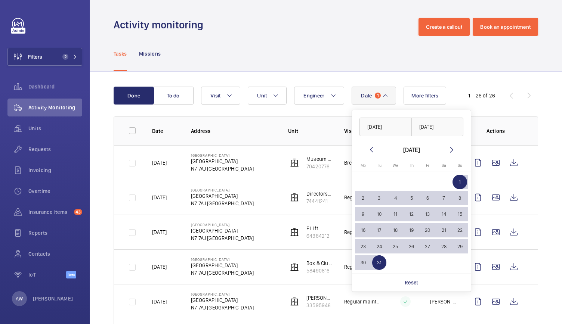
click at [303, 58] on div "Tasks Missions" at bounding box center [326, 54] width 425 height 36
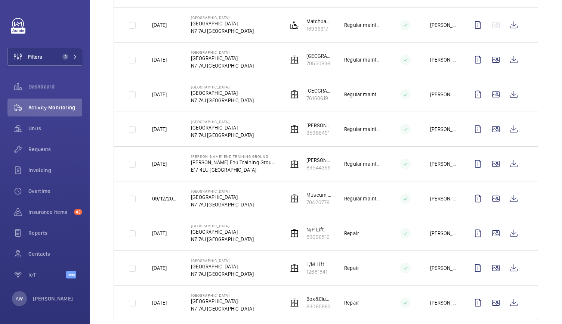
scroll to position [739, 0]
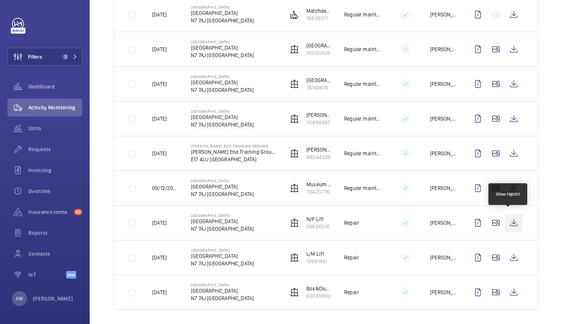
click at [505, 224] on wm-front-icon-button at bounding box center [514, 223] width 18 height 18
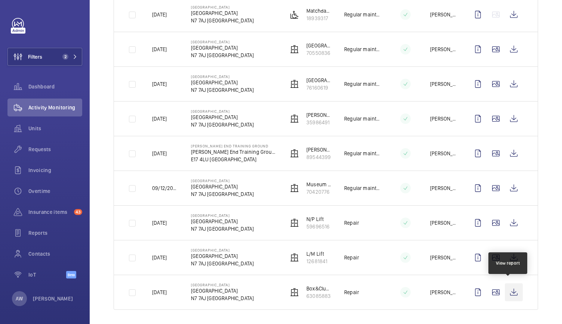
click at [509, 291] on wm-front-icon-button at bounding box center [514, 293] width 18 height 18
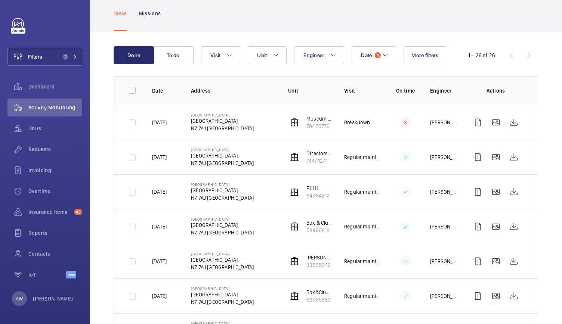
scroll to position [0, 0]
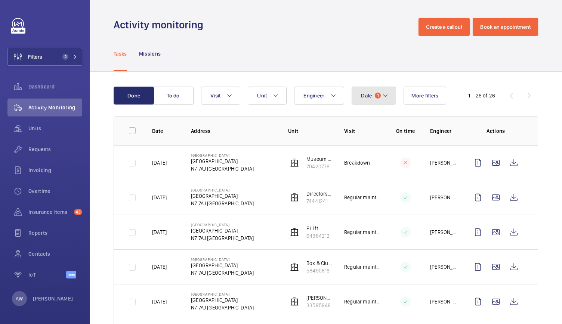
click at [391, 92] on button "Date 1" at bounding box center [374, 96] width 44 height 18
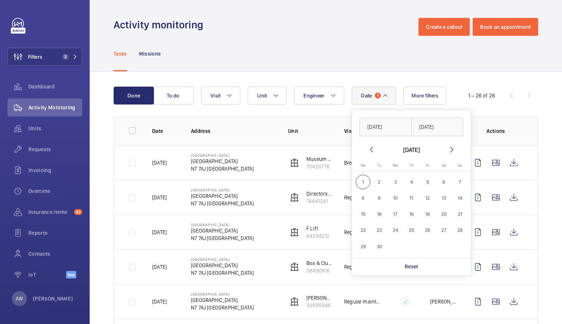
click at [373, 150] on mat-icon at bounding box center [371, 149] width 9 height 9
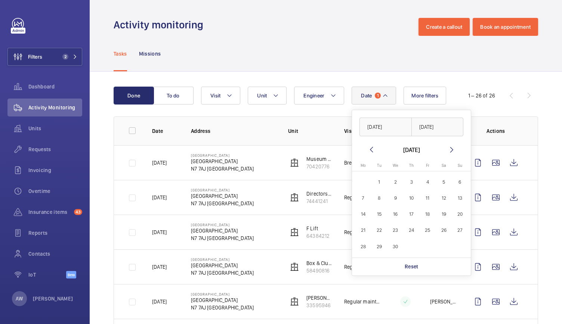
click at [373, 150] on mat-icon at bounding box center [371, 149] width 9 height 9
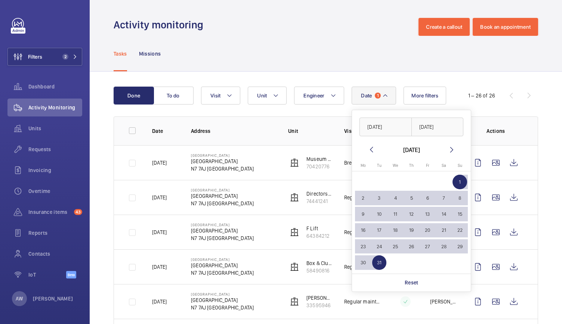
click at [373, 150] on mat-icon at bounding box center [371, 149] width 9 height 9
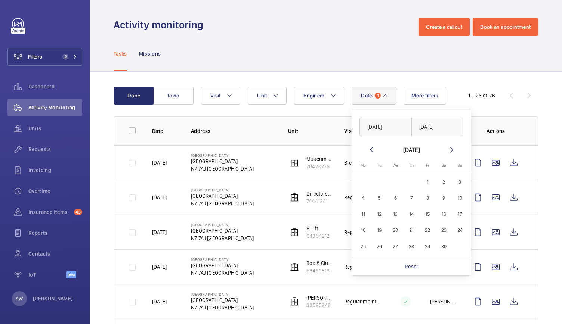
click at [429, 187] on span "1" at bounding box center [427, 182] width 15 height 15
type input "[DATE]"
click at [443, 249] on span "30" at bounding box center [444, 247] width 15 height 15
type input "[DATE]"
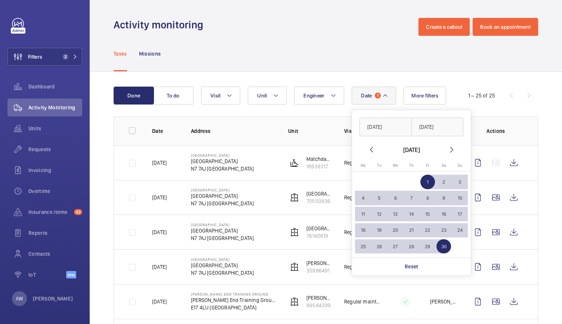
click at [354, 5] on wm-front-admin-header "Activity monitoring Create a callout Book an appointment" at bounding box center [326, 18] width 472 height 36
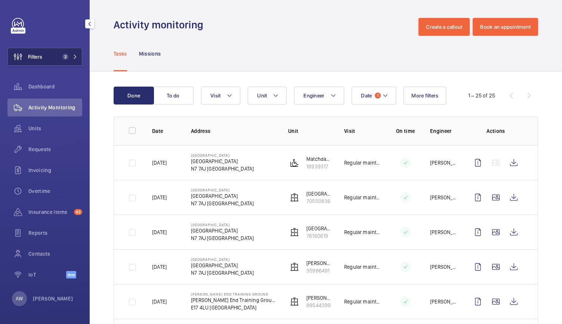
click at [46, 56] on button "Filters 2" at bounding box center [44, 57] width 75 height 18
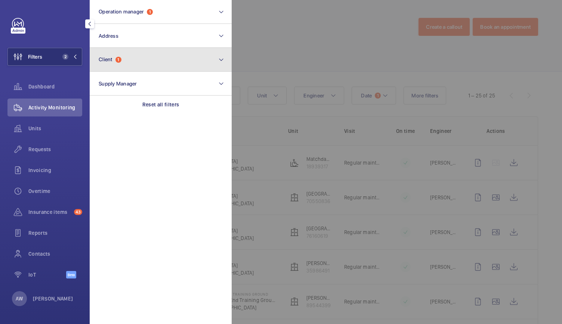
click at [120, 53] on button "Client 1" at bounding box center [161, 60] width 142 height 24
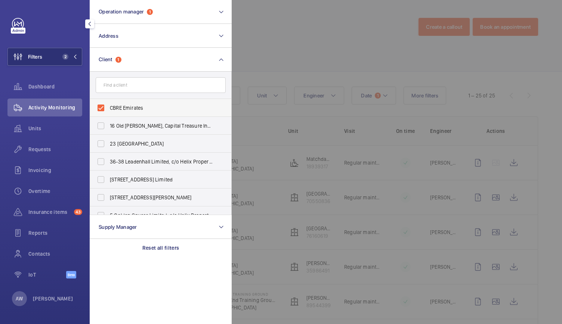
click at [101, 107] on label "CBRE Emirates" at bounding box center [155, 108] width 130 height 18
click at [101, 107] on input "CBRE Emirates" at bounding box center [100, 108] width 15 height 15
checkbox input "false"
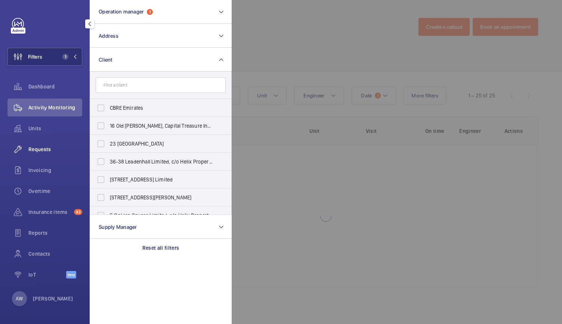
click at [43, 146] on span "Requests" at bounding box center [55, 149] width 54 height 7
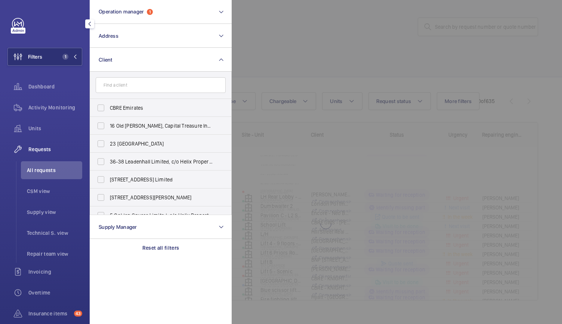
click at [298, 73] on div at bounding box center [513, 162] width 562 height 324
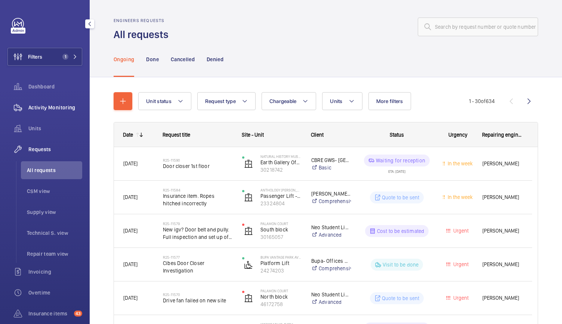
click at [54, 102] on div "Activity Monitoring" at bounding box center [44, 108] width 75 height 18
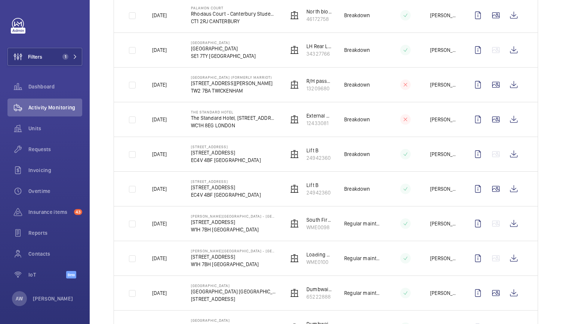
scroll to position [287, 0]
